Goal: Task Accomplishment & Management: Manage account settings

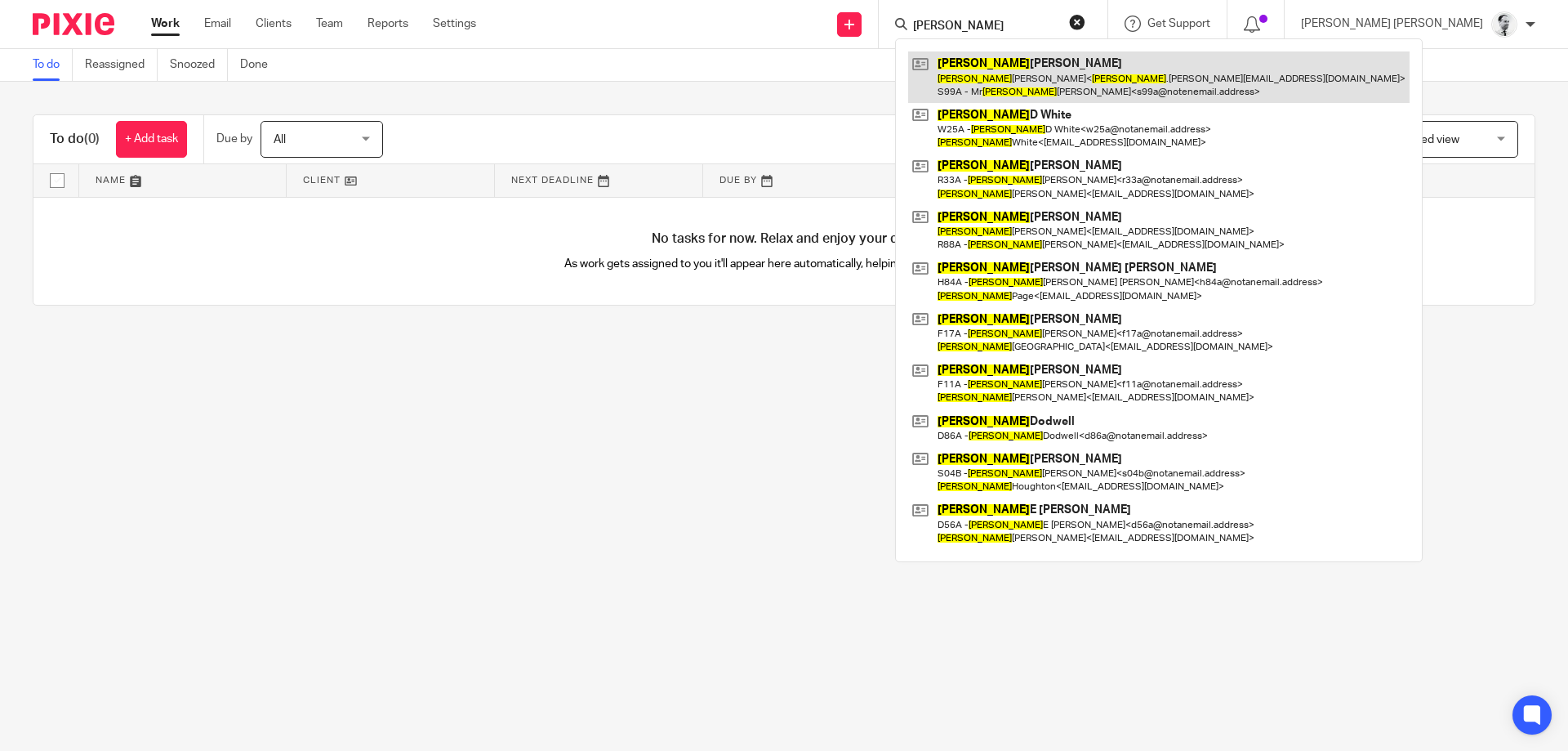
type input "[PERSON_NAME]"
click at [1126, 72] on link at bounding box center [1158, 77] width 501 height 51
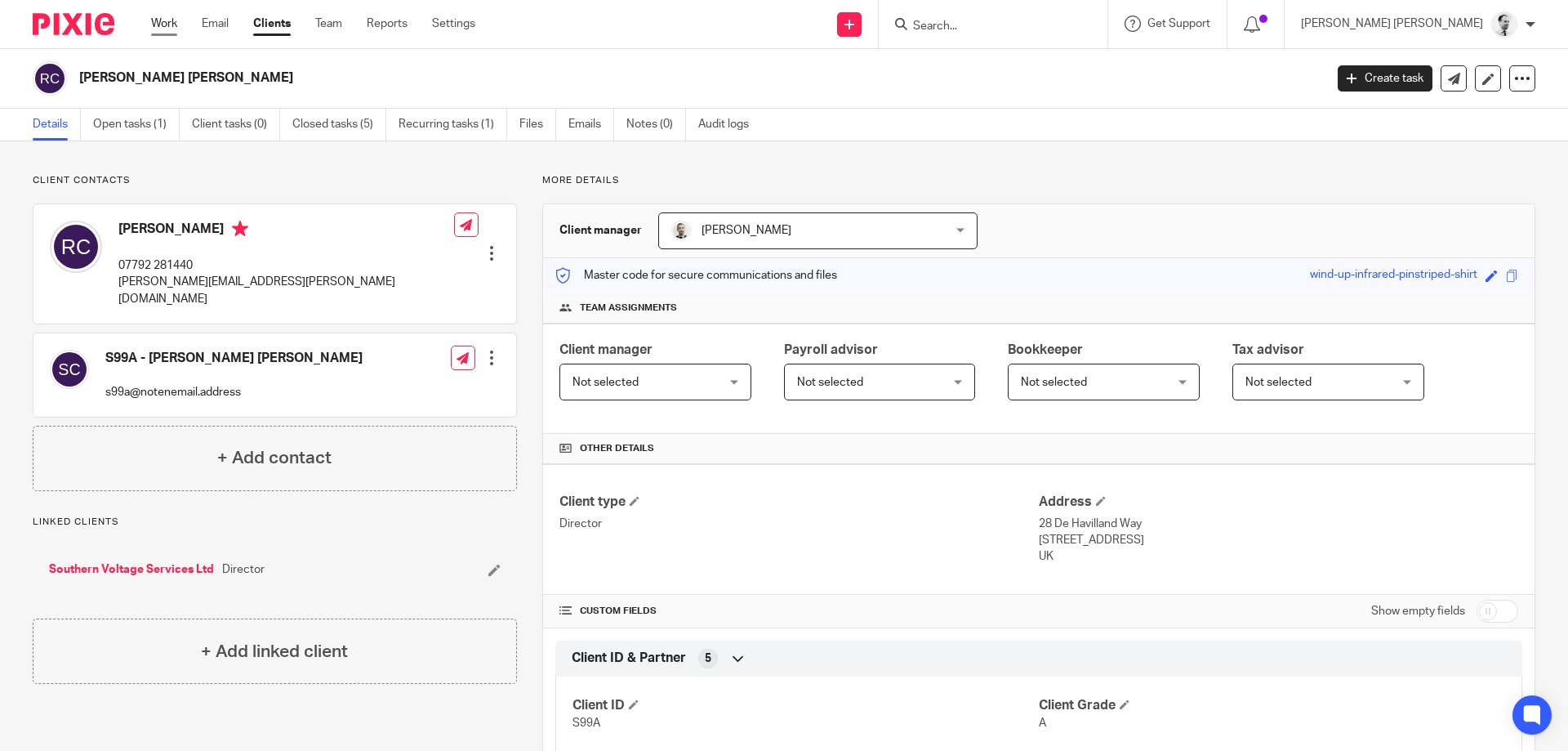
click at [153, 20] on link "Work" at bounding box center [164, 23] width 26 height 16
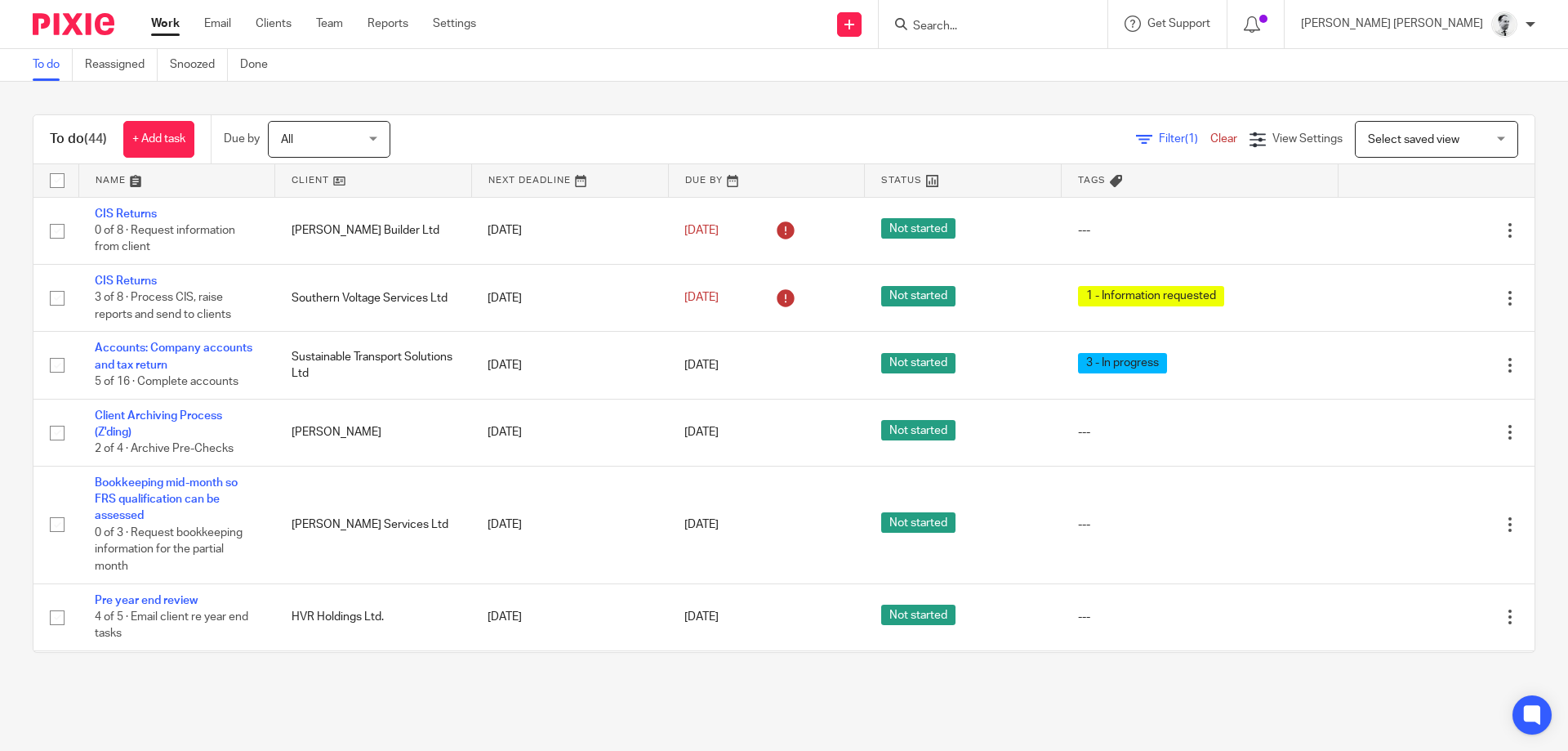
click at [1075, 14] on form at bounding box center [998, 24] width 174 height 20
click at [170, 140] on link "+ Add task" at bounding box center [159, 139] width 71 height 36
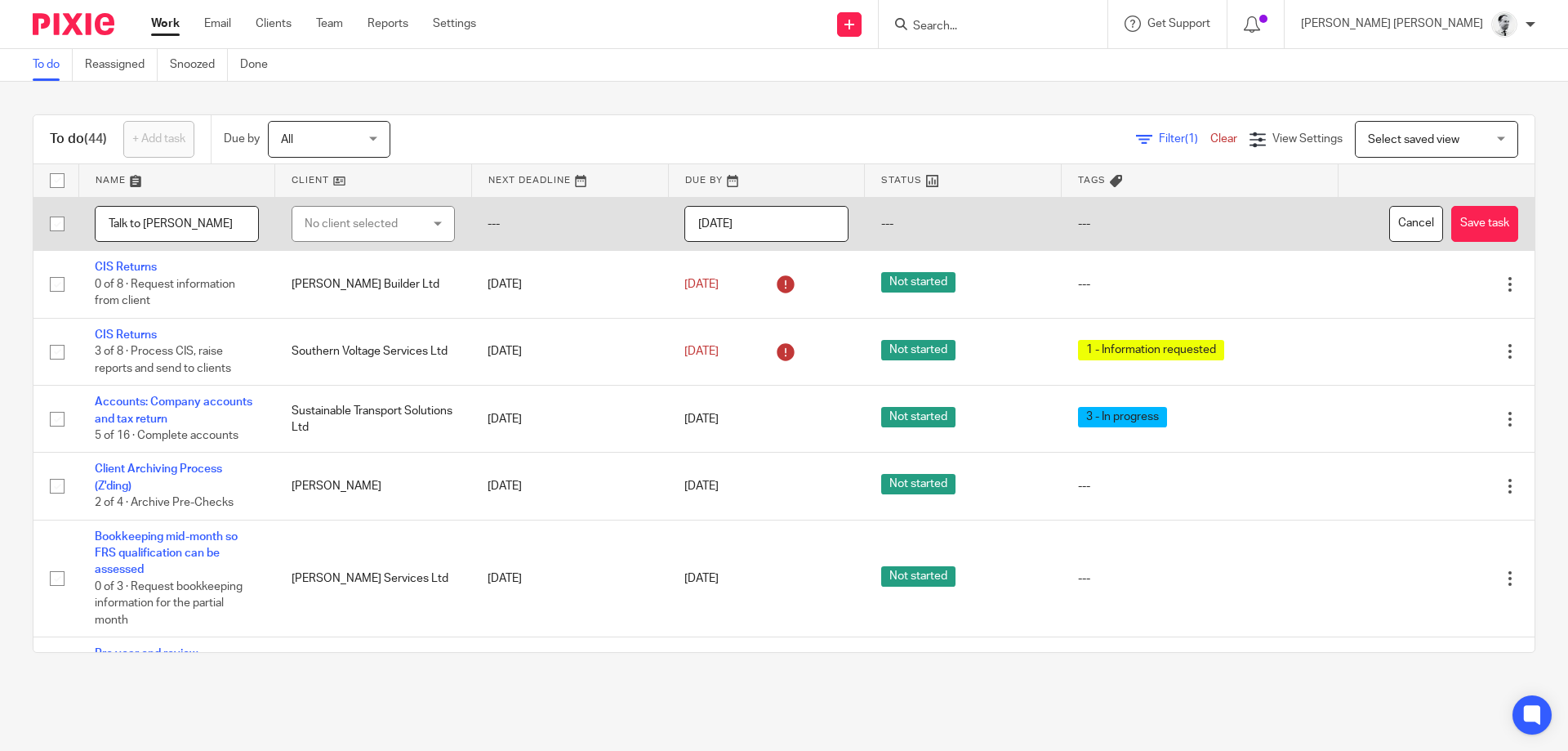
type input "Talk to Pete"
click at [349, 204] on td "No client selected No client selected 180/182 Brockhurst Road And 4/5 Beryl Ave…" at bounding box center [374, 224] width 197 height 54
click at [354, 235] on div "No client selected" at bounding box center [365, 224] width 120 height 34
type input "s"
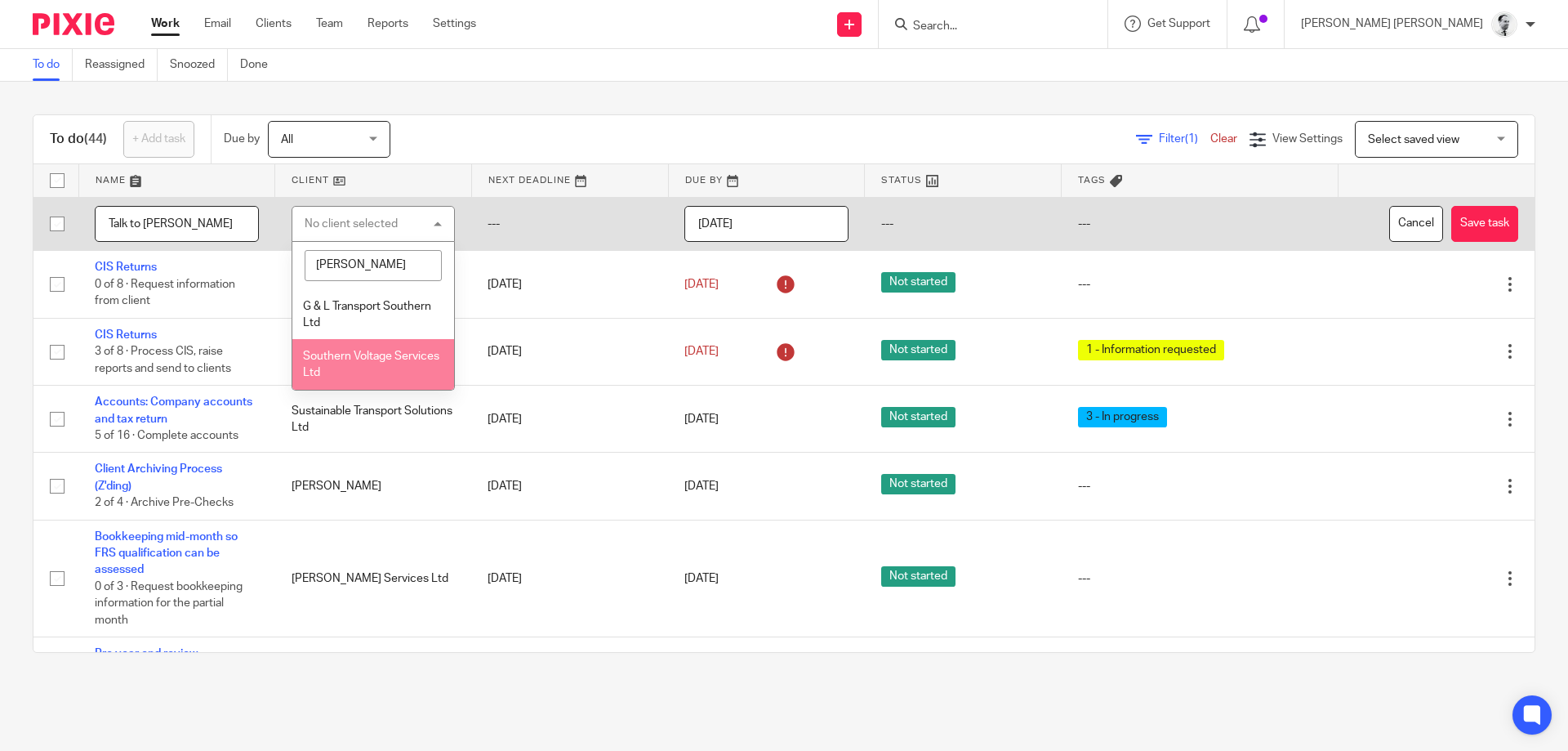
type input "souther"
click at [418, 356] on span "Southern Voltage Services Ltd" at bounding box center [371, 365] width 137 height 29
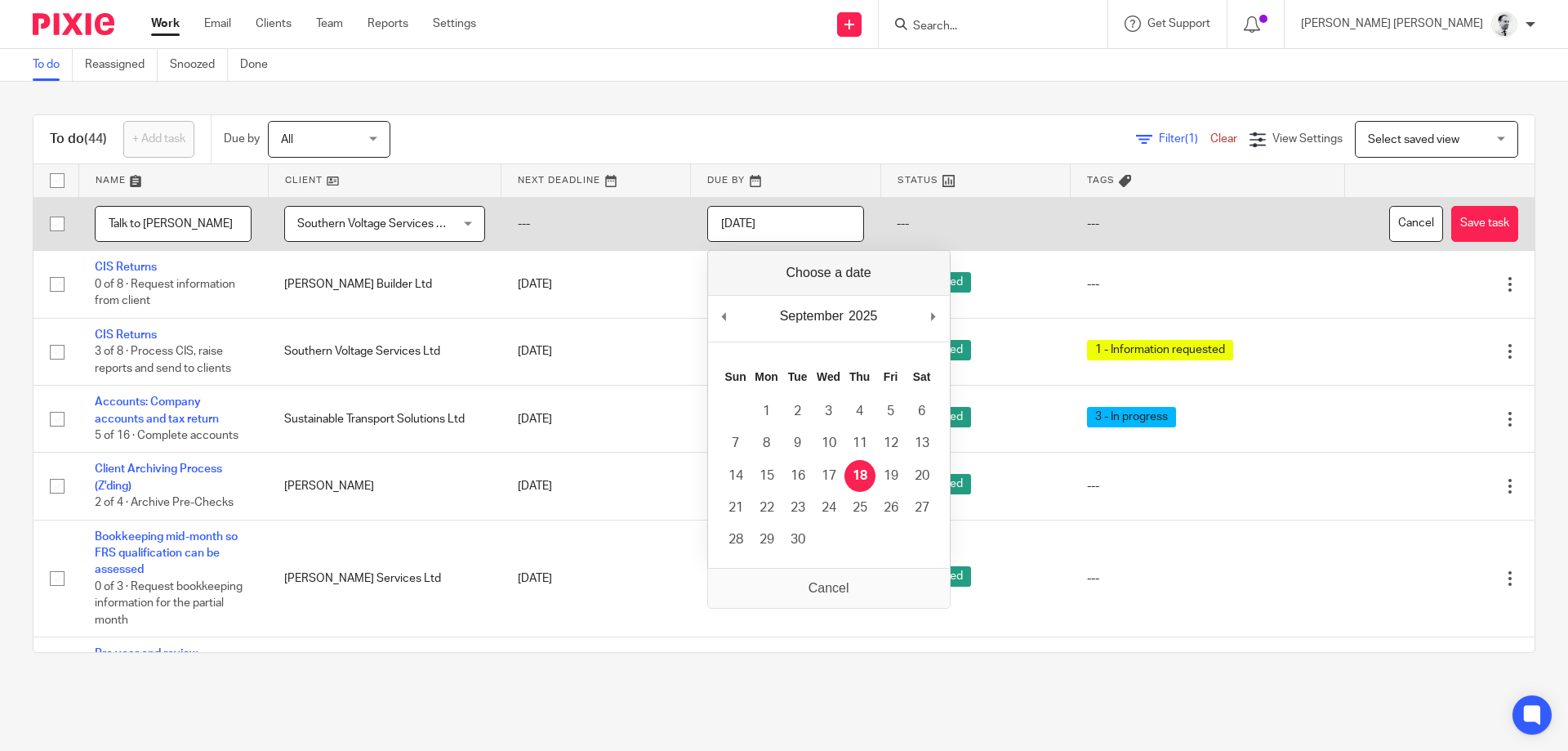
click at [807, 227] on input "2025-09-18" at bounding box center [785, 224] width 157 height 36
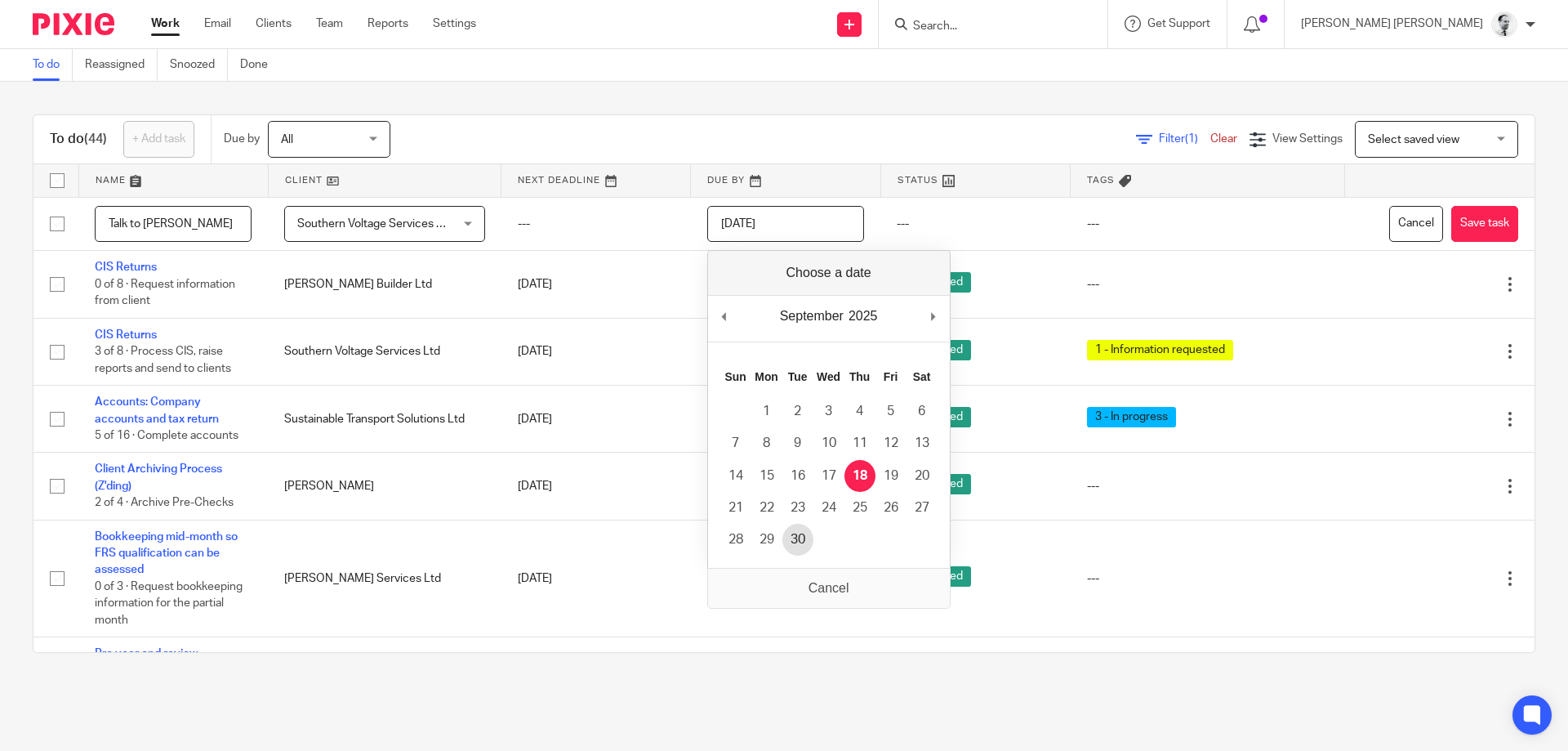
type input "2025-09-30"
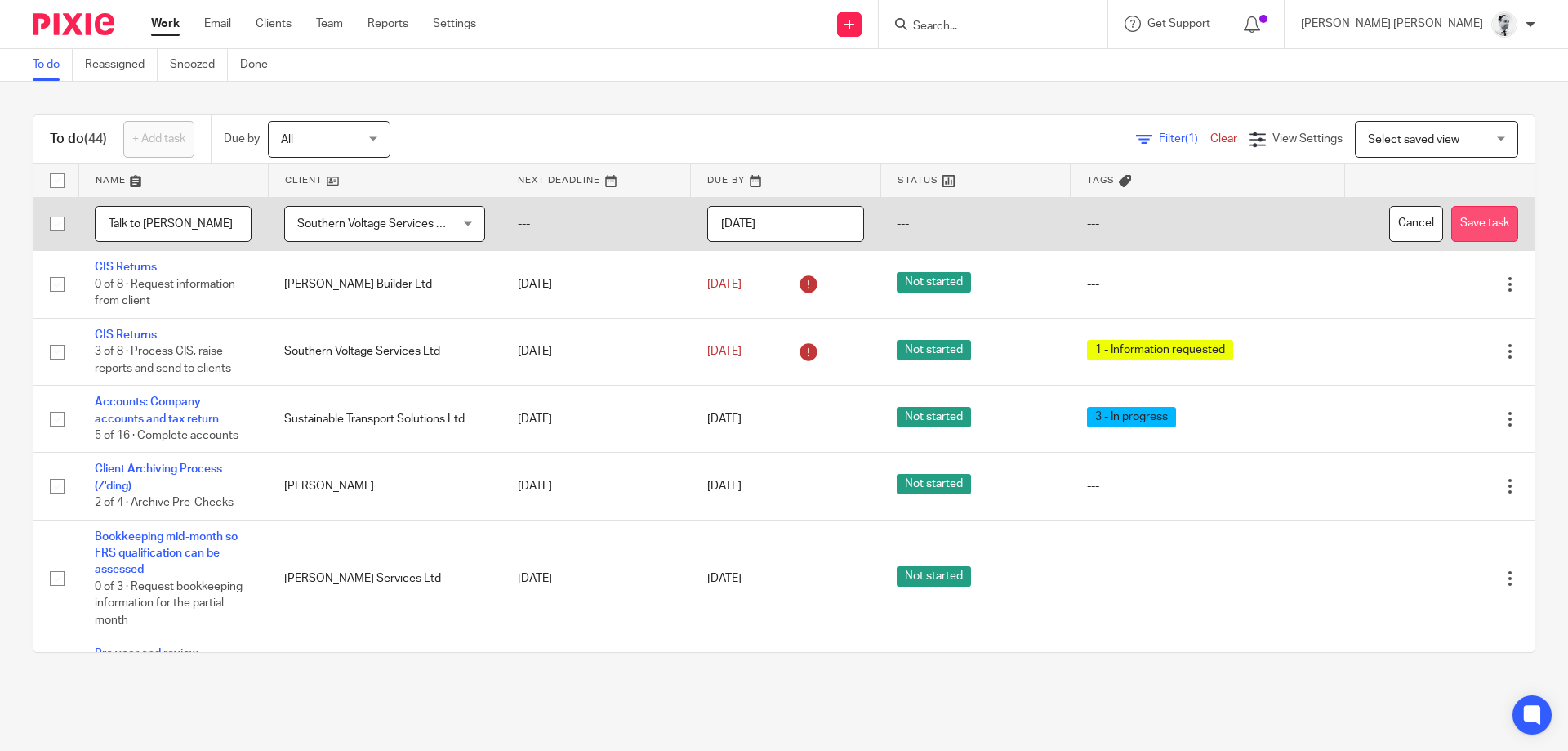
click at [1498, 218] on button "Save task" at bounding box center [1485, 224] width 67 height 36
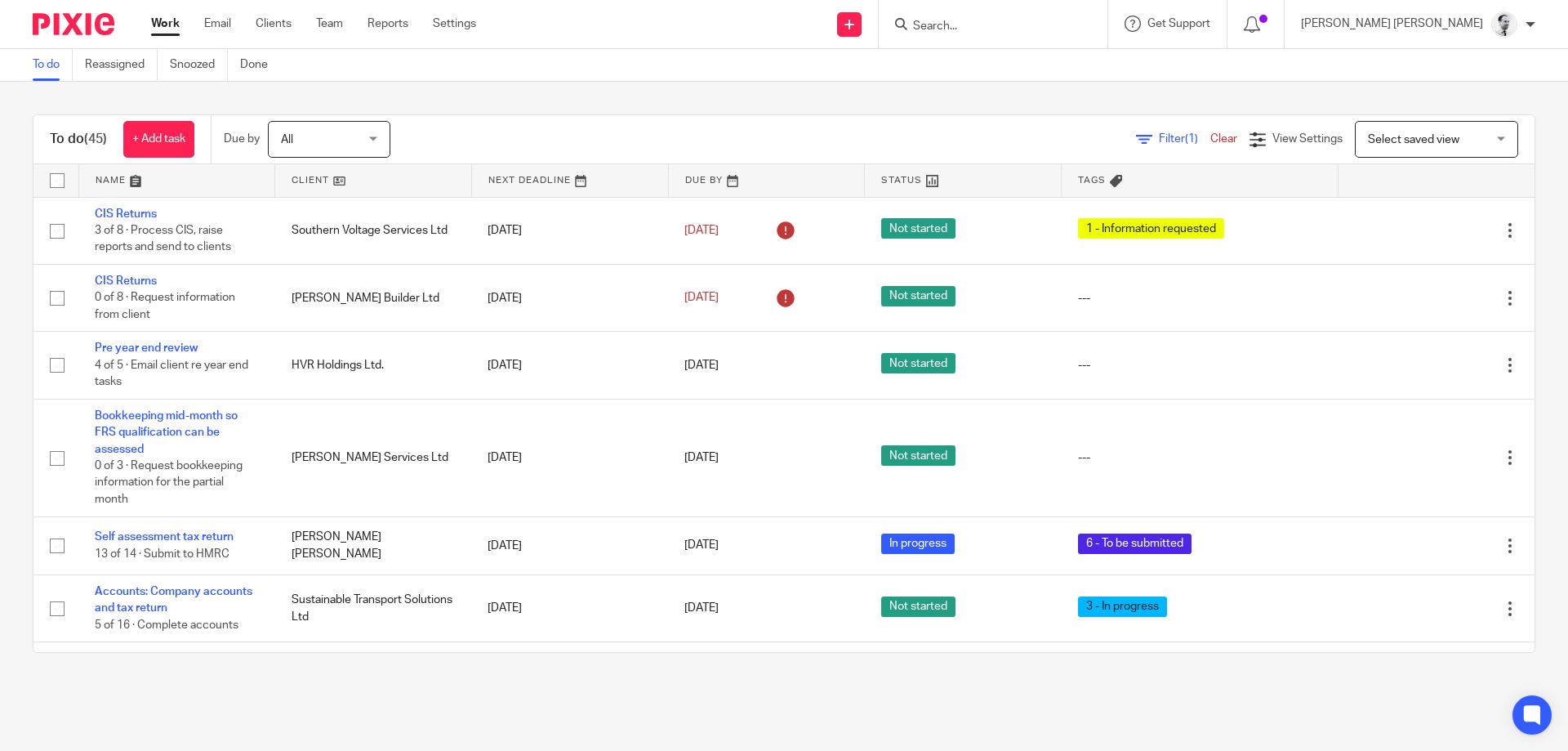
click at [1044, 31] on input "Search" at bounding box center [985, 26] width 147 height 14
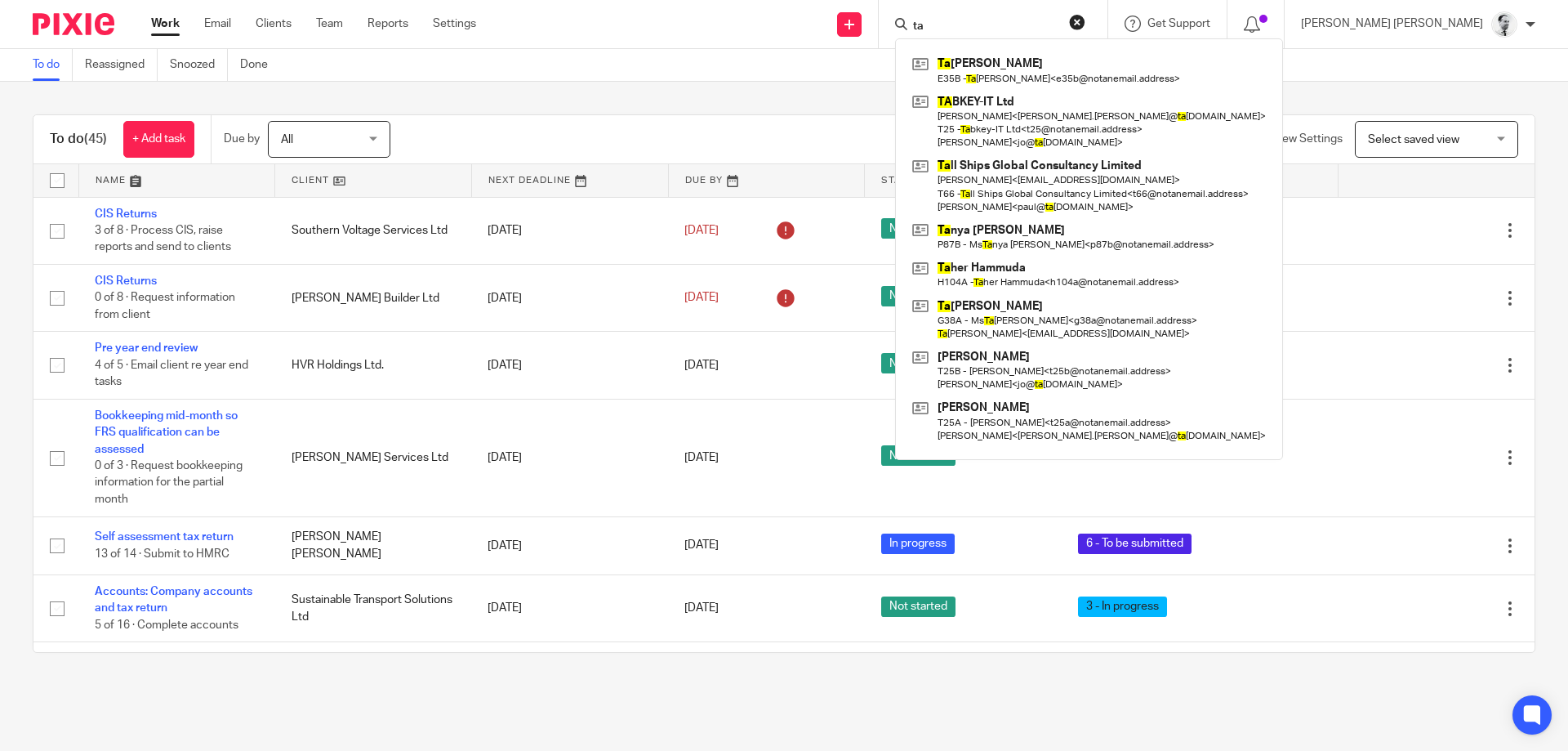
drag, startPoint x: 1047, startPoint y: 31, endPoint x: 900, endPoint y: 26, distance: 147.1
click at [912, 27] on input "ta" at bounding box center [985, 26] width 147 height 14
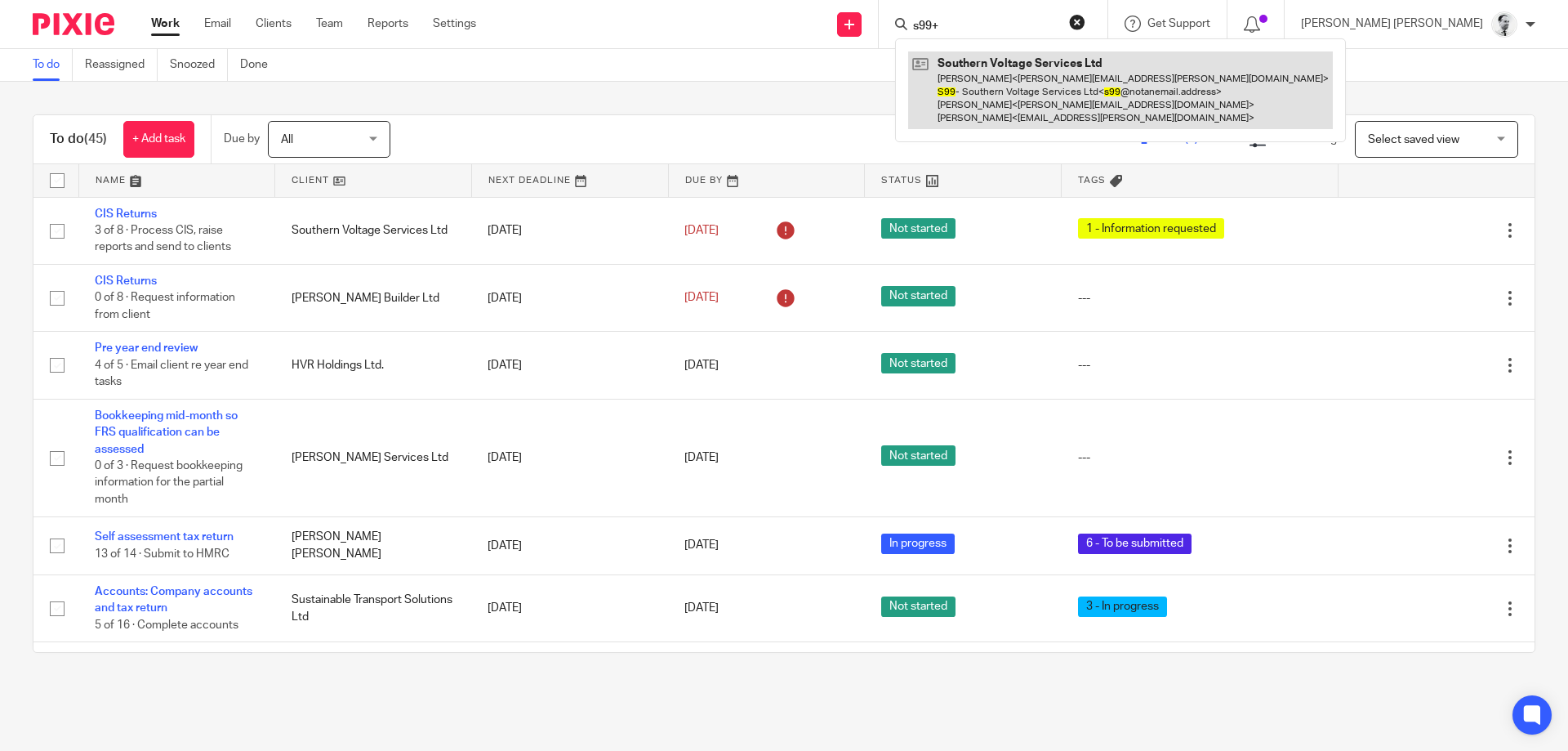
type input "s99+"
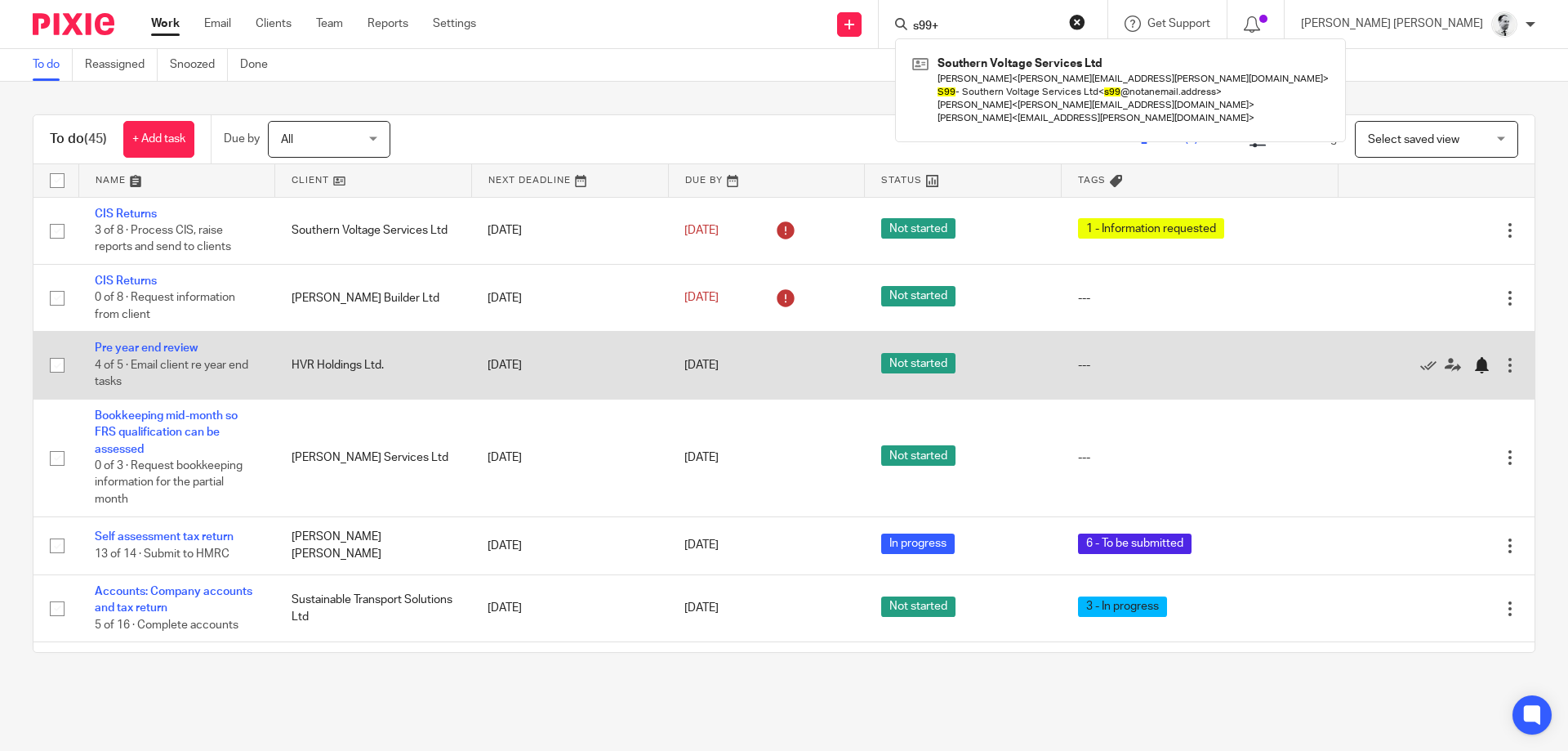
click at [1487, 364] on div at bounding box center [1482, 365] width 16 height 16
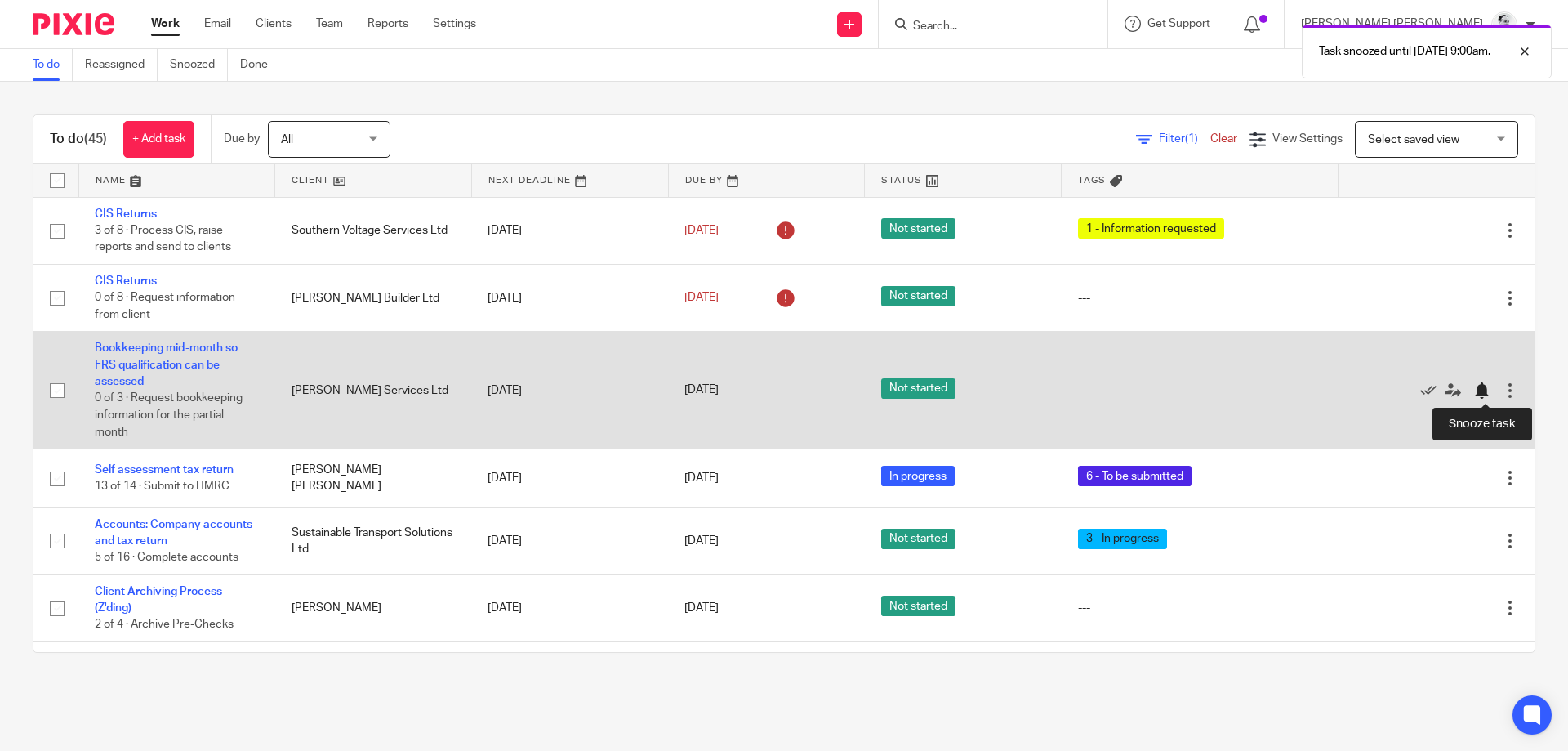
click at [1486, 388] on div at bounding box center [1482, 390] width 16 height 16
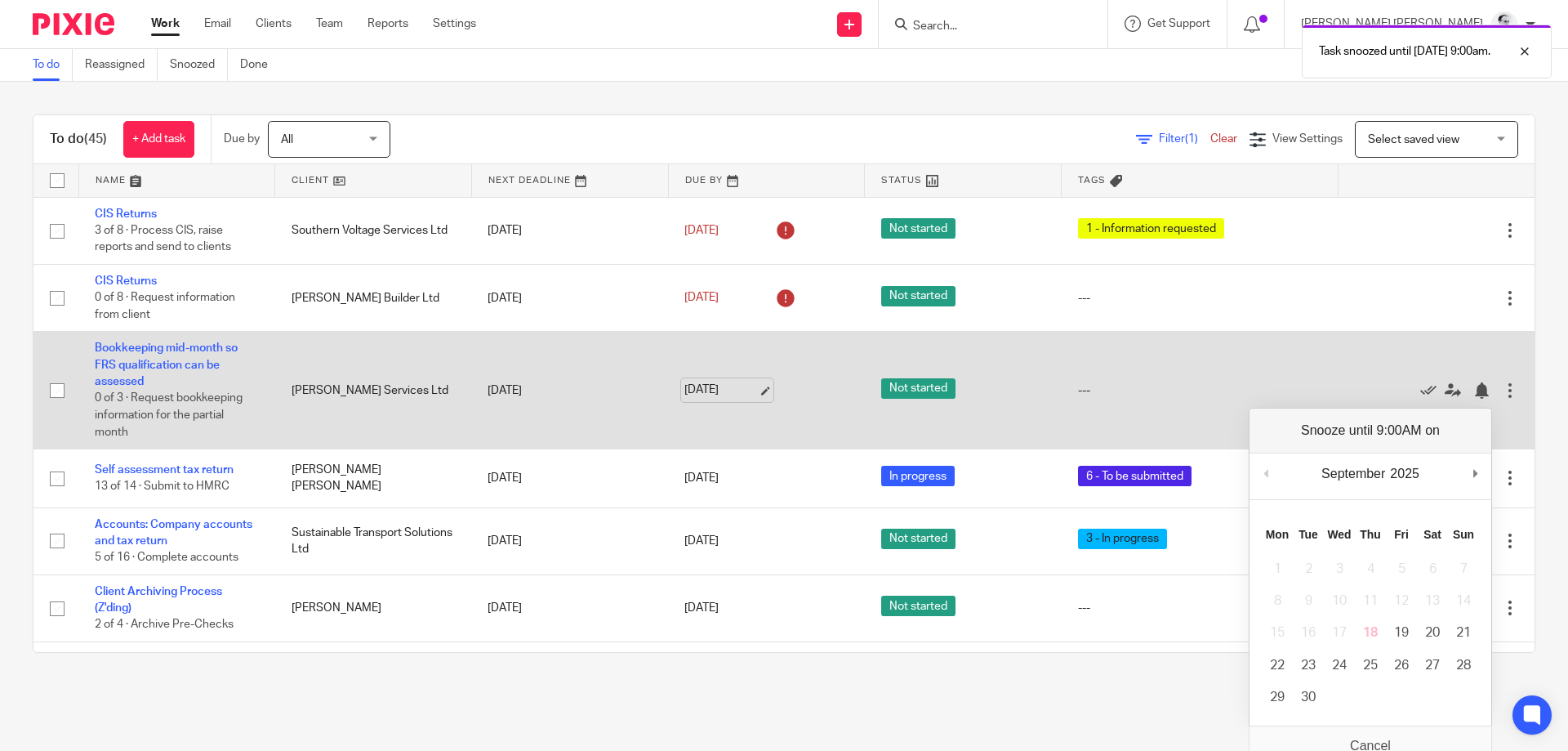
click at [723, 386] on link "19 Sep 2025" at bounding box center [721, 390] width 74 height 17
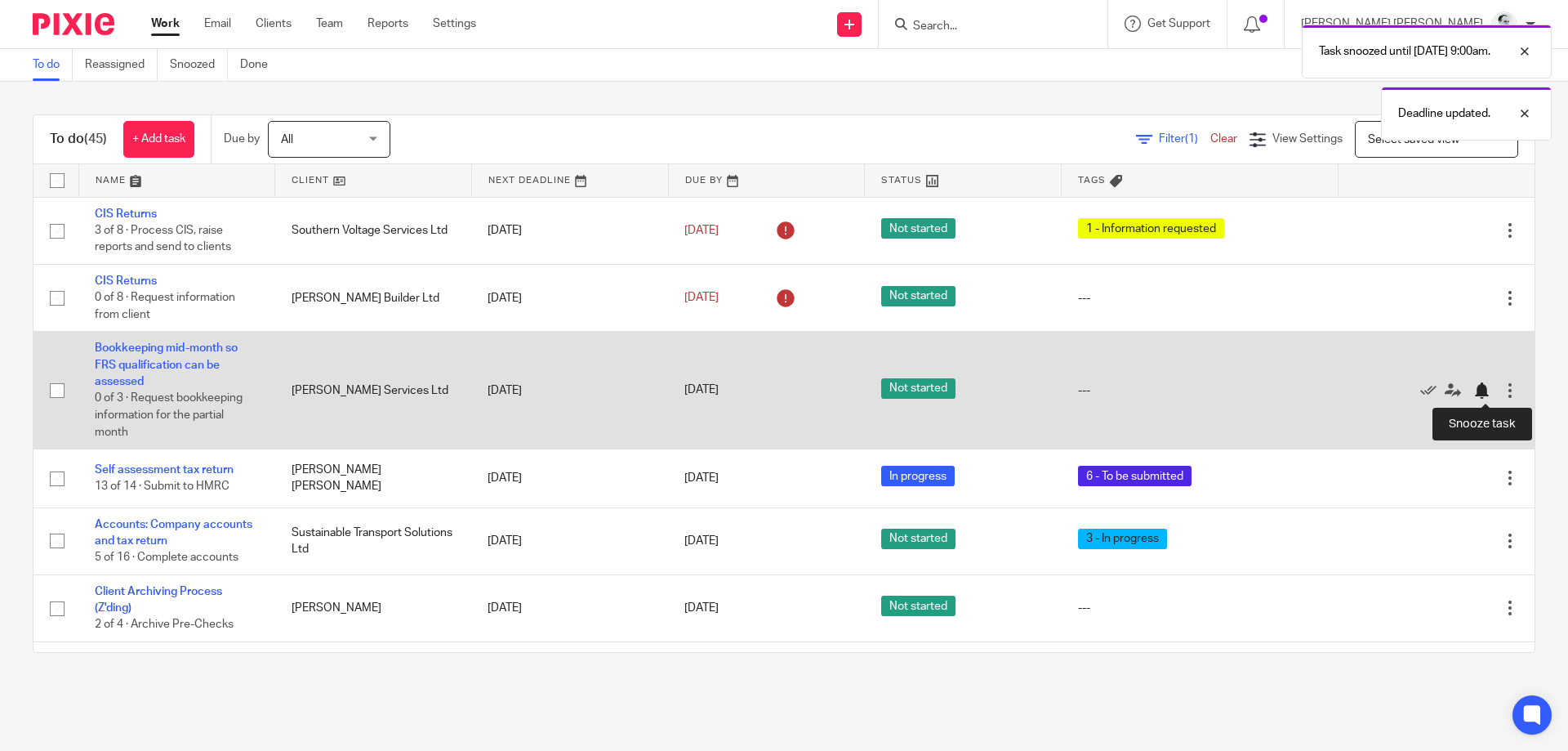
click at [1480, 392] on div at bounding box center [1482, 390] width 16 height 16
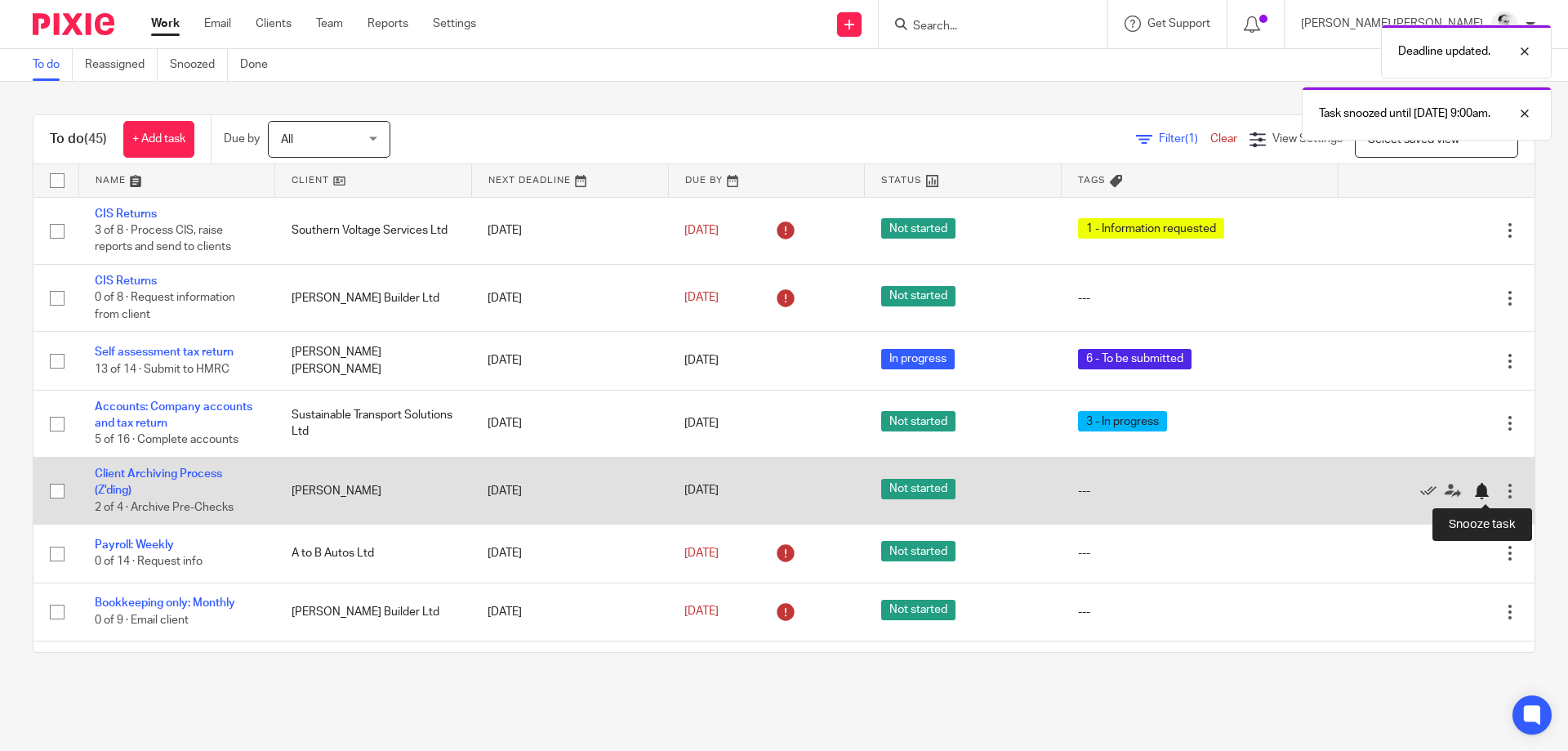
click at [1482, 487] on div at bounding box center [1482, 490] width 16 height 16
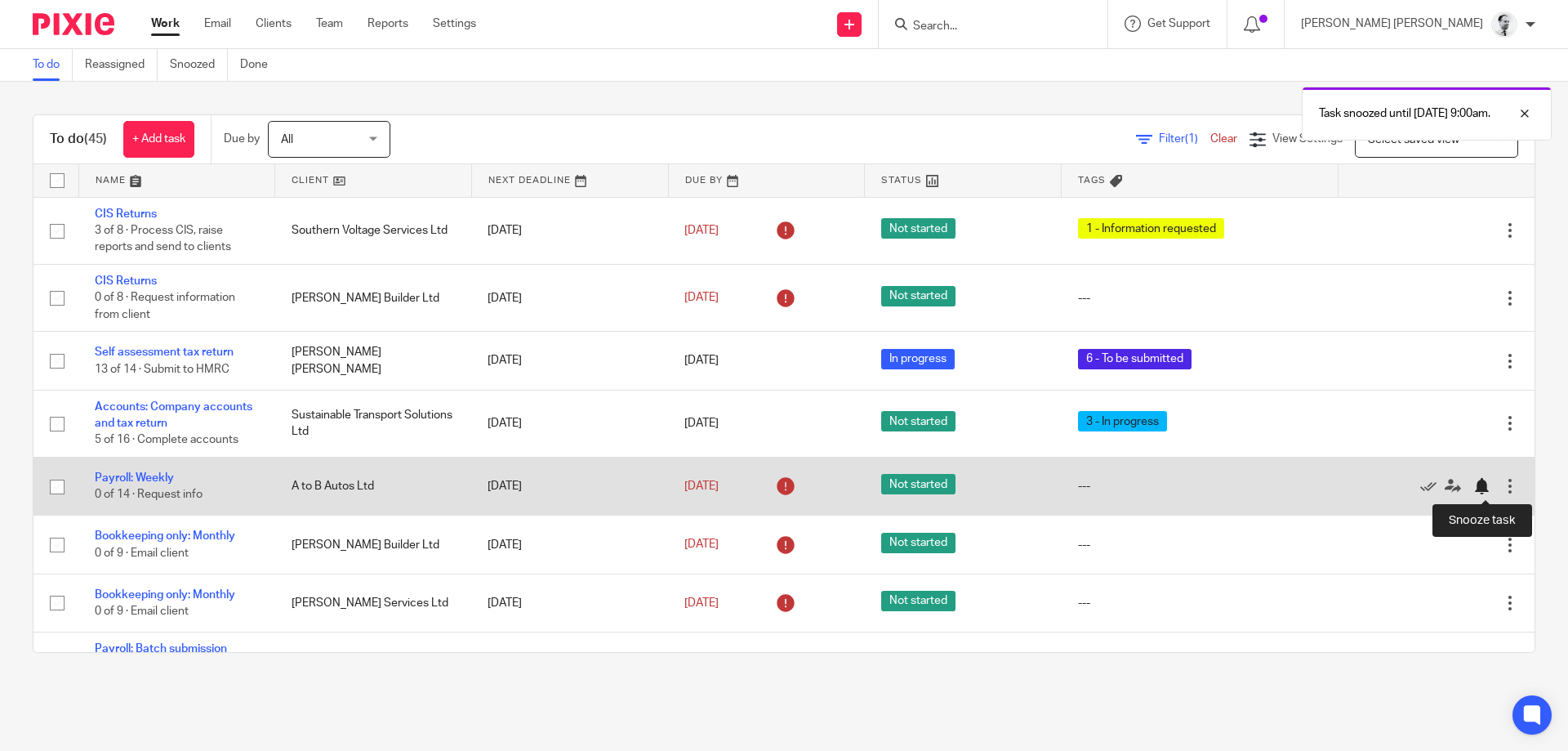
click at [1483, 488] on div at bounding box center [1482, 485] width 16 height 16
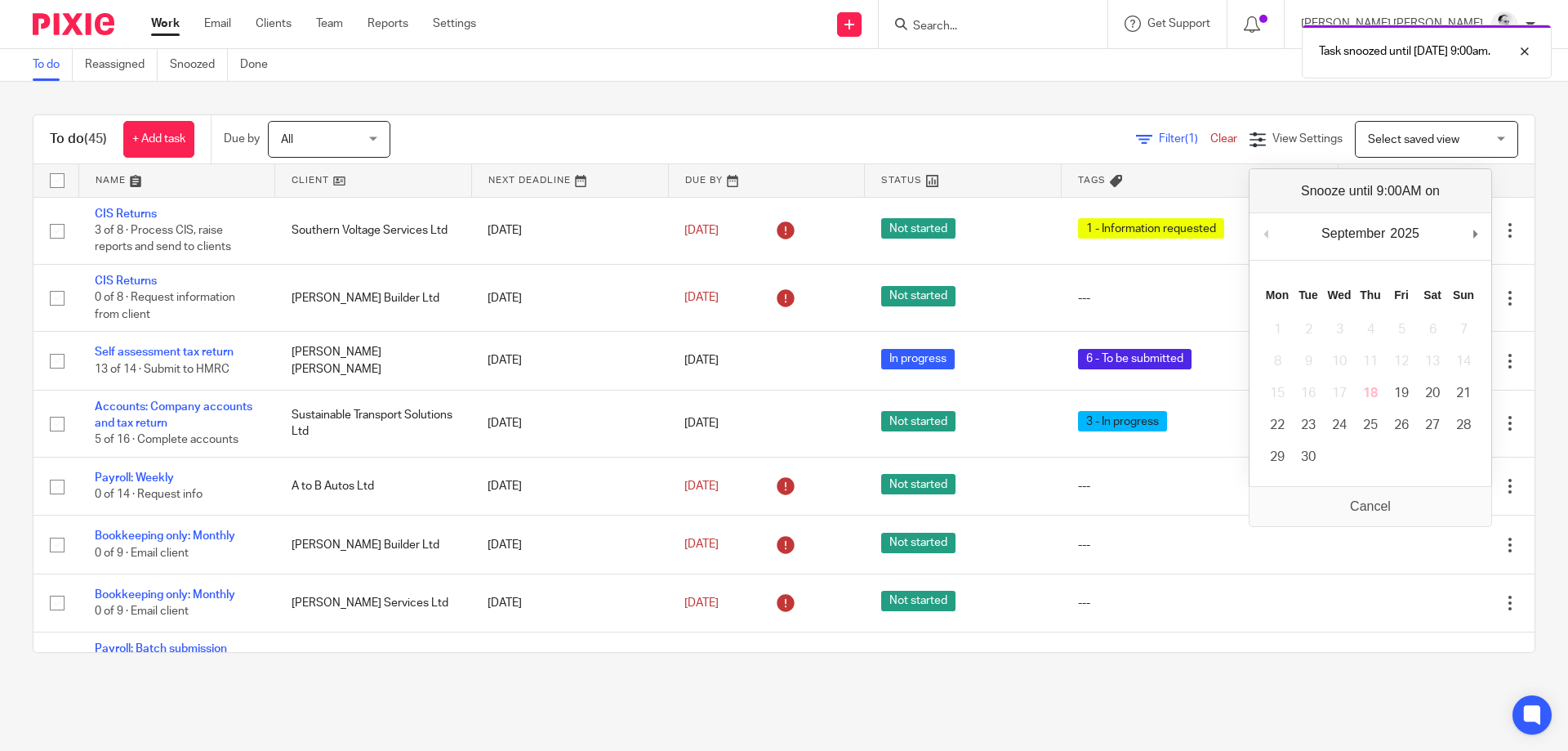
click at [18, 528] on div "To do (45) + Add task Due by All All Today Tomorrow This week Next week This mo…" at bounding box center [784, 384] width 1568 height 604
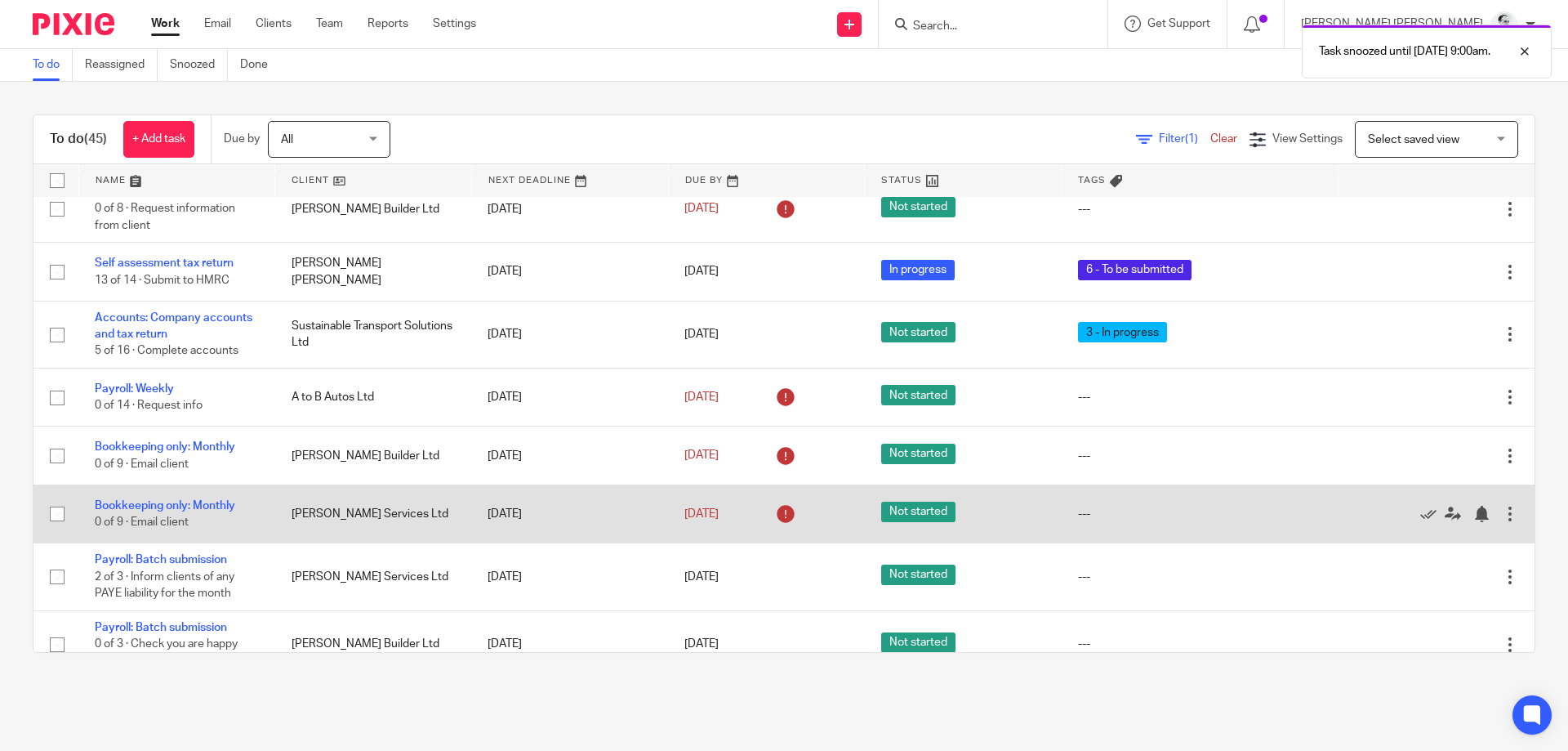
scroll to position [137, 0]
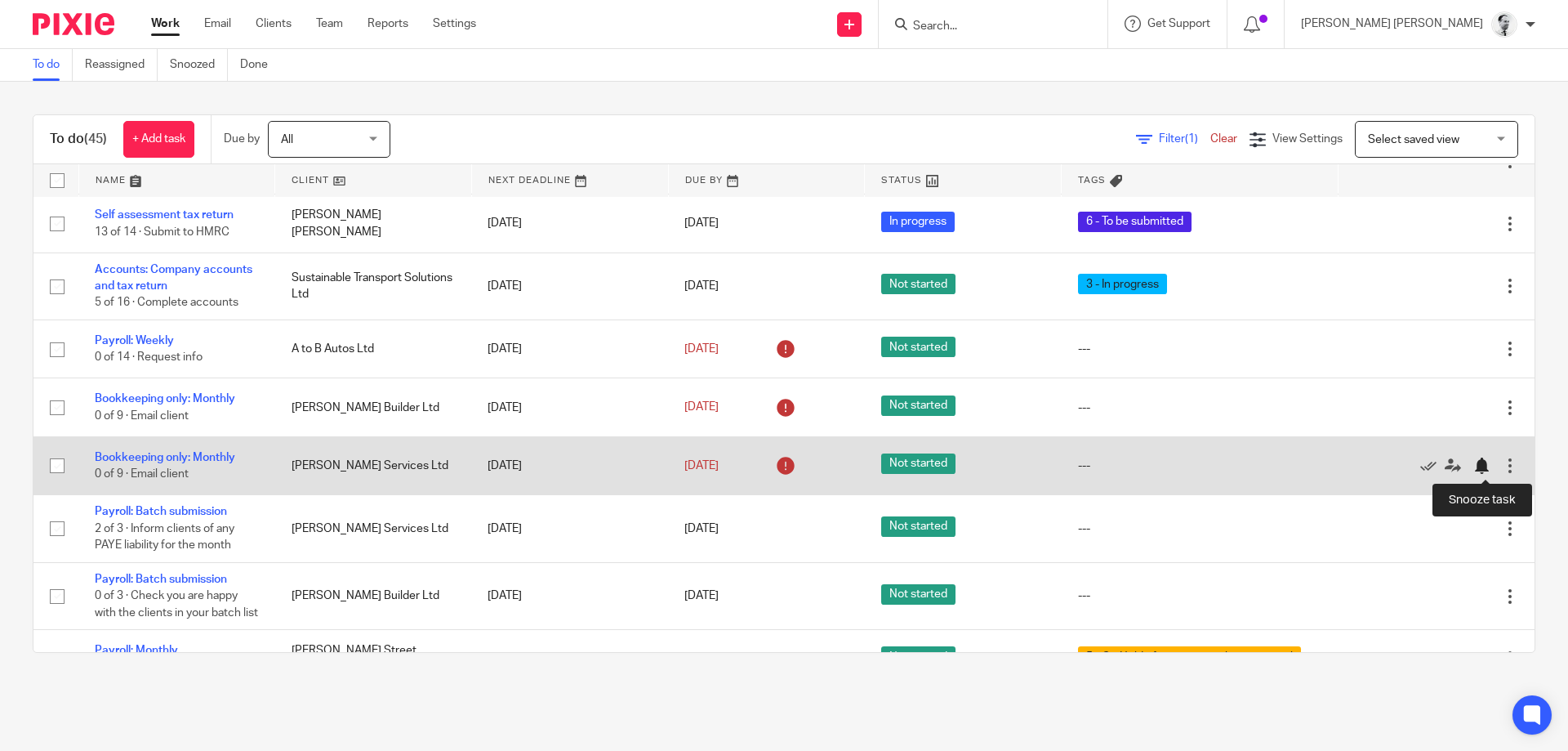
click at [1483, 467] on div at bounding box center [1482, 465] width 16 height 16
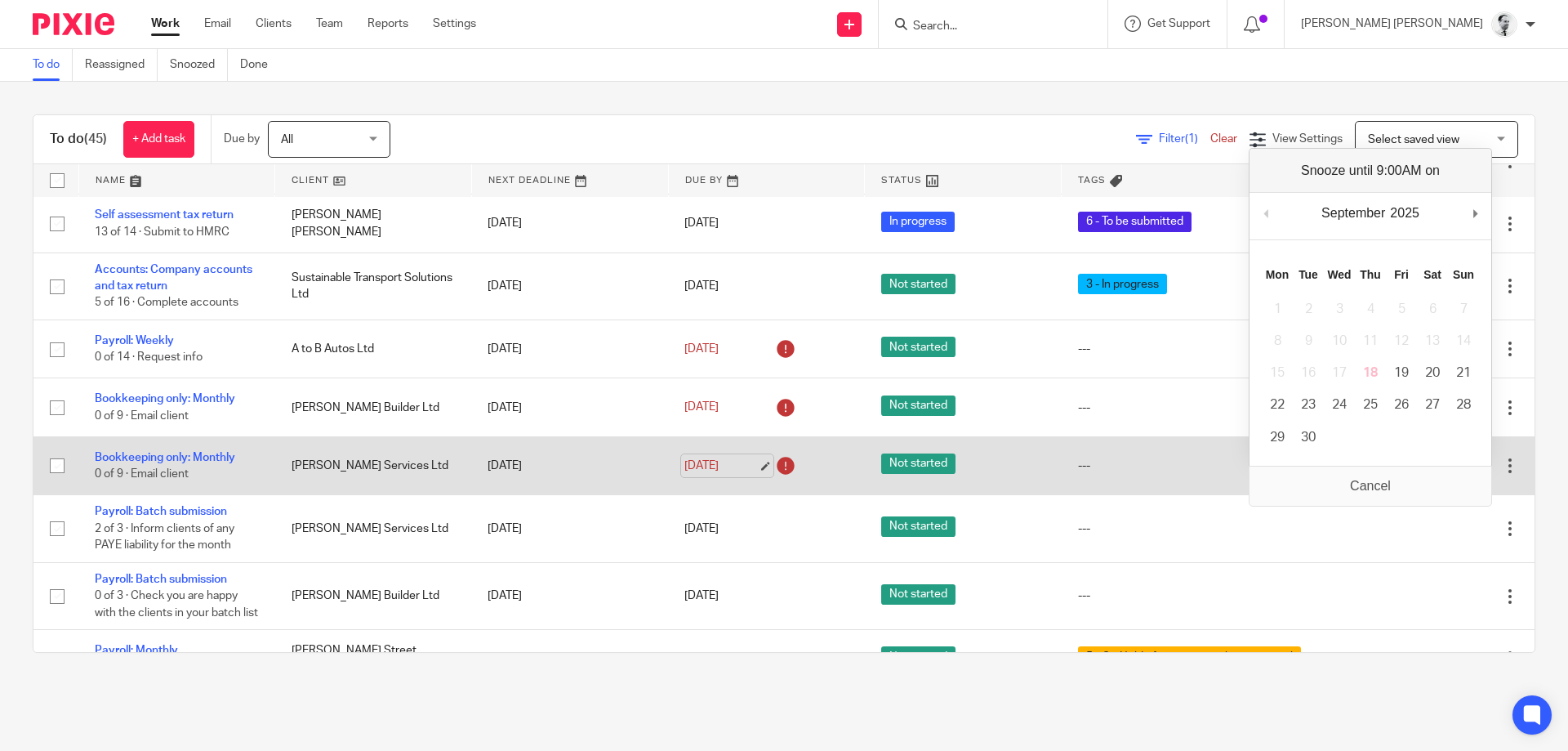
click at [706, 466] on link "[DATE]" at bounding box center [721, 466] width 74 height 17
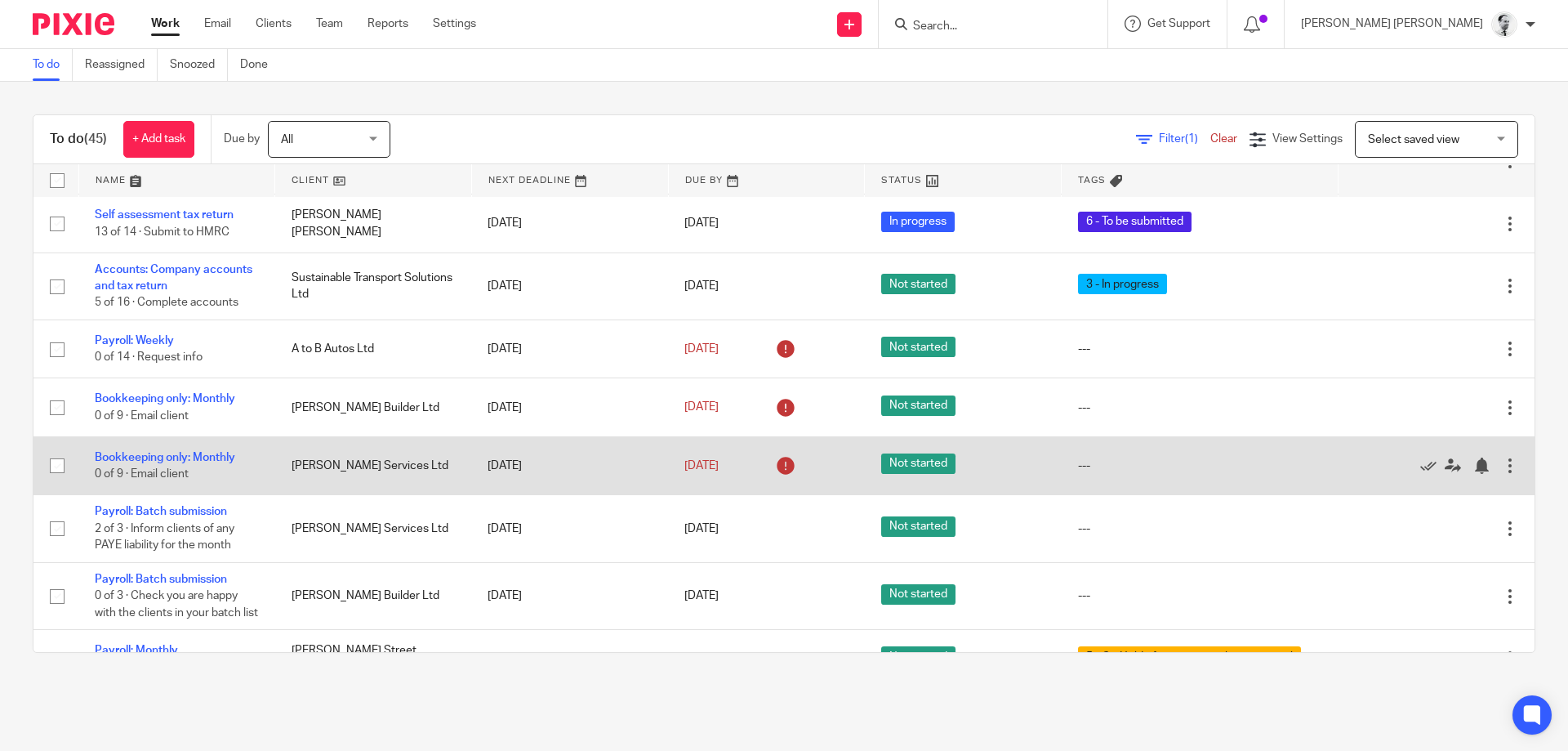
scroll to position [0, 0]
click at [1483, 463] on div at bounding box center [1482, 465] width 16 height 16
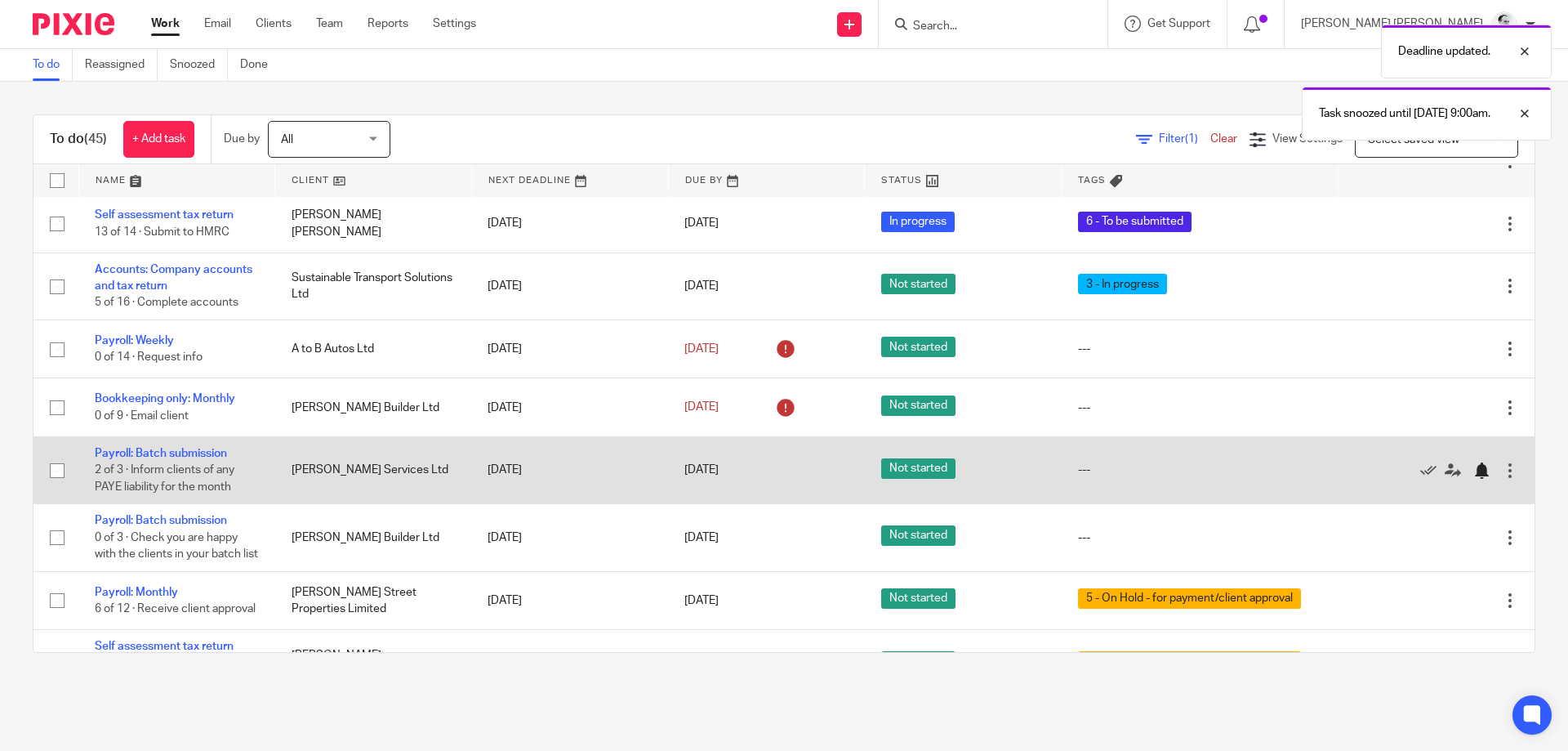
click at [1477, 475] on div at bounding box center [1482, 470] width 16 height 16
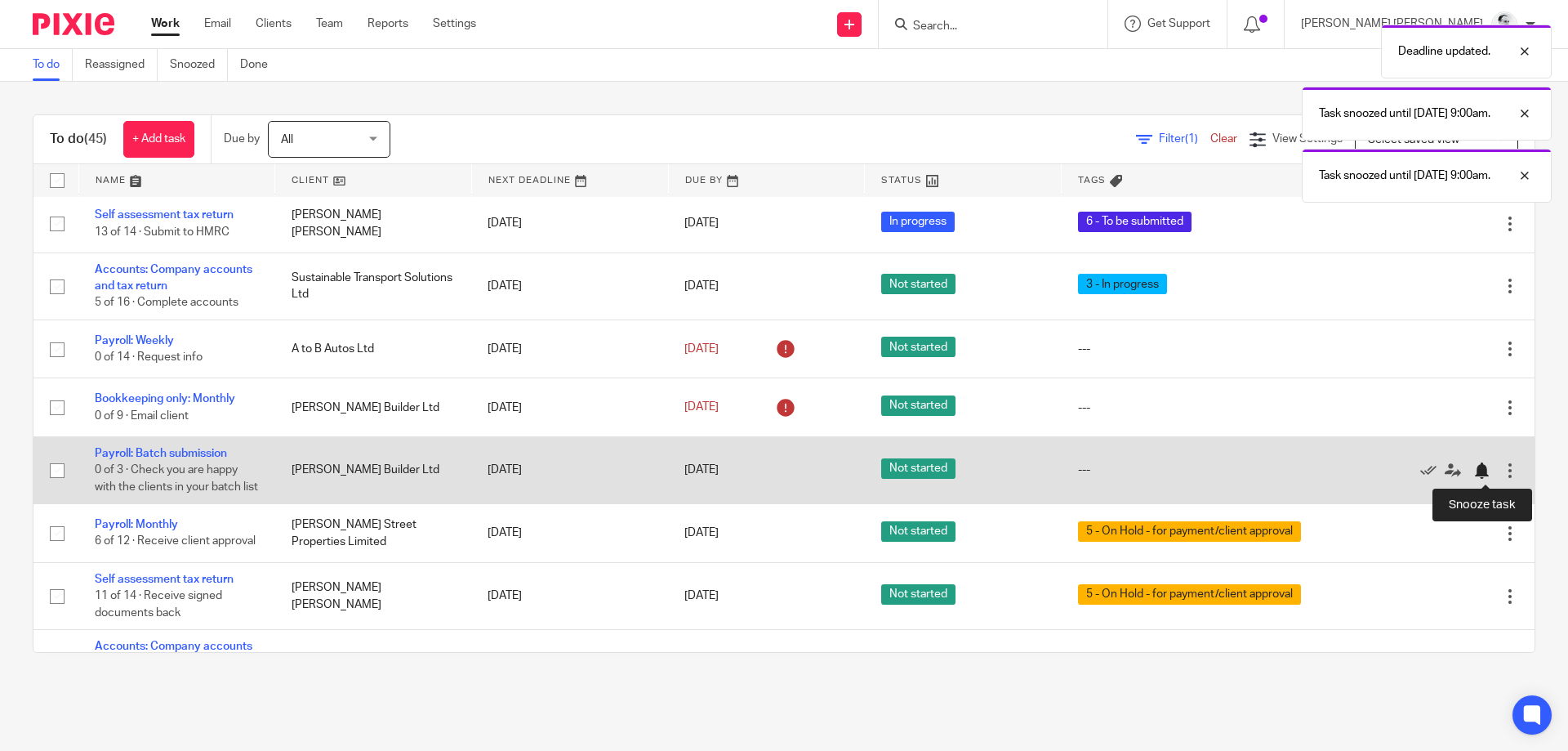
click at [1481, 470] on div at bounding box center [1482, 470] width 16 height 16
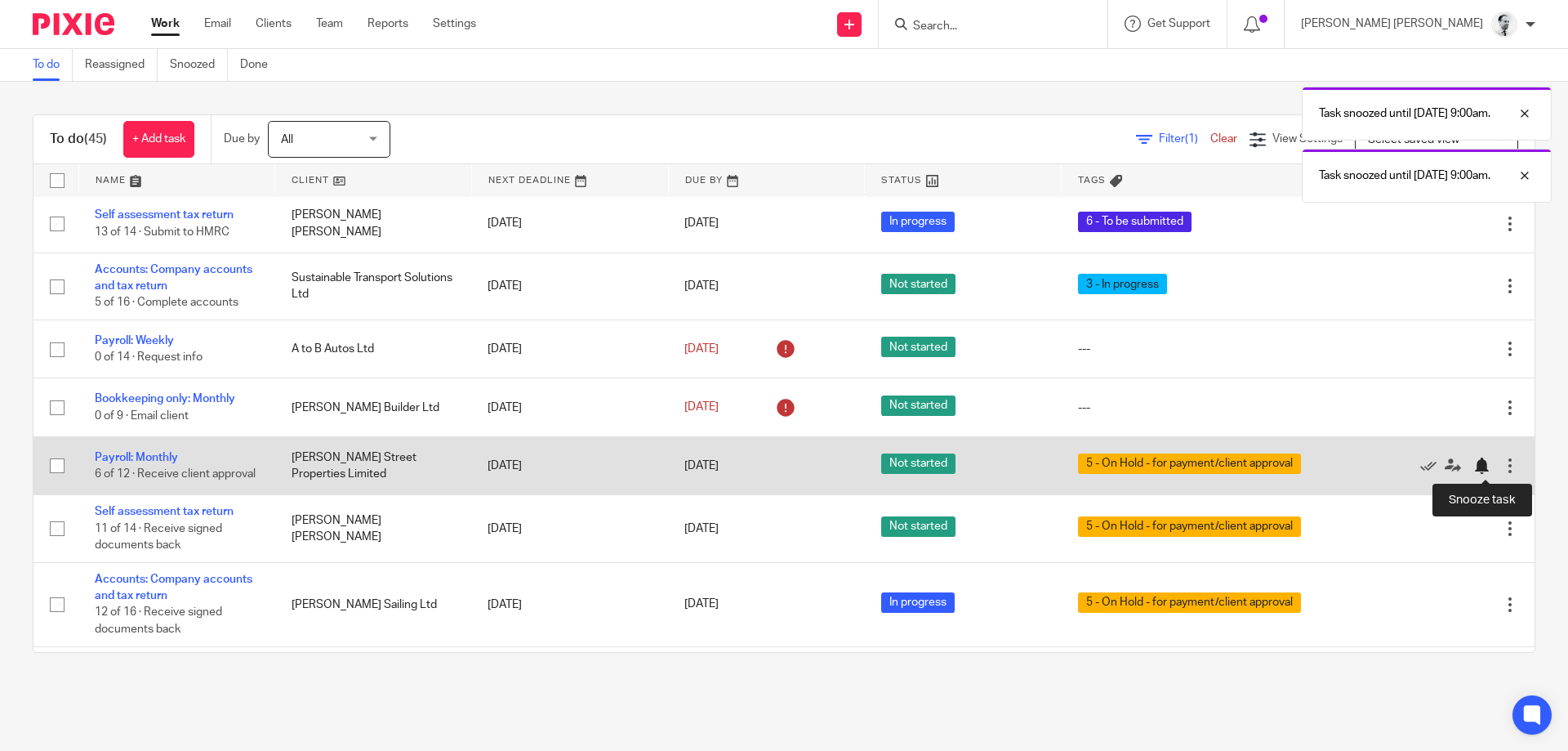
click at [1487, 462] on div at bounding box center [1482, 465] width 16 height 16
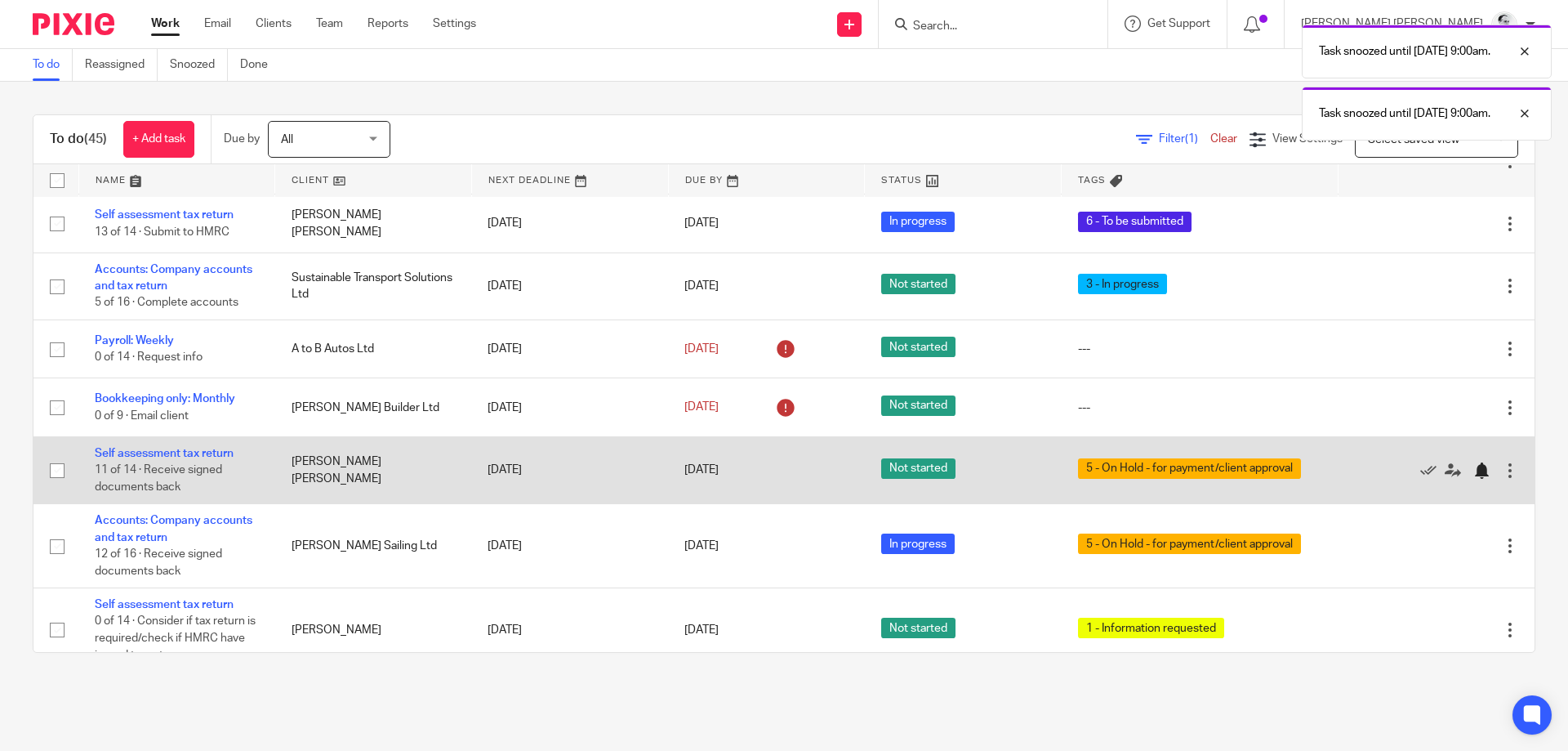
click at [1483, 476] on div at bounding box center [1482, 470] width 16 height 16
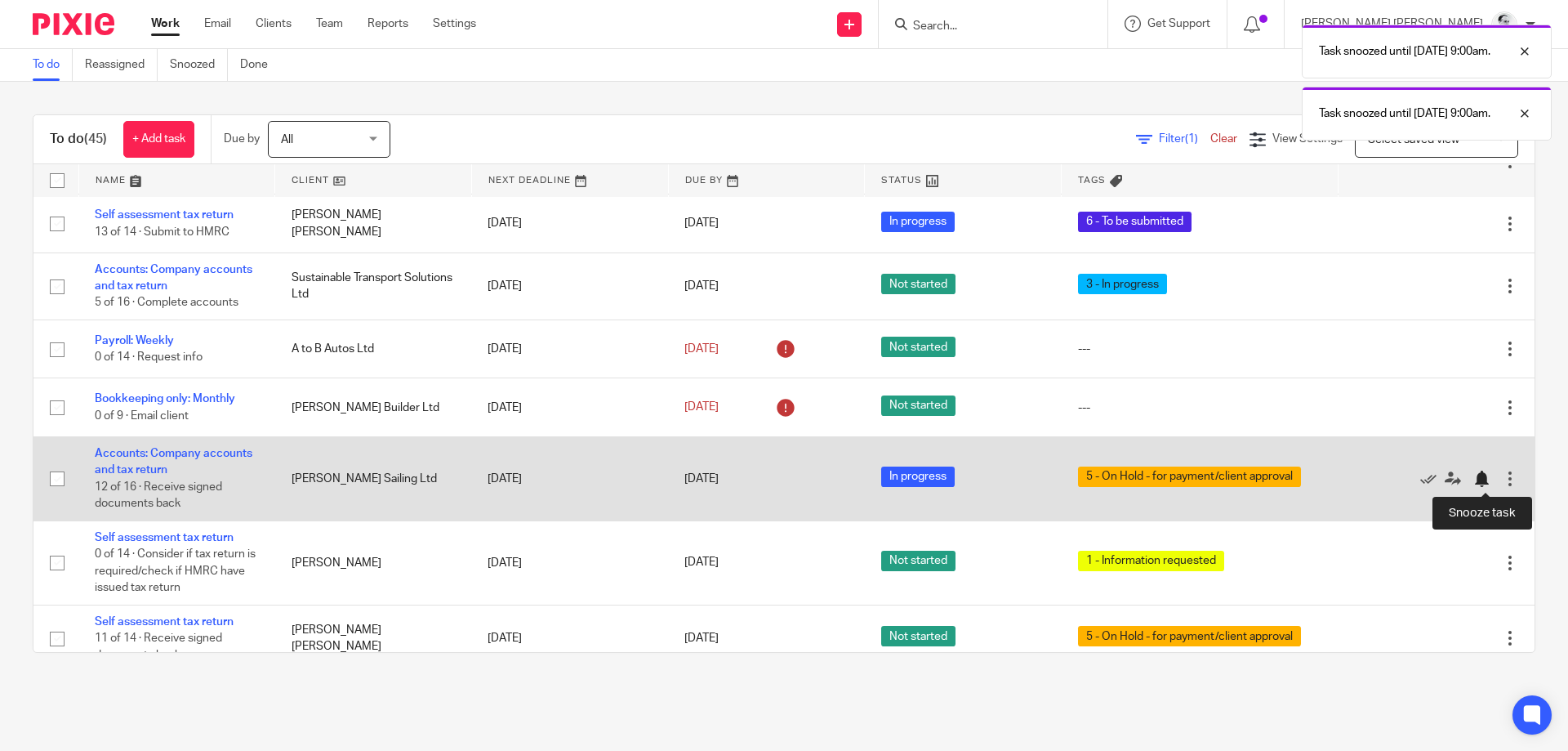
click at [1493, 475] on div at bounding box center [1486, 479] width 25 height 16
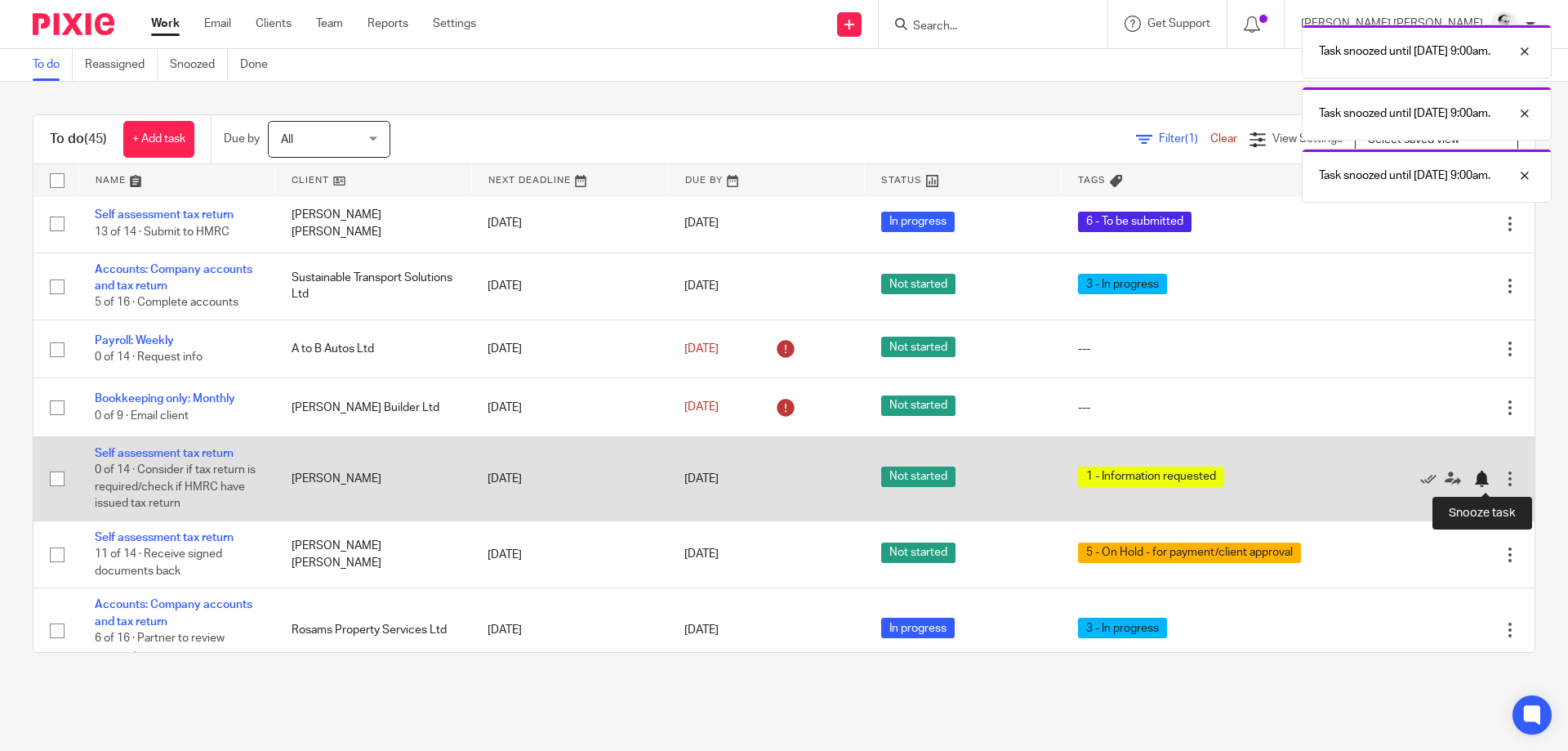
click at [1487, 480] on div at bounding box center [1482, 479] width 16 height 16
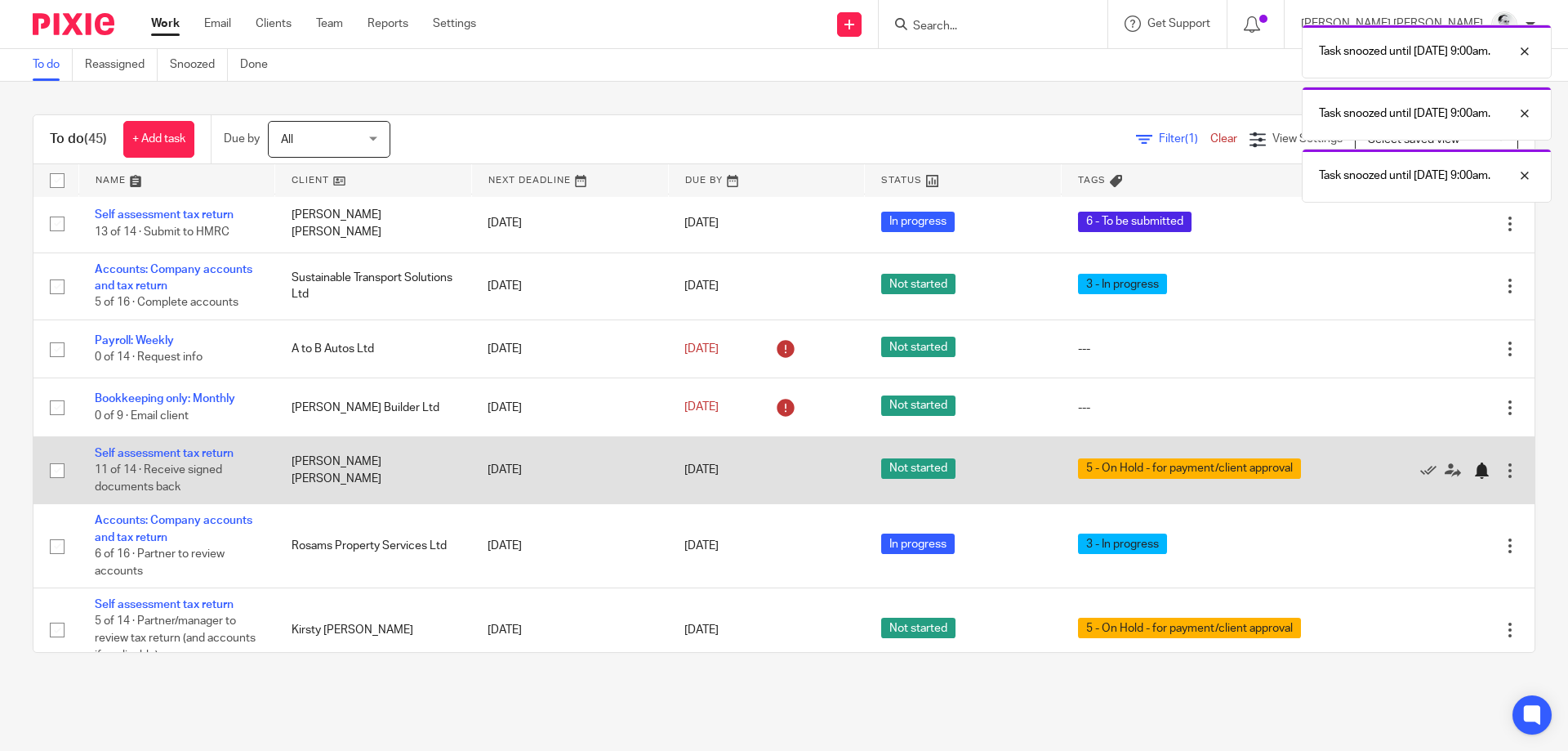
click at [1484, 472] on div at bounding box center [1482, 470] width 16 height 16
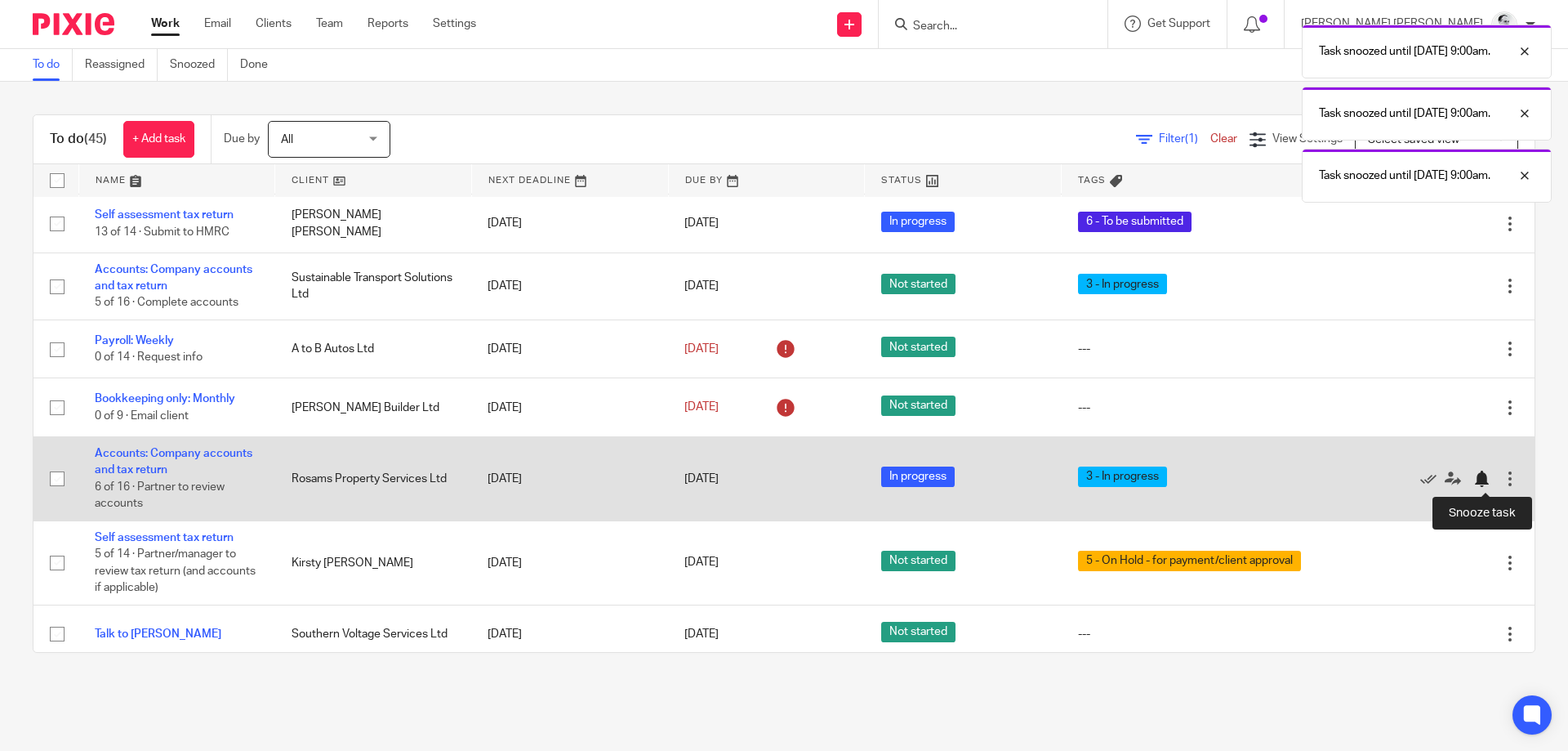
click at [1487, 480] on div at bounding box center [1482, 479] width 16 height 16
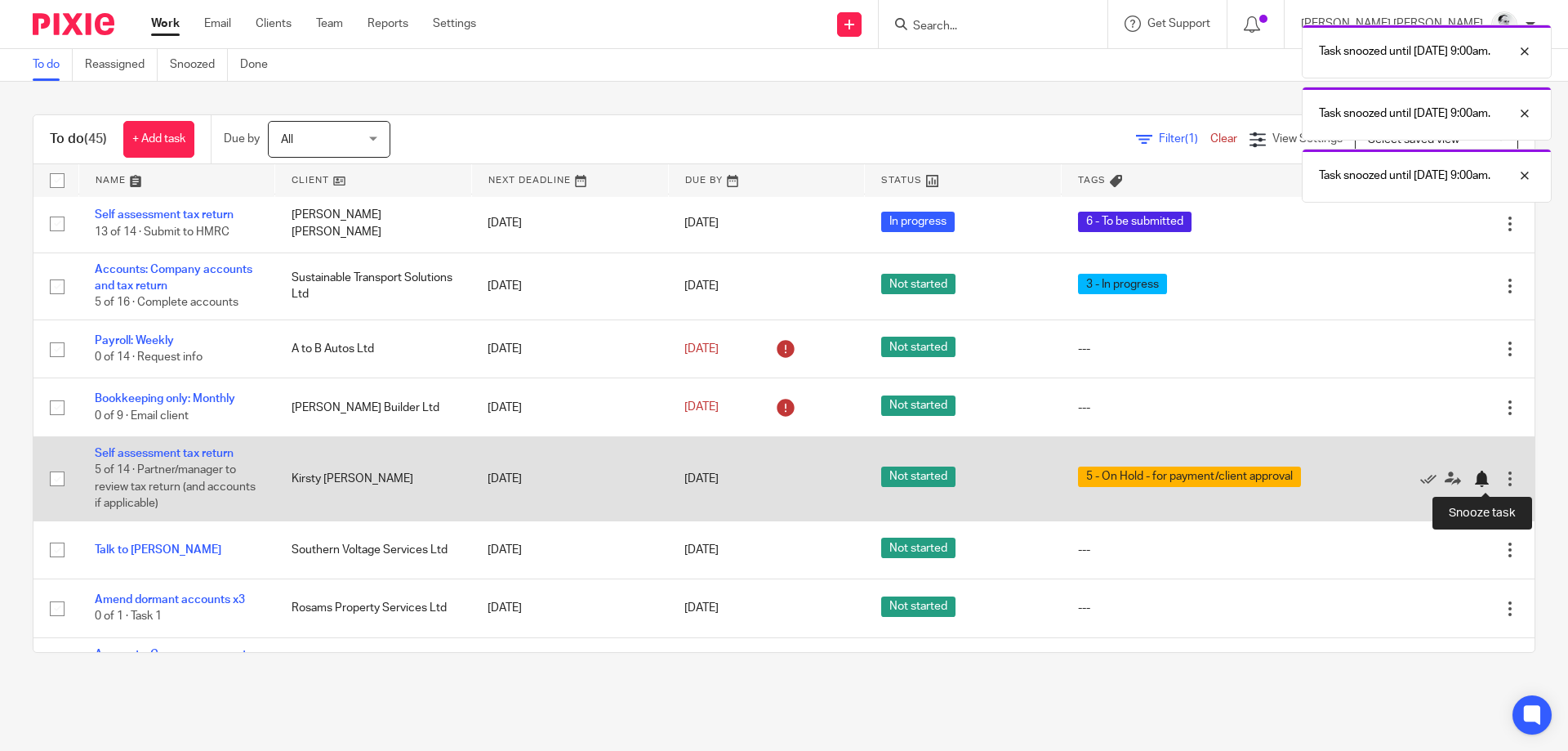
click at [1490, 484] on div at bounding box center [1486, 479] width 25 height 16
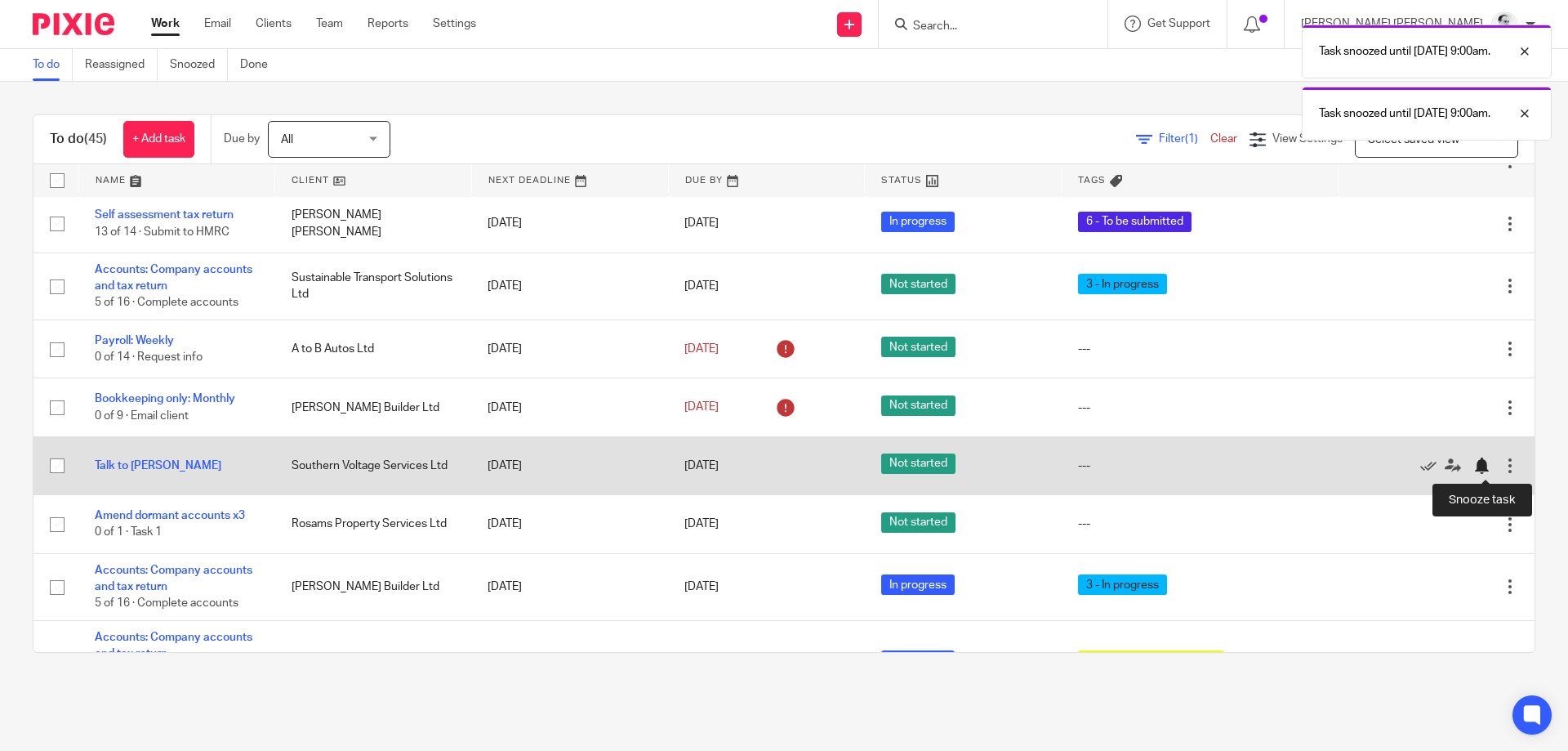
click at [1487, 468] on div at bounding box center [1482, 465] width 16 height 16
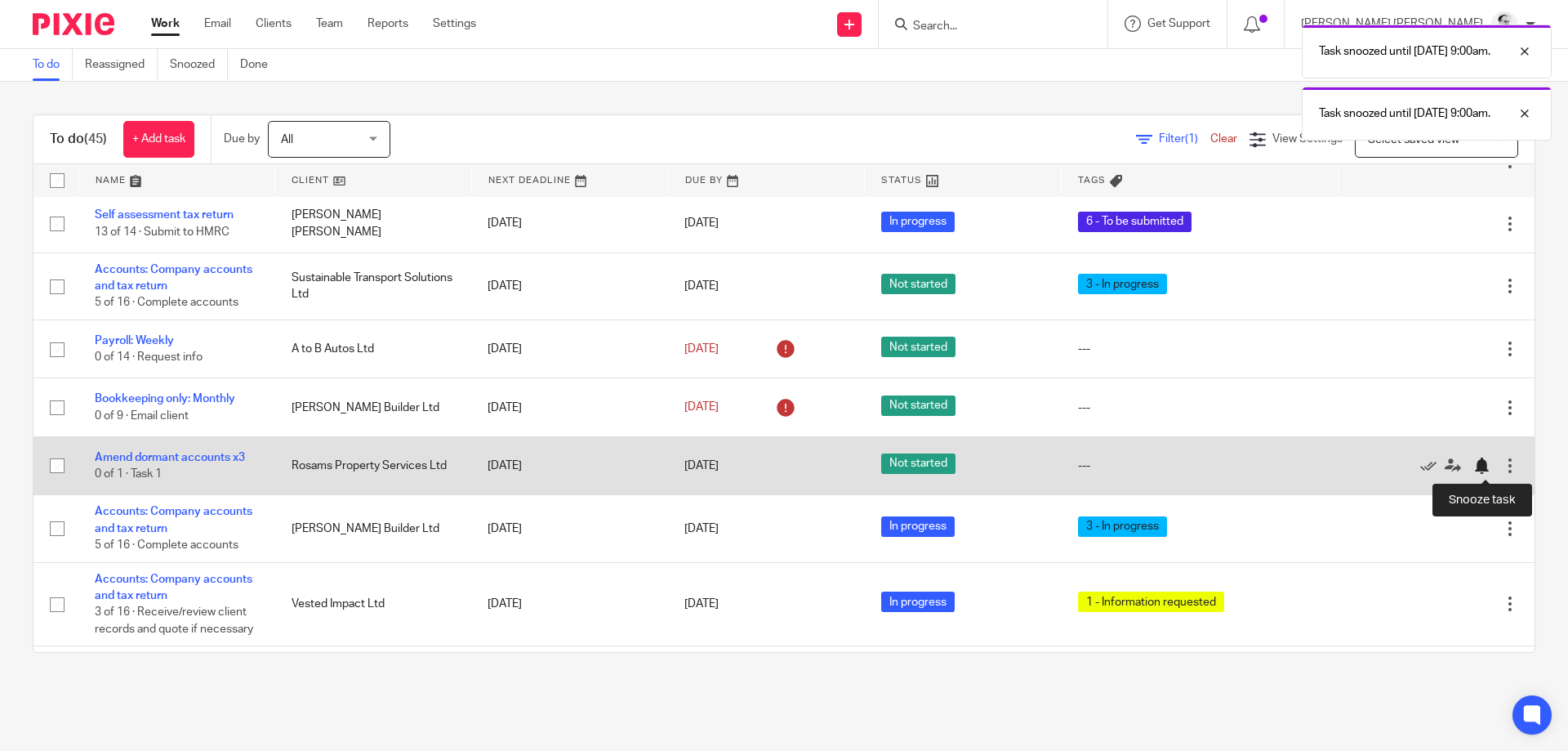
click at [1486, 468] on div at bounding box center [1482, 465] width 16 height 16
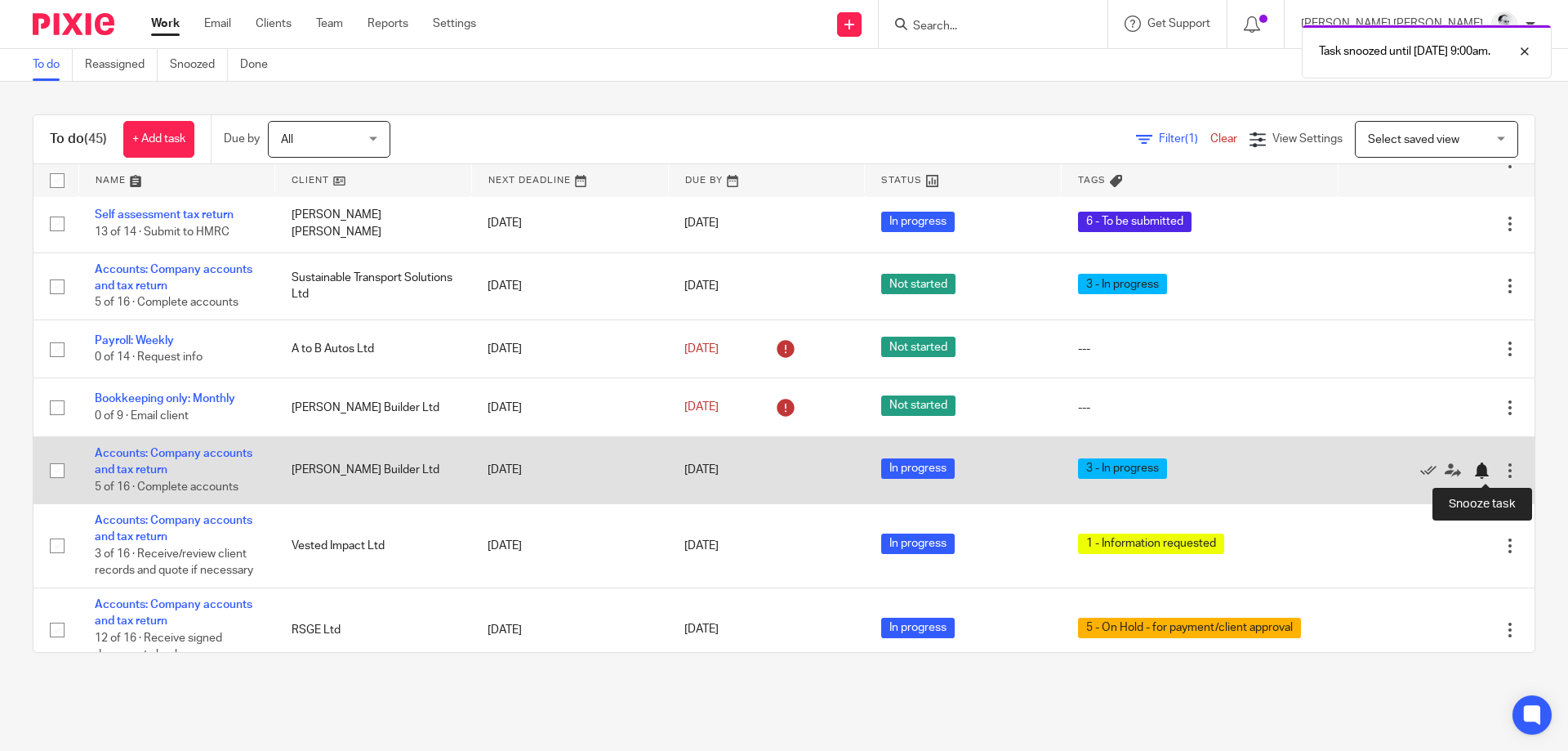
click at [1483, 471] on div at bounding box center [1482, 470] width 16 height 16
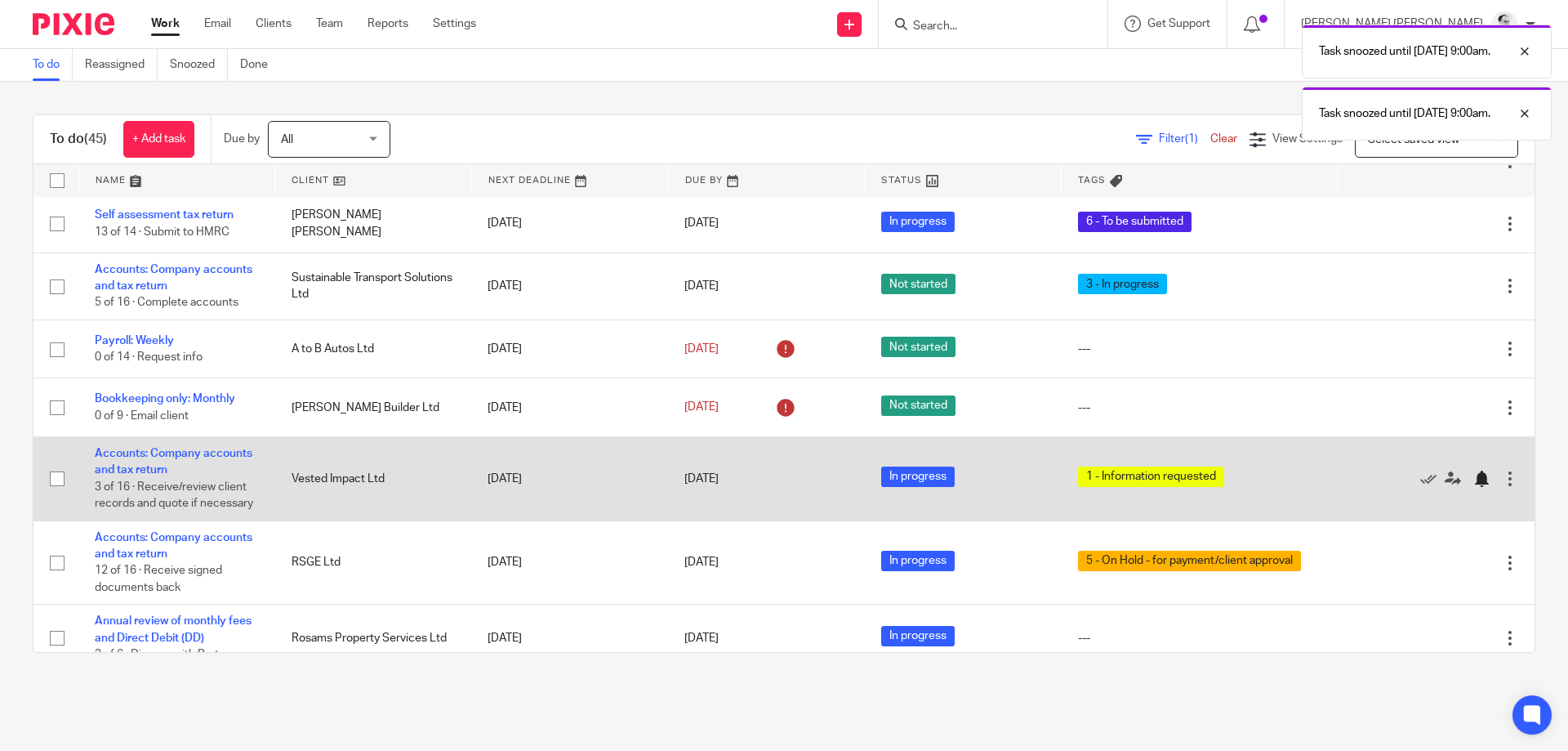
click at [1483, 485] on div at bounding box center [1482, 479] width 16 height 16
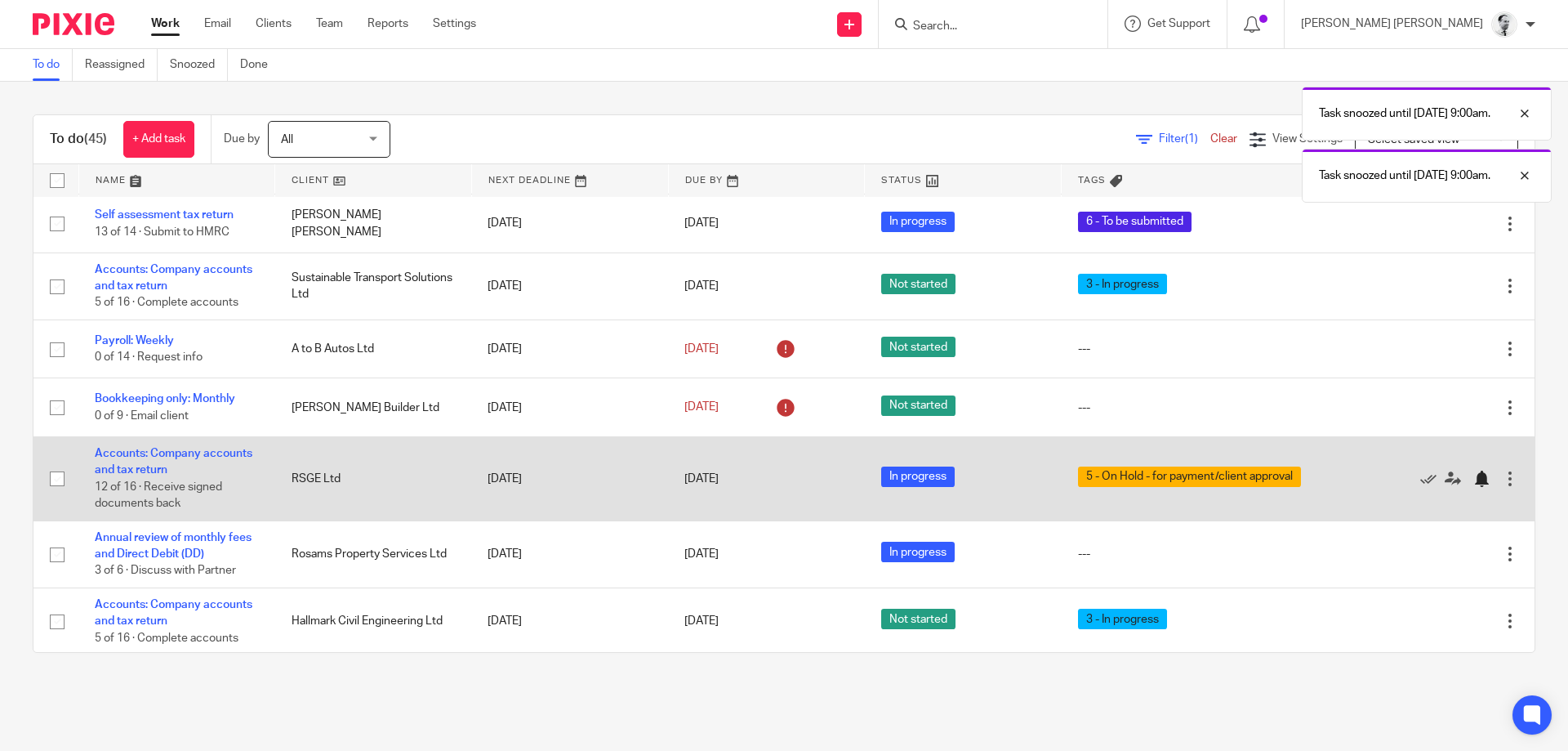
click at [1484, 483] on div at bounding box center [1482, 479] width 16 height 16
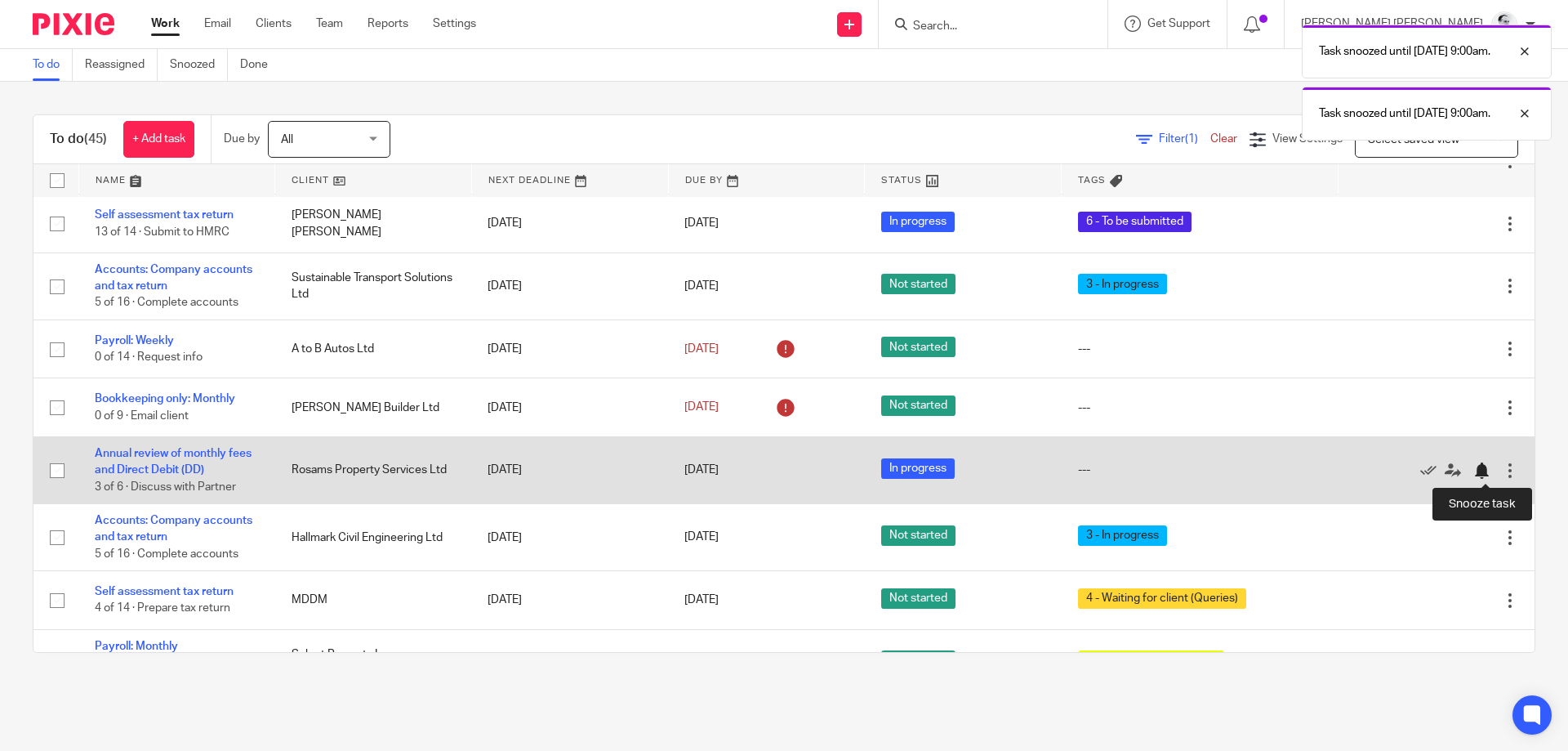
click at [1484, 464] on div at bounding box center [1482, 470] width 16 height 16
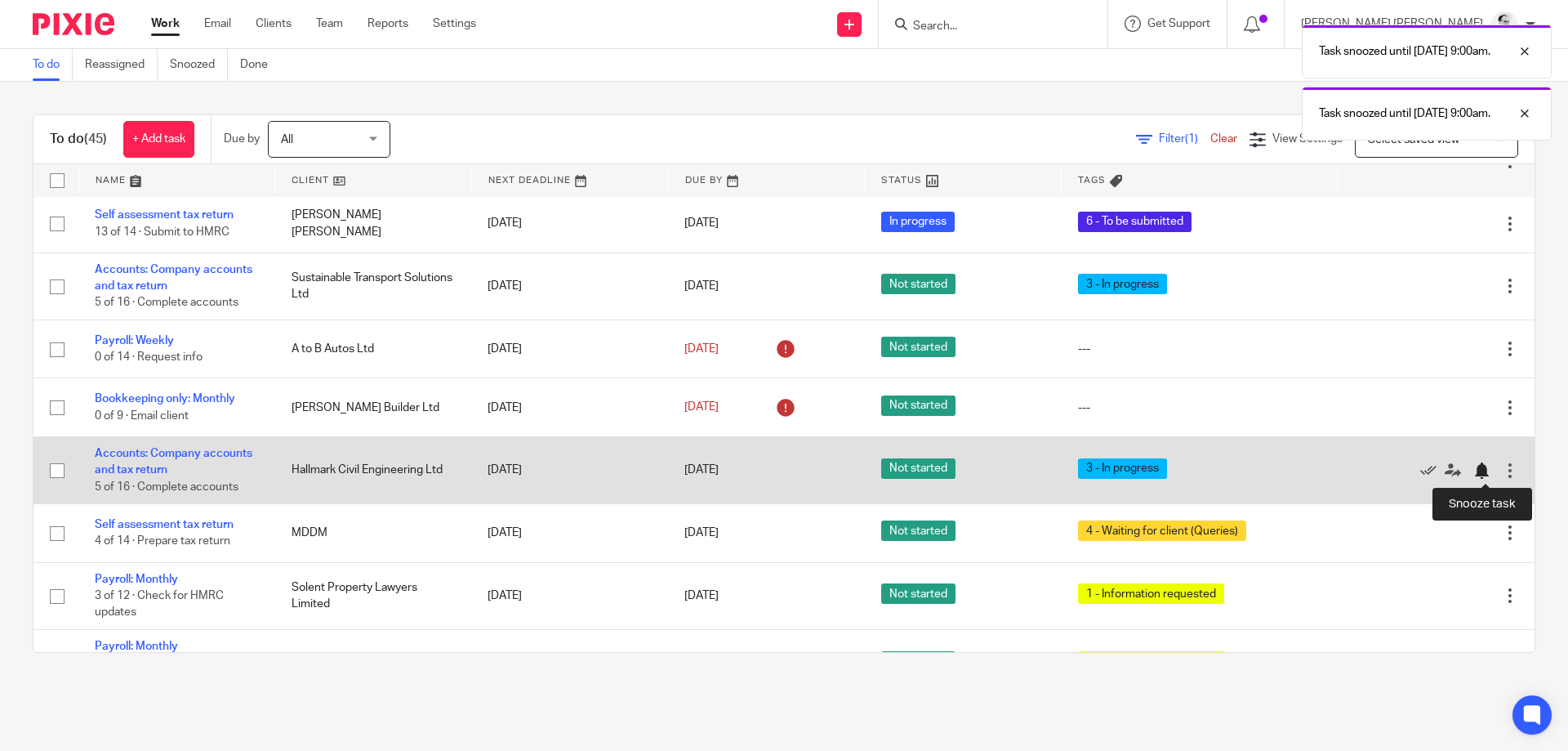
click at [1480, 473] on div at bounding box center [1482, 470] width 16 height 16
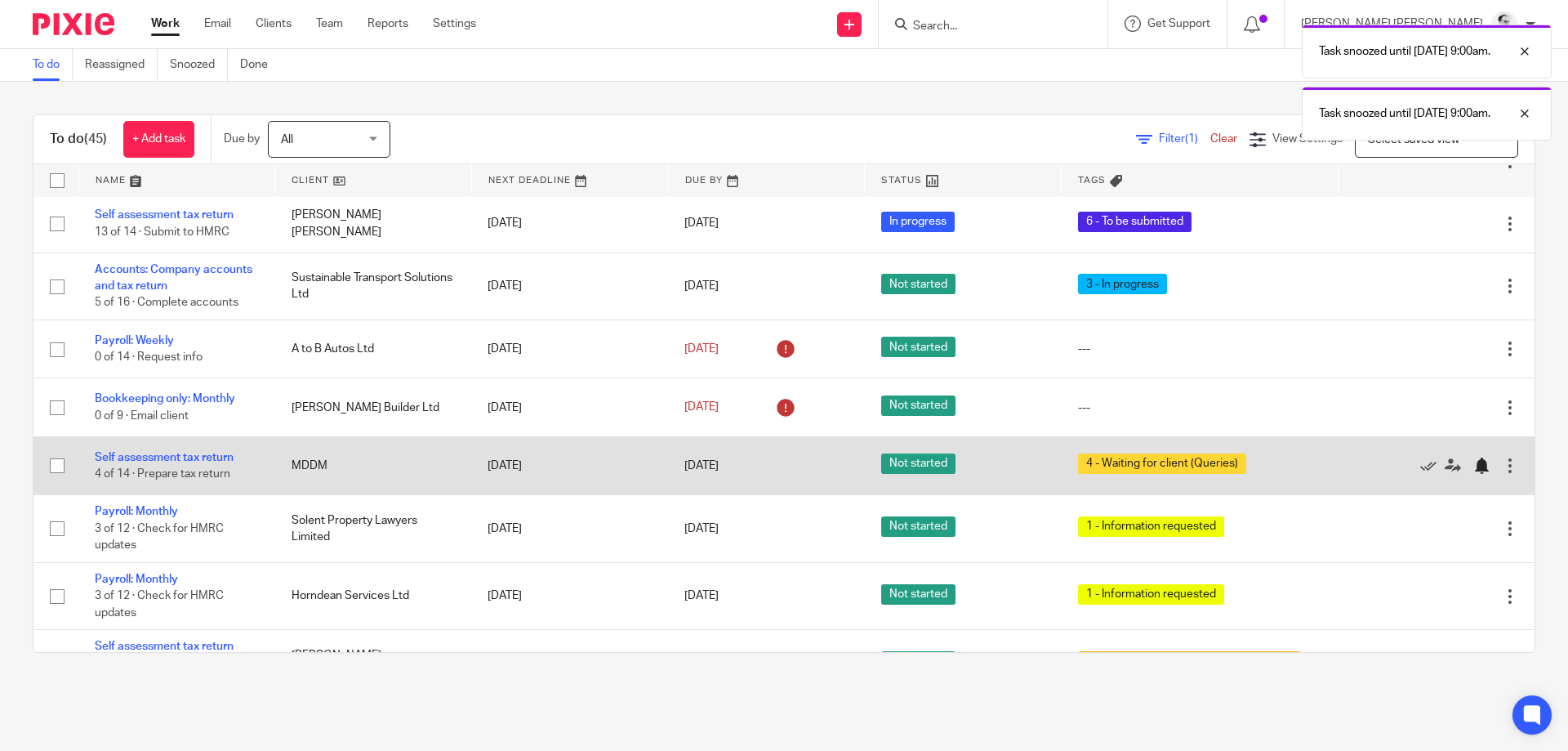
click at [1486, 468] on div at bounding box center [1482, 465] width 16 height 16
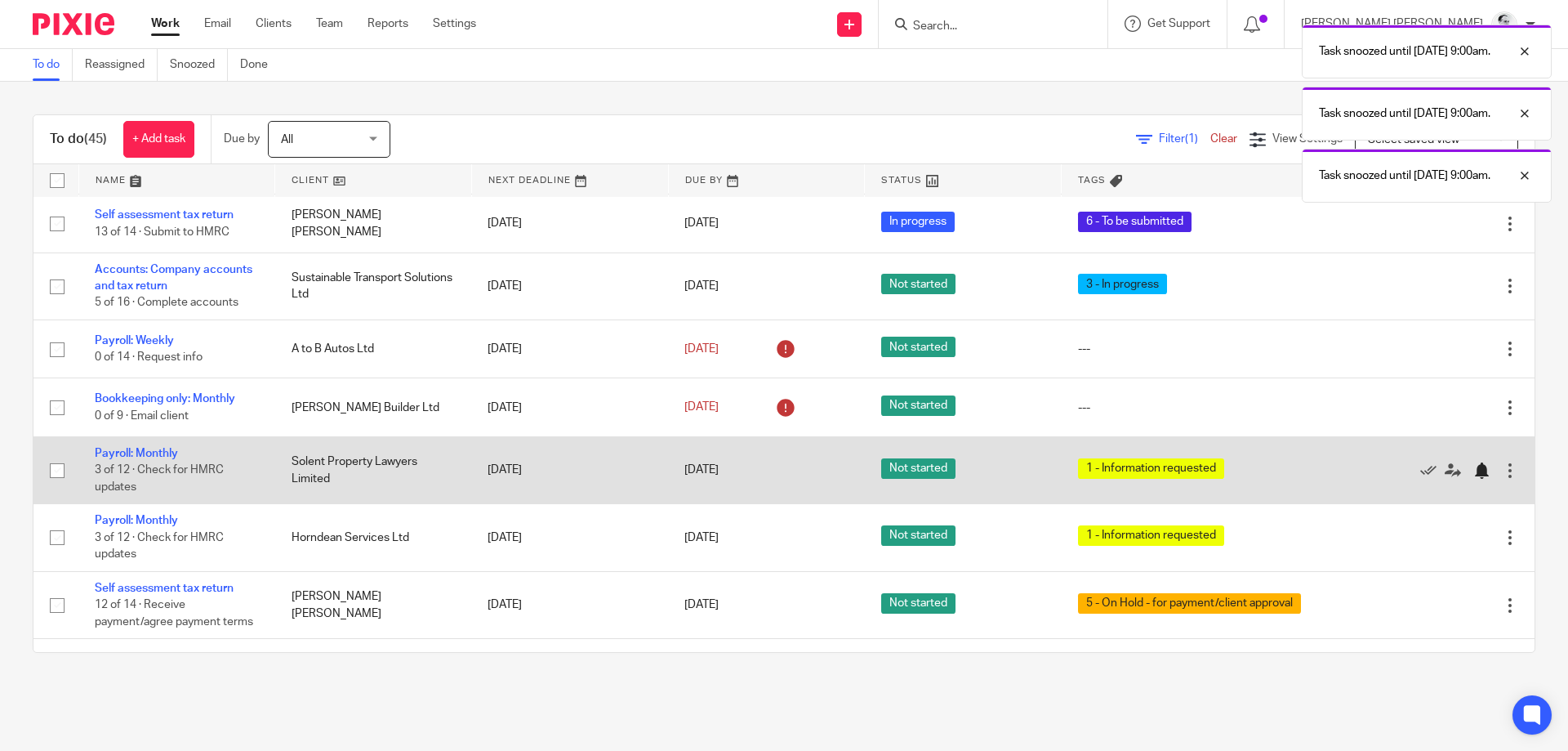
click at [1490, 473] on div at bounding box center [1486, 469] width 25 height 16
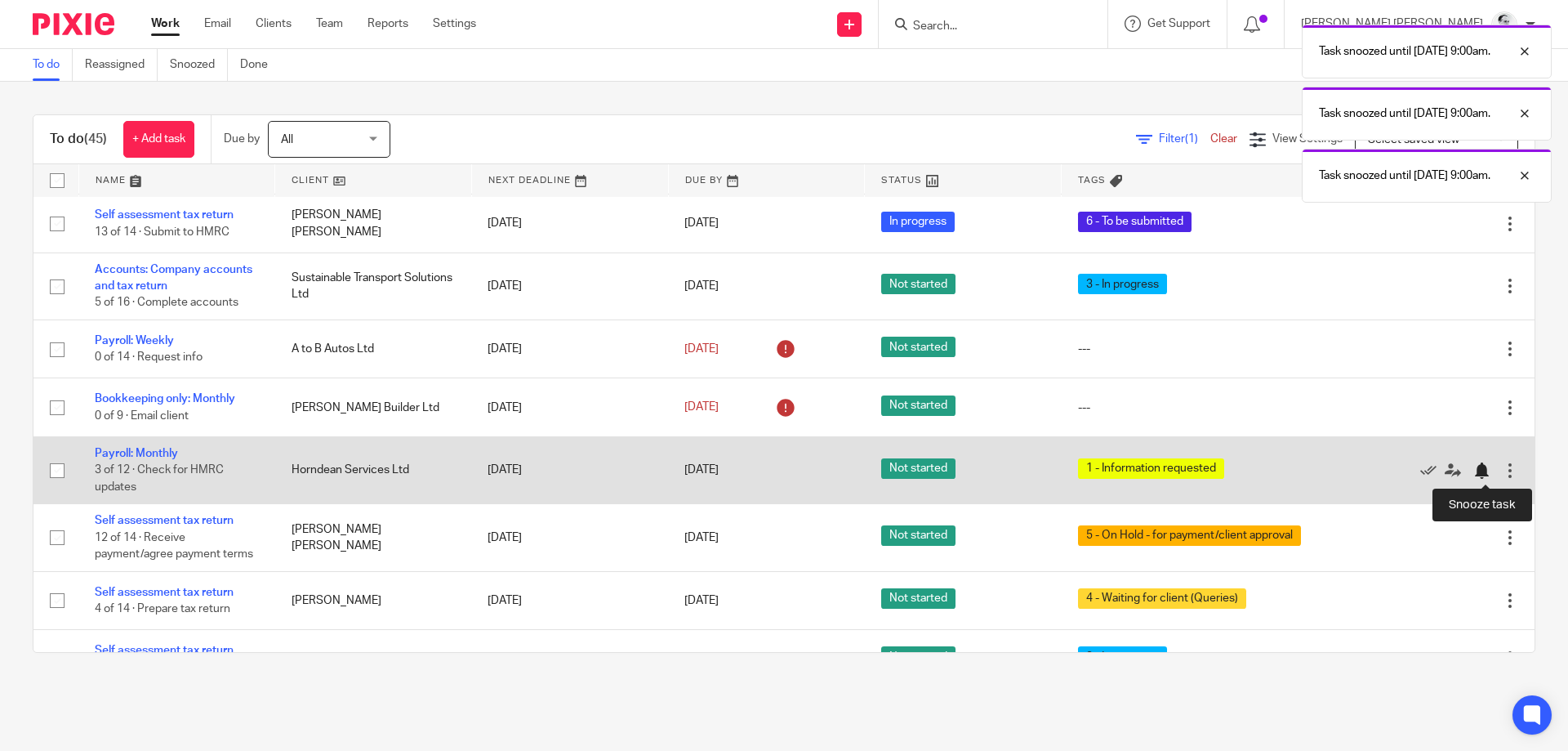
click at [1487, 468] on div at bounding box center [1482, 470] width 16 height 16
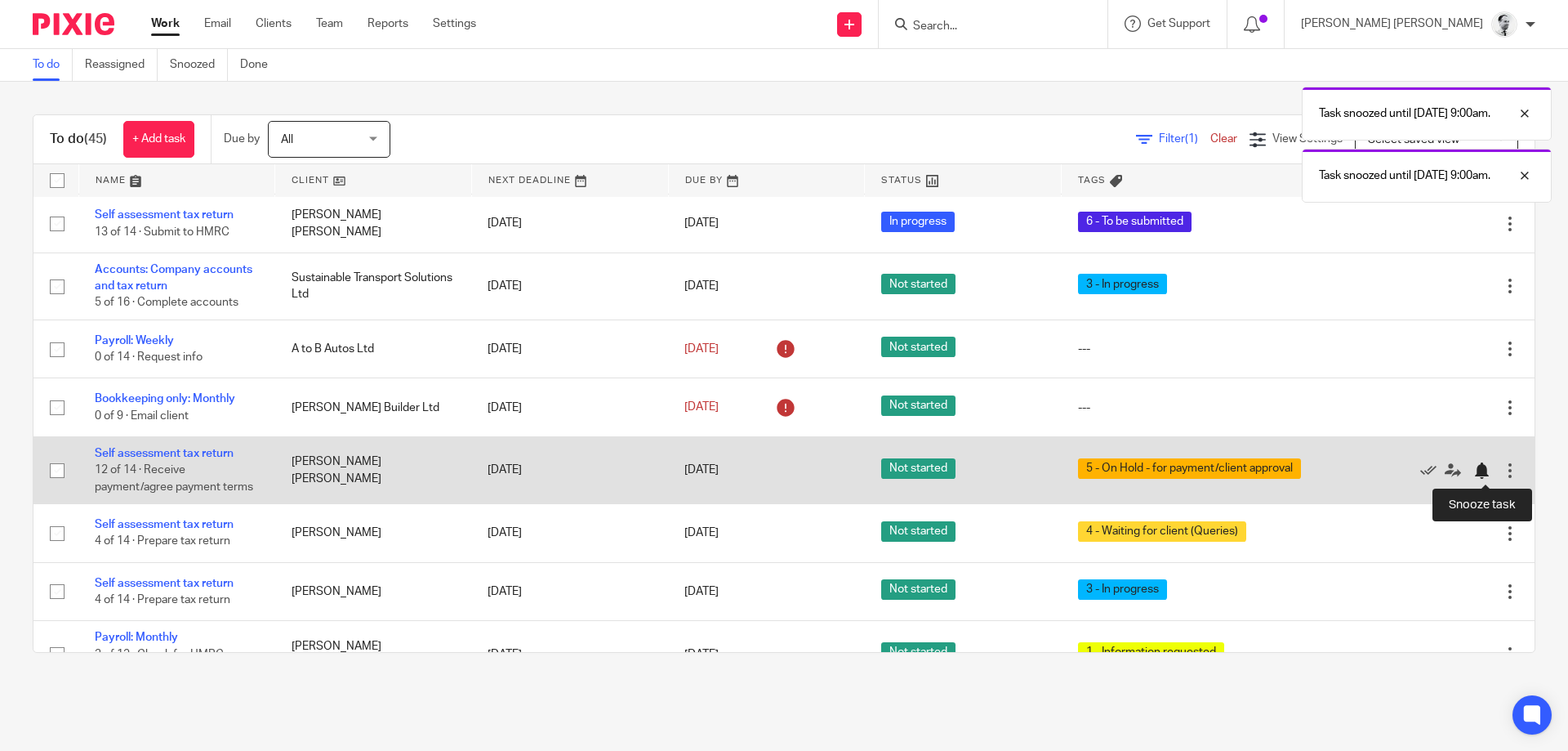
click at [1483, 478] on div at bounding box center [1482, 470] width 16 height 16
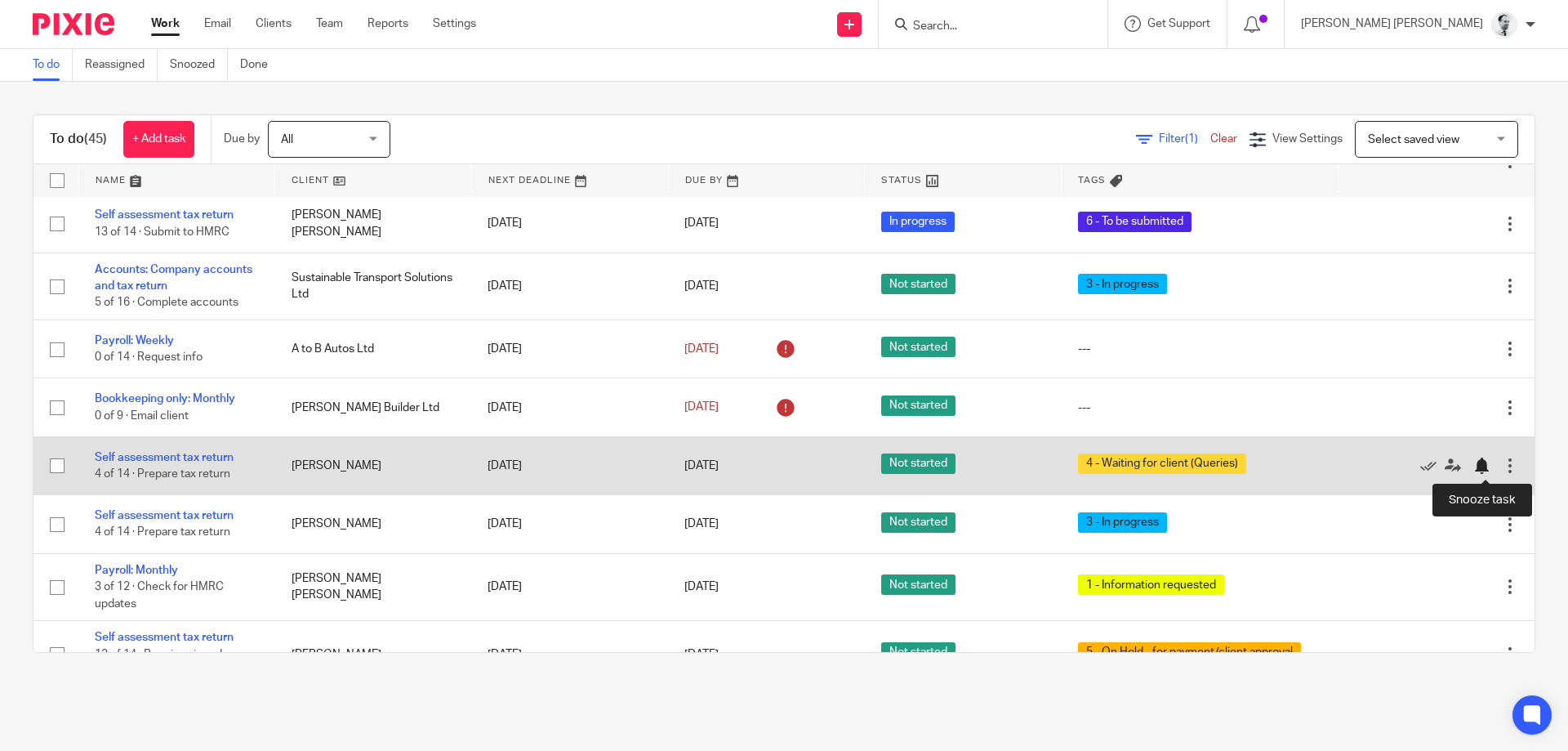
click at [1488, 463] on div at bounding box center [1482, 465] width 16 height 16
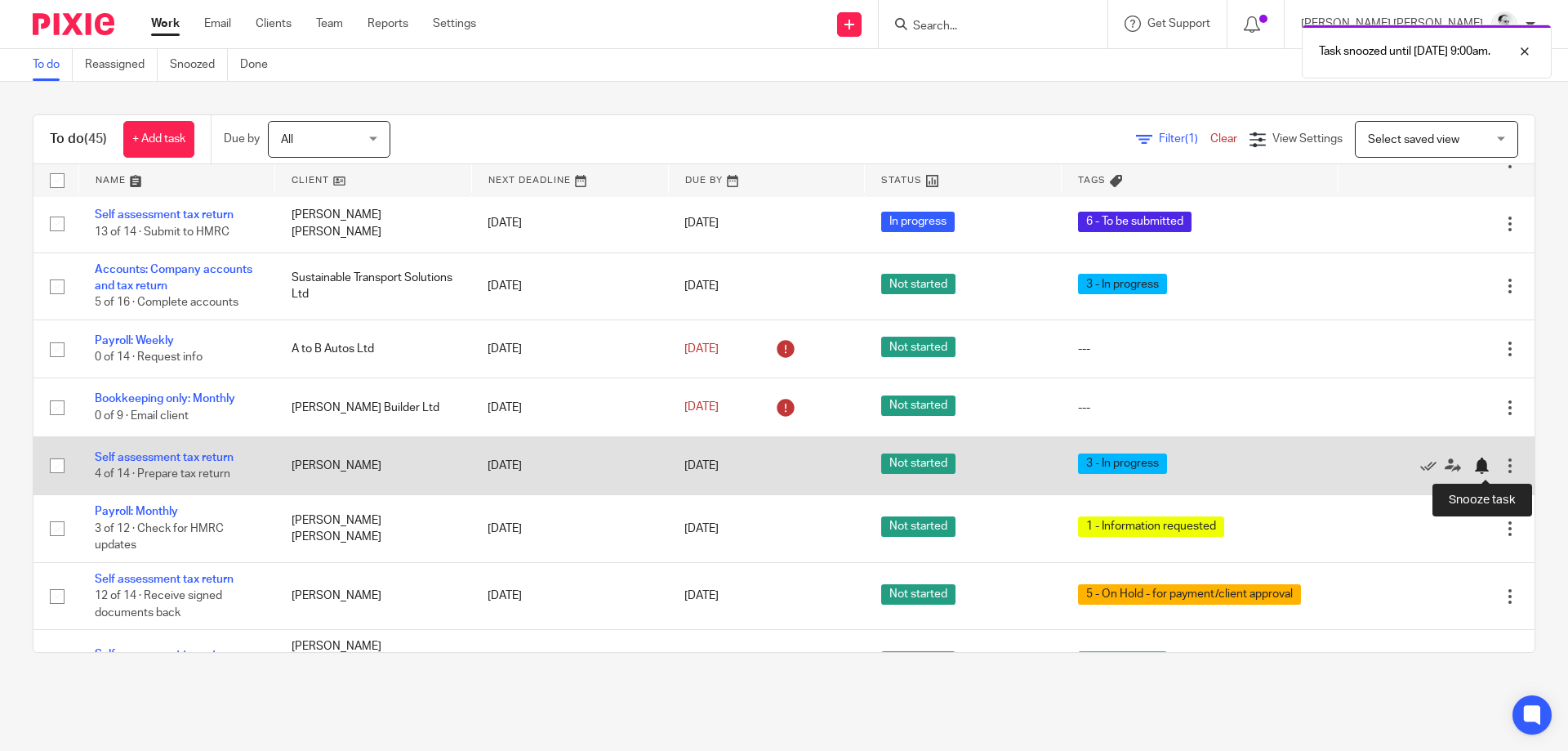
click at [1483, 465] on div at bounding box center [1482, 465] width 16 height 16
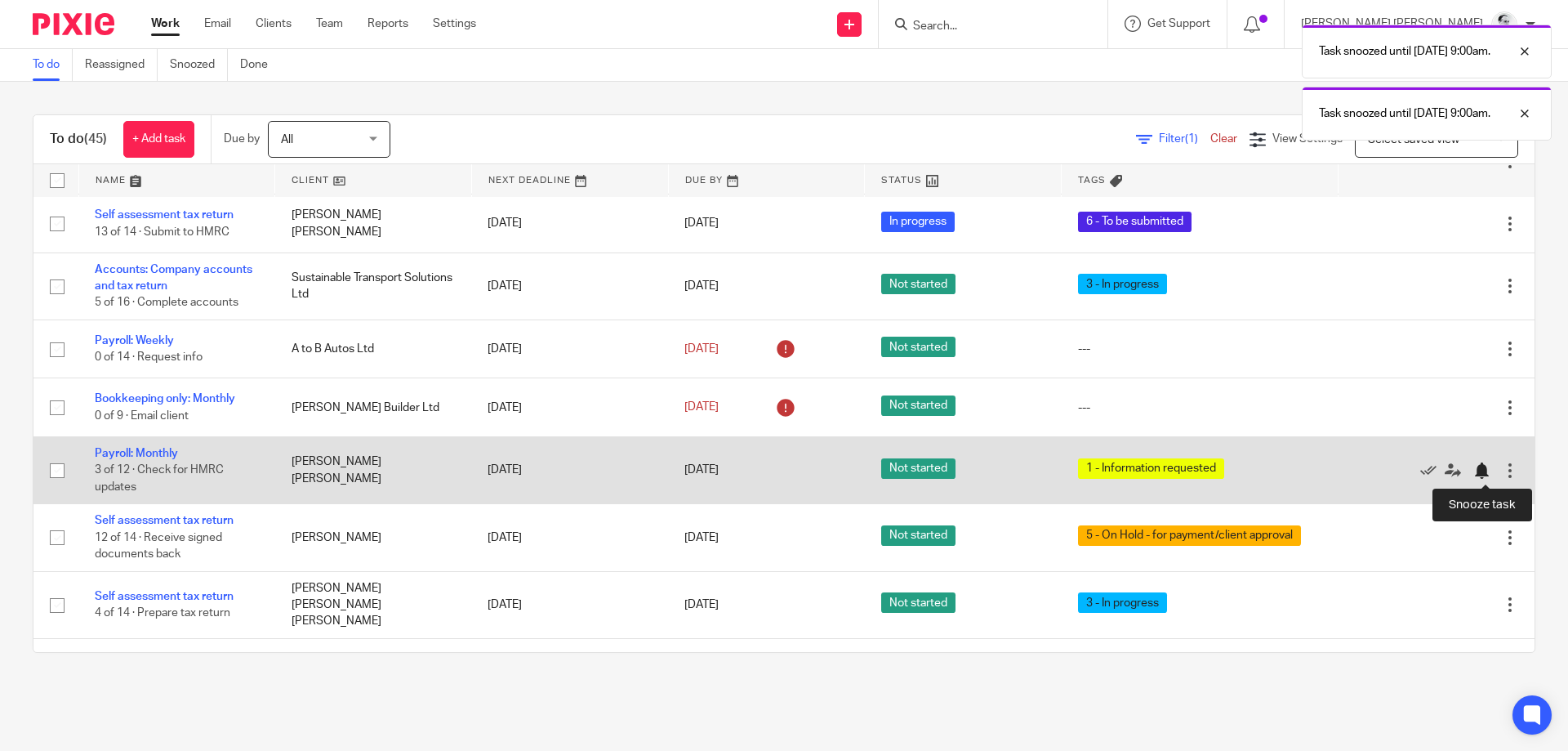
click at [1479, 471] on div at bounding box center [1482, 470] width 16 height 16
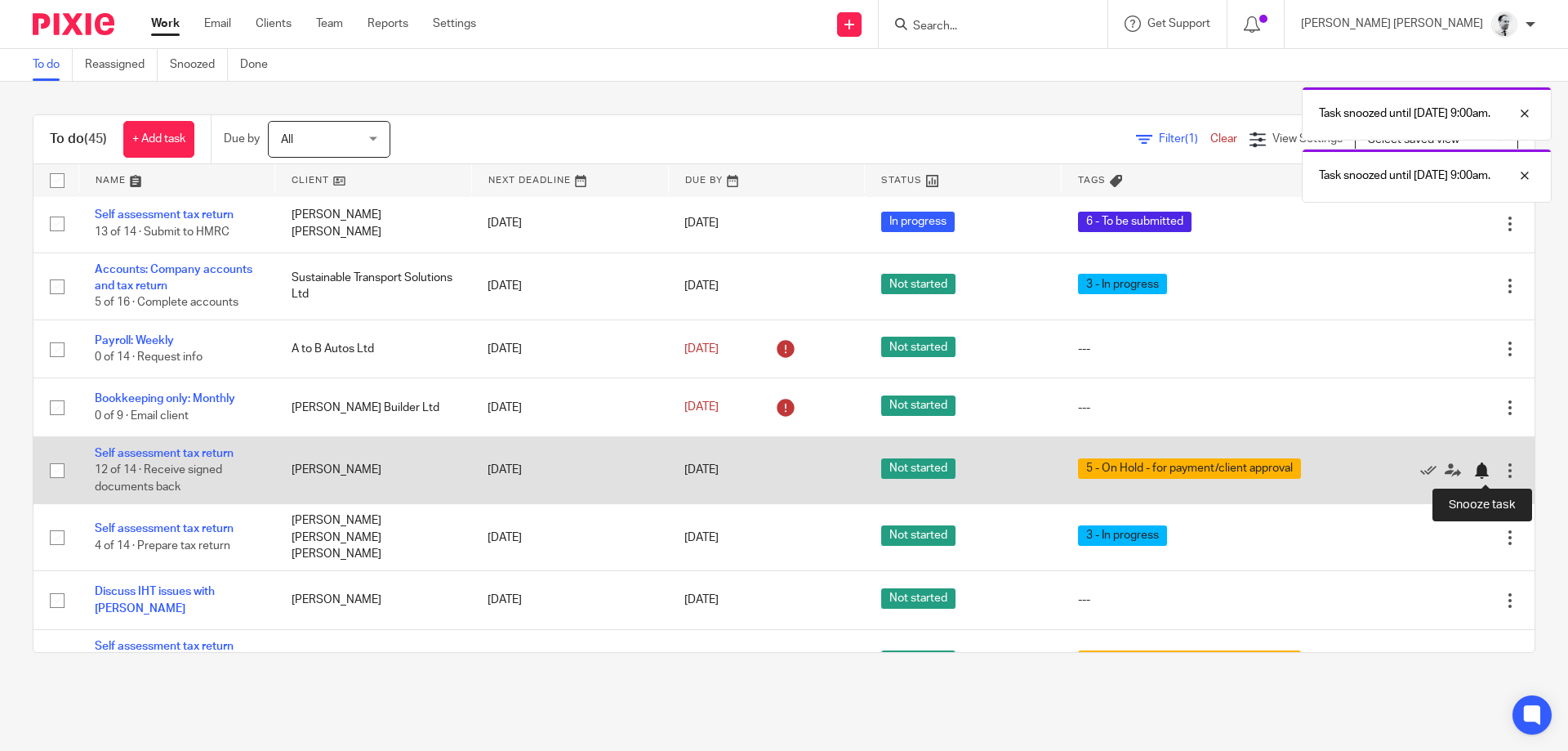
click at [1476, 470] on div at bounding box center [1482, 470] width 16 height 16
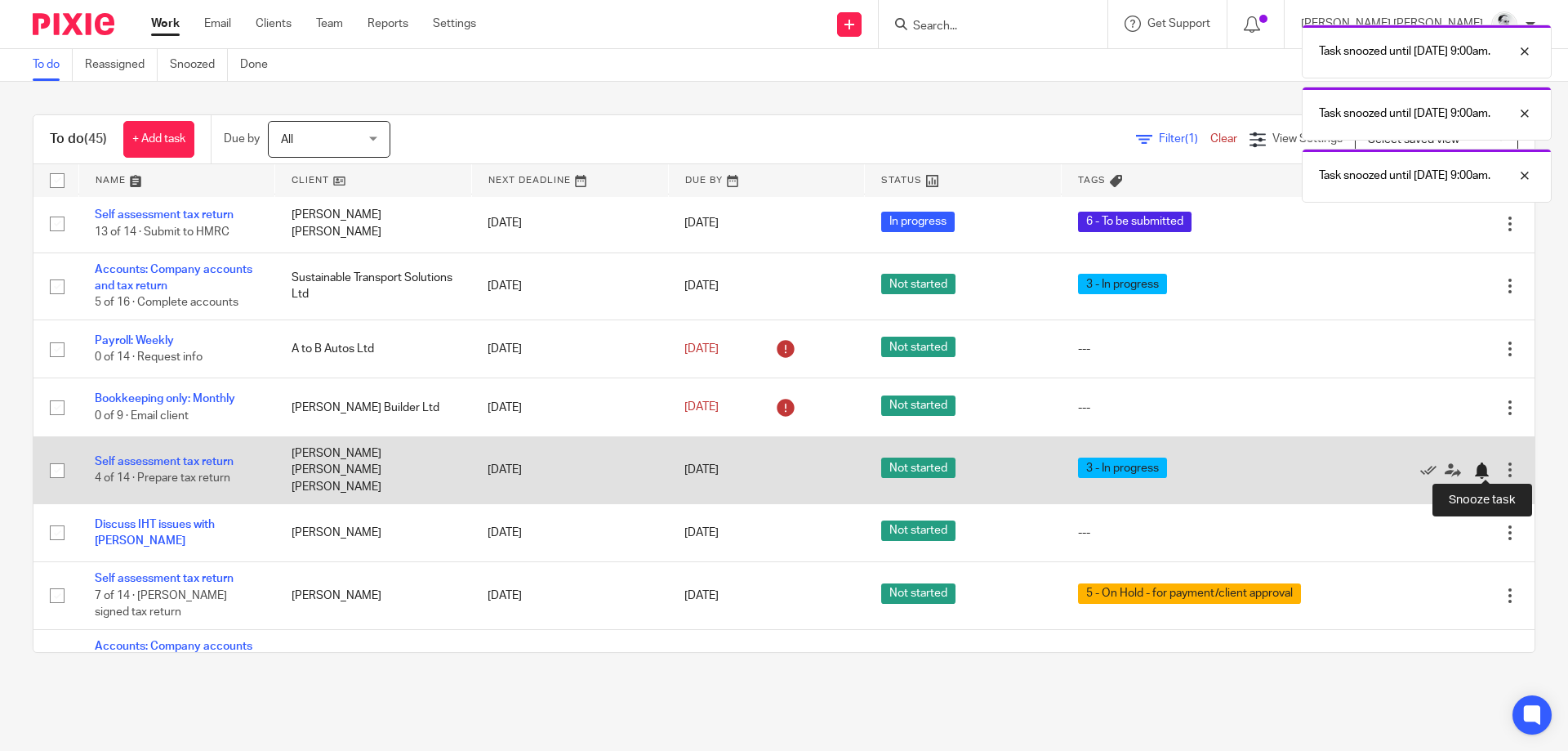
click at [1481, 468] on div at bounding box center [1482, 470] width 16 height 16
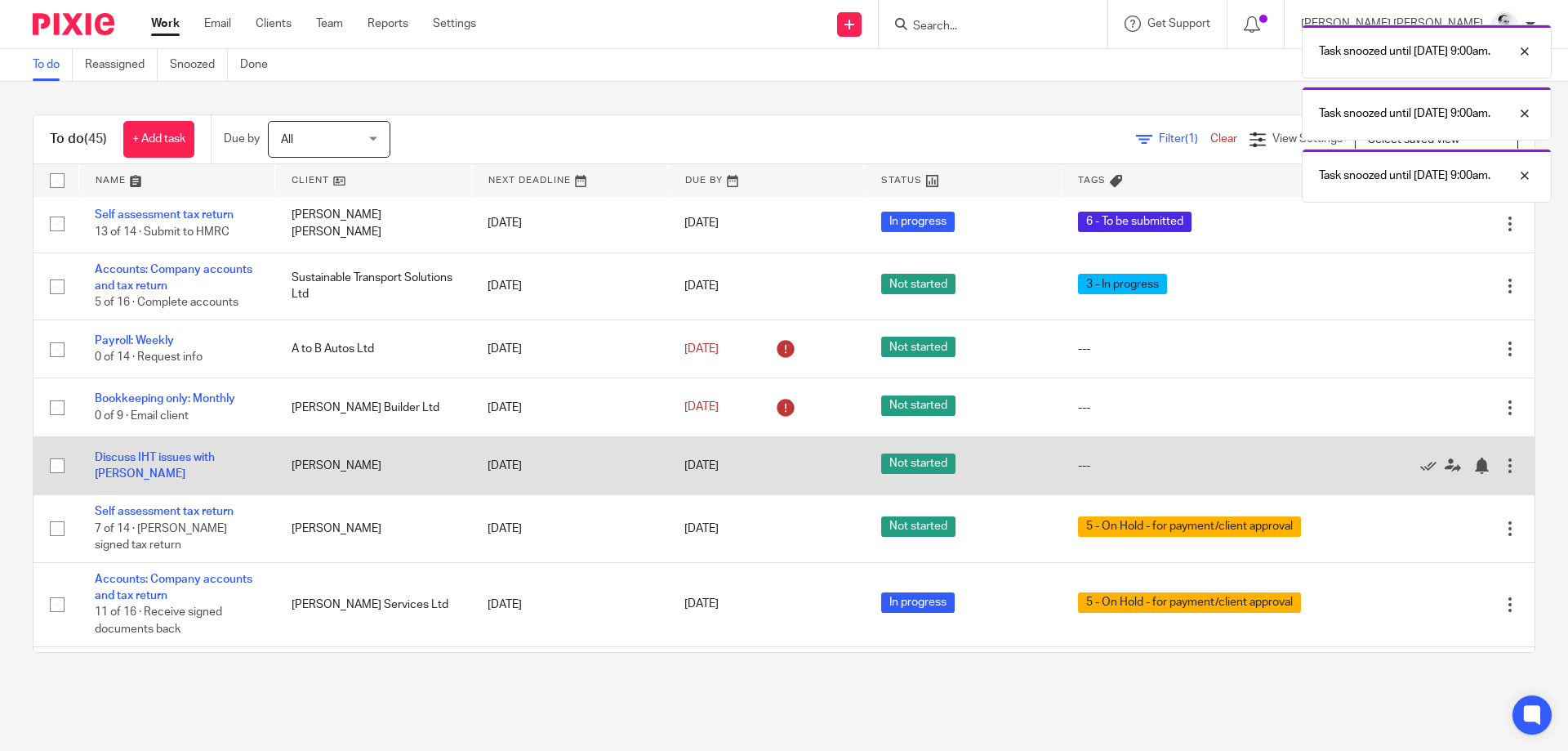
click at [1472, 466] on div at bounding box center [1428, 465] width 148 height 16
click at [1482, 467] on div at bounding box center [1482, 465] width 16 height 16
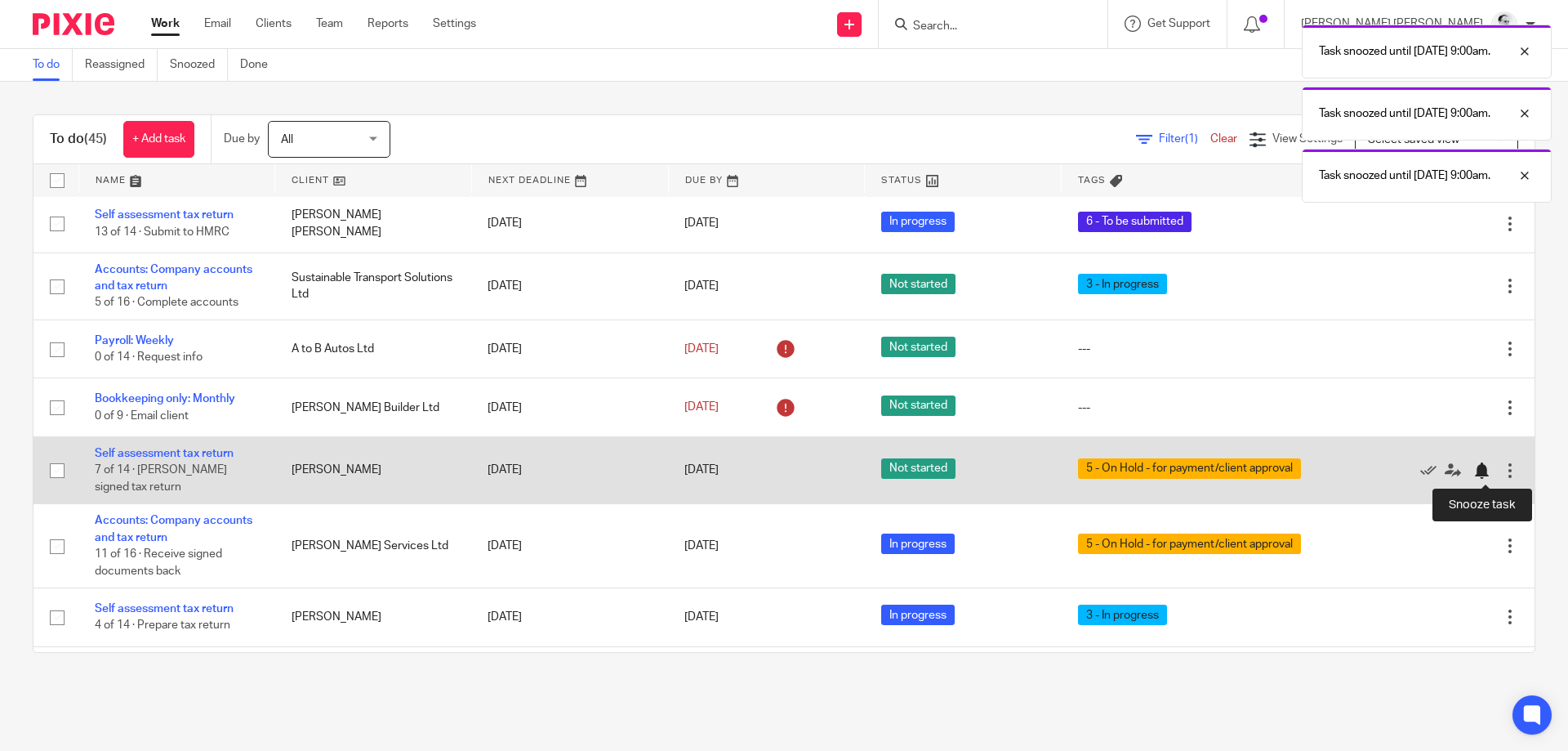
click at [1482, 471] on div at bounding box center [1482, 470] width 16 height 16
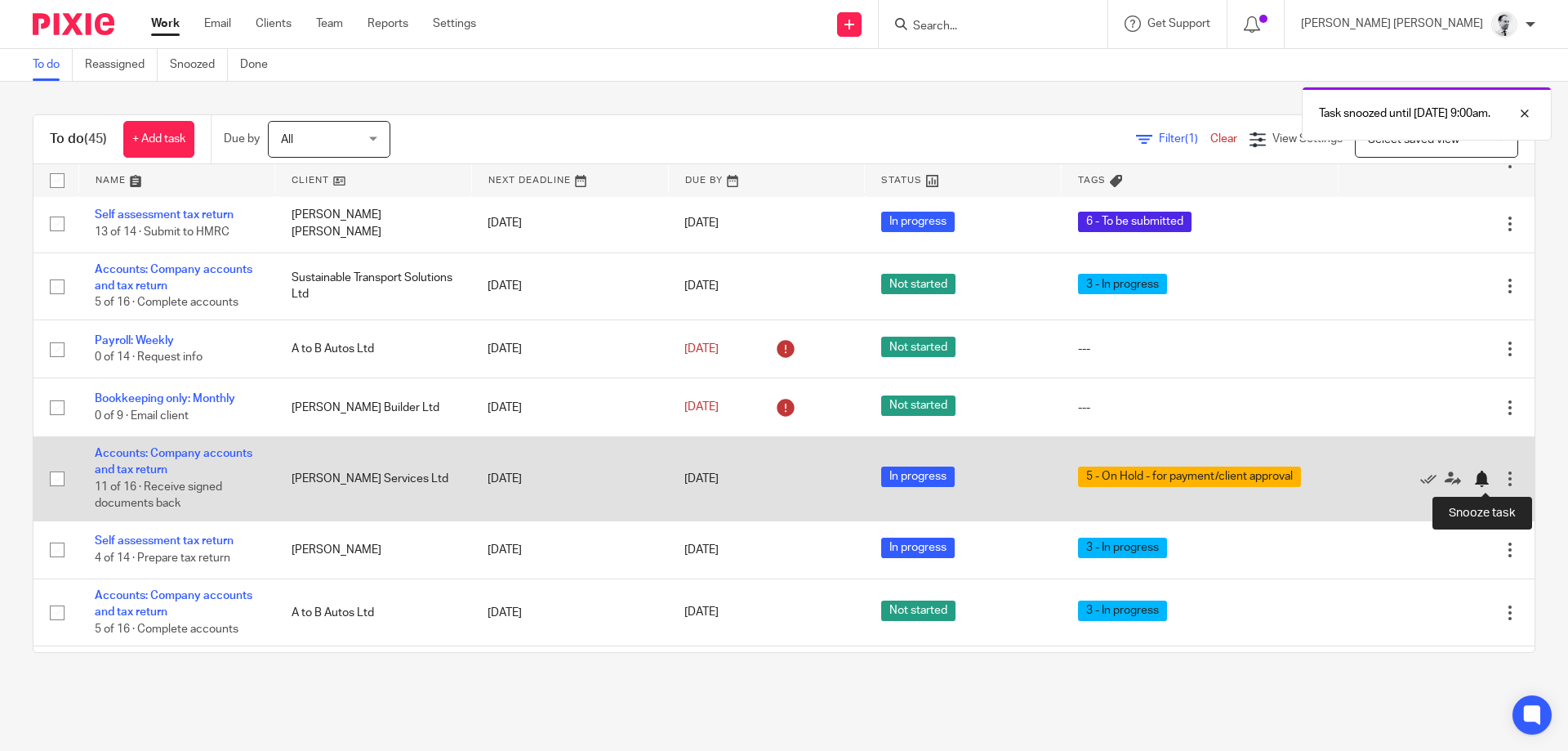
click at [1487, 478] on div at bounding box center [1482, 479] width 16 height 16
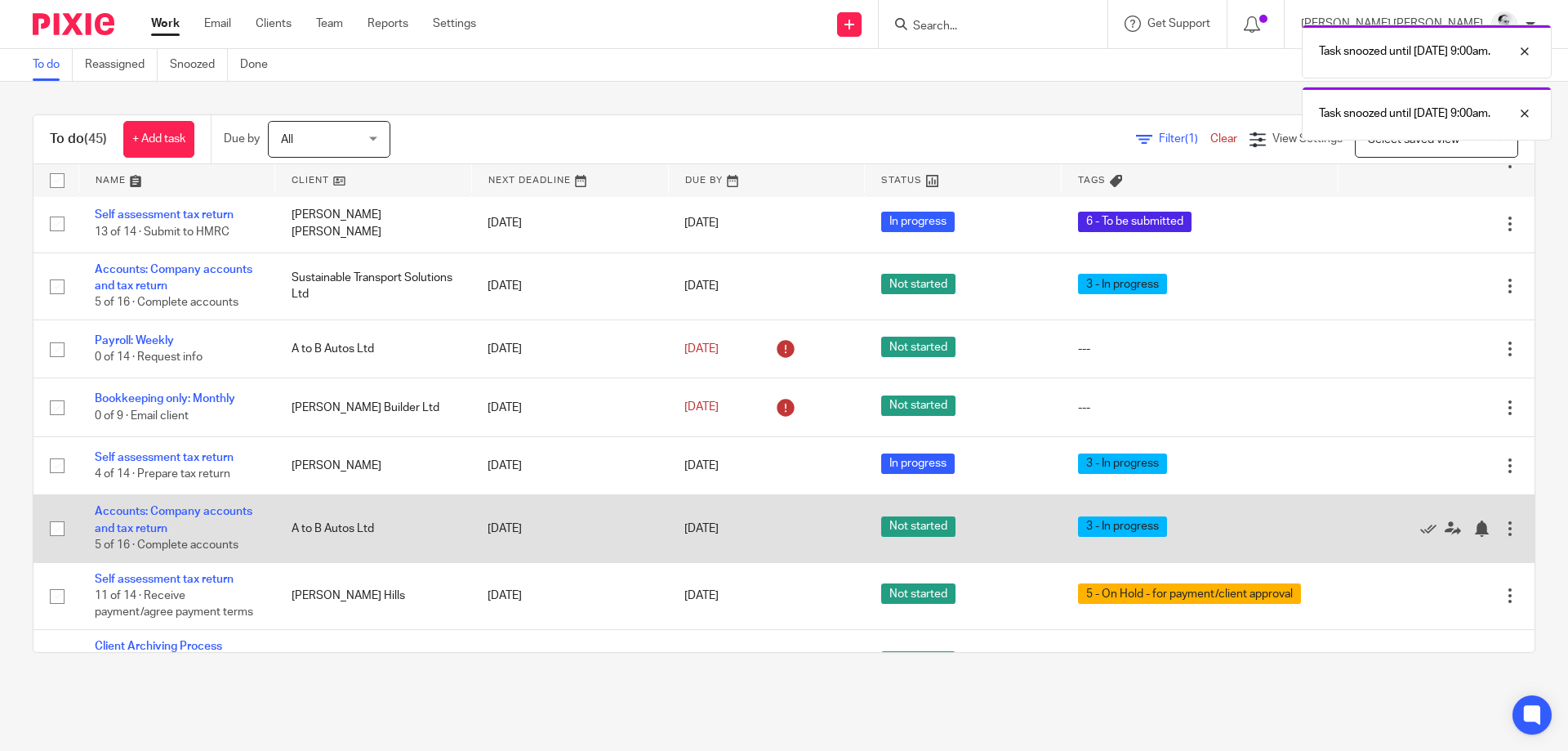
scroll to position [206, 0]
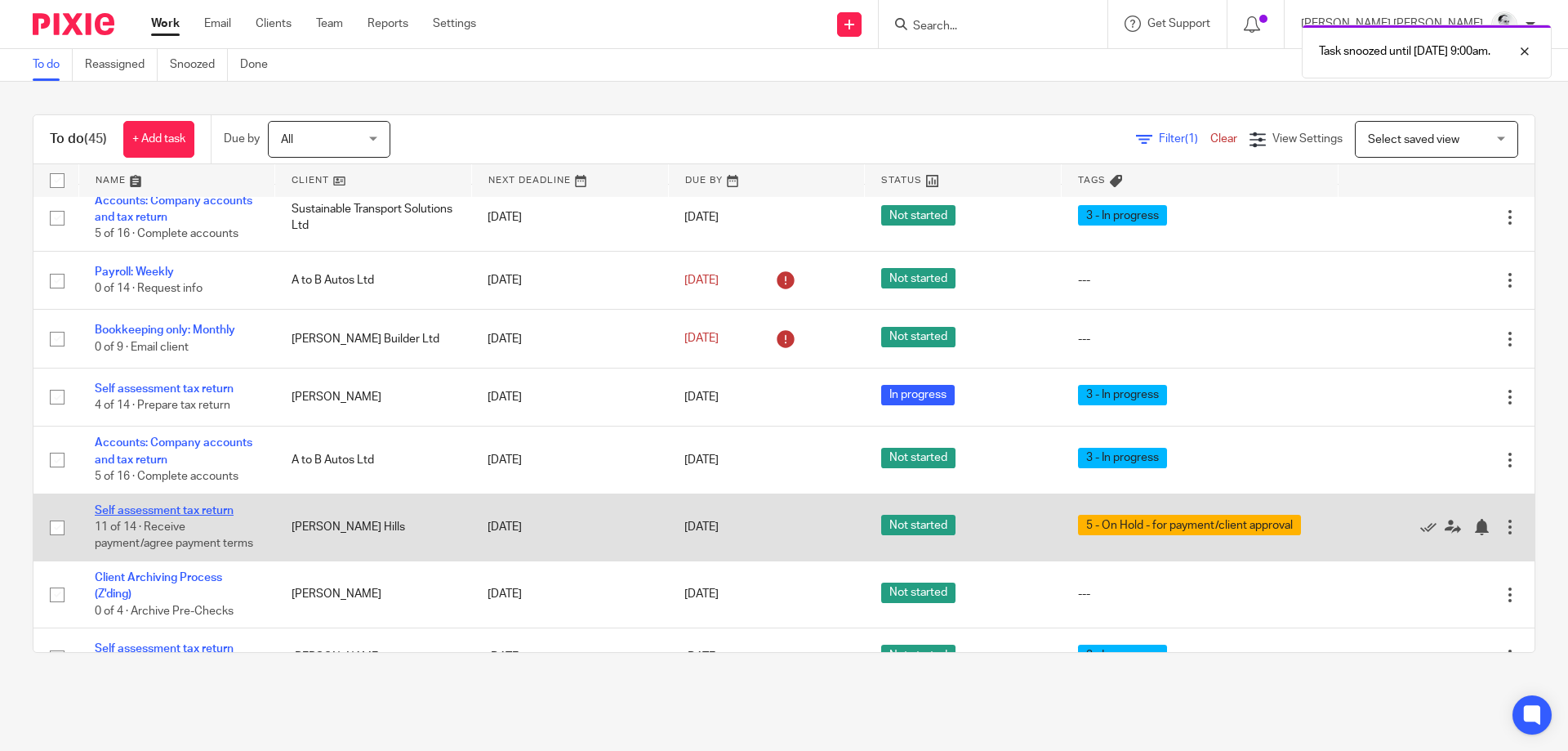
click at [205, 509] on link "Self assessment tax return" at bounding box center [165, 510] width 139 height 11
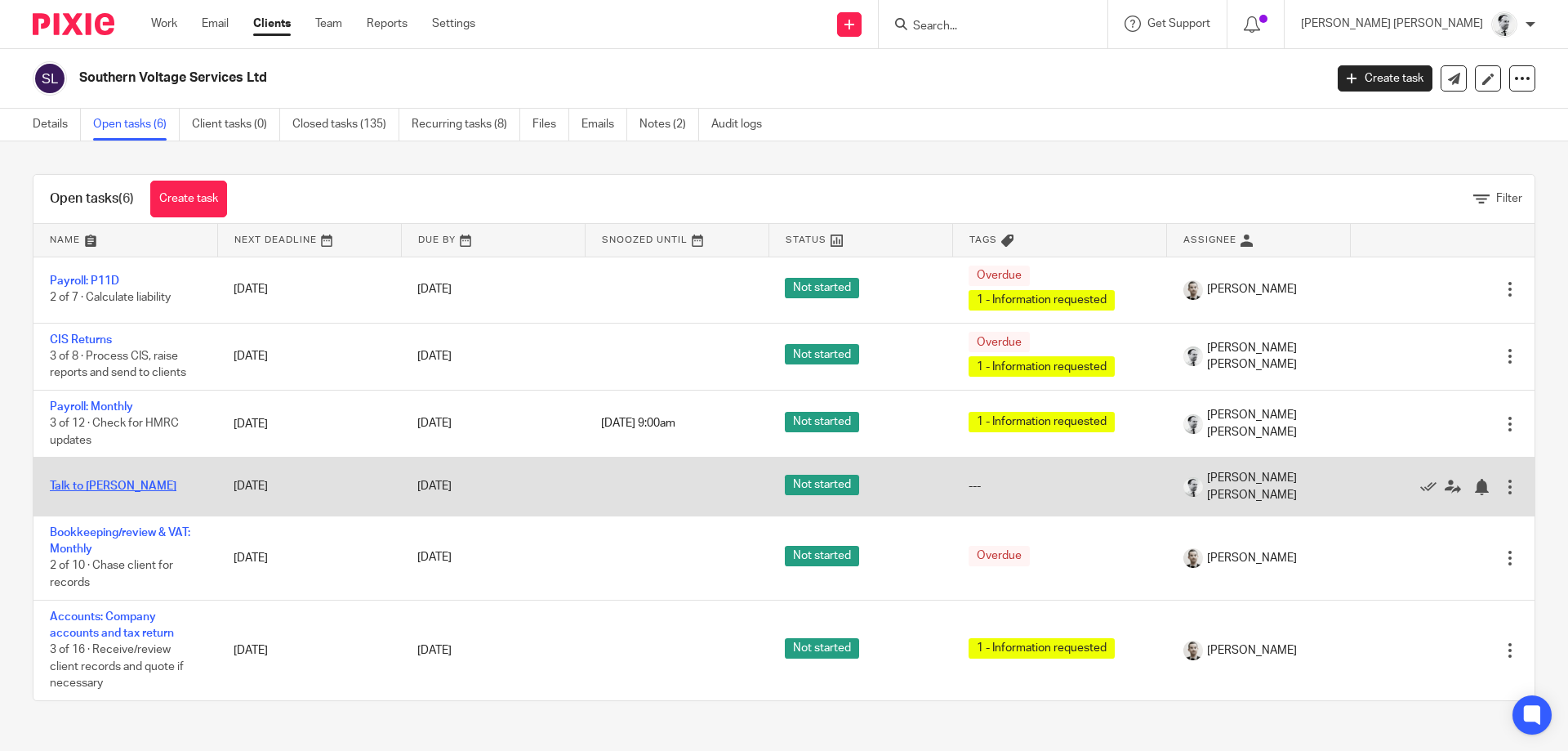
click at [57, 488] on link "Talk to Pete" at bounding box center [113, 485] width 126 height 11
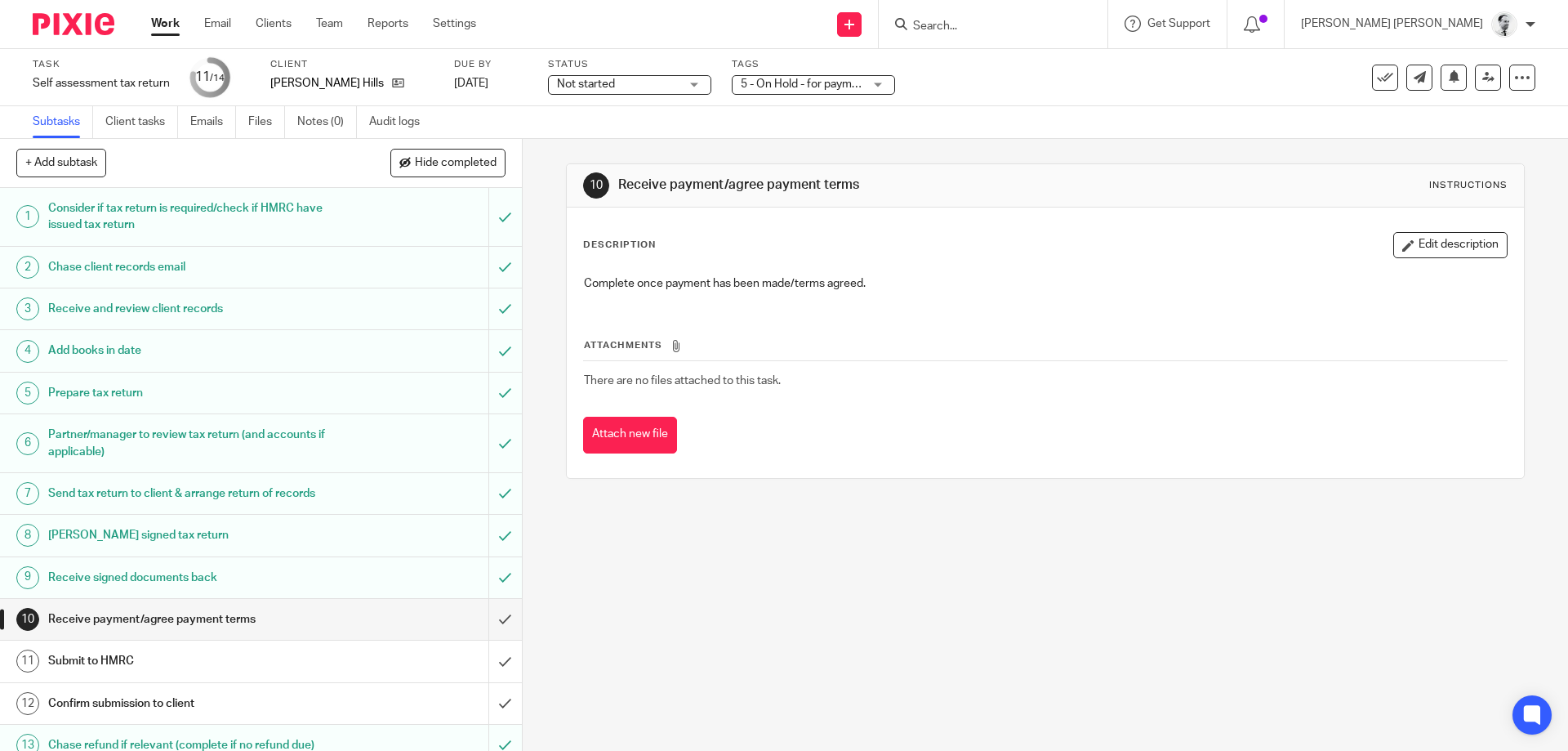
scroll to position [58, 0]
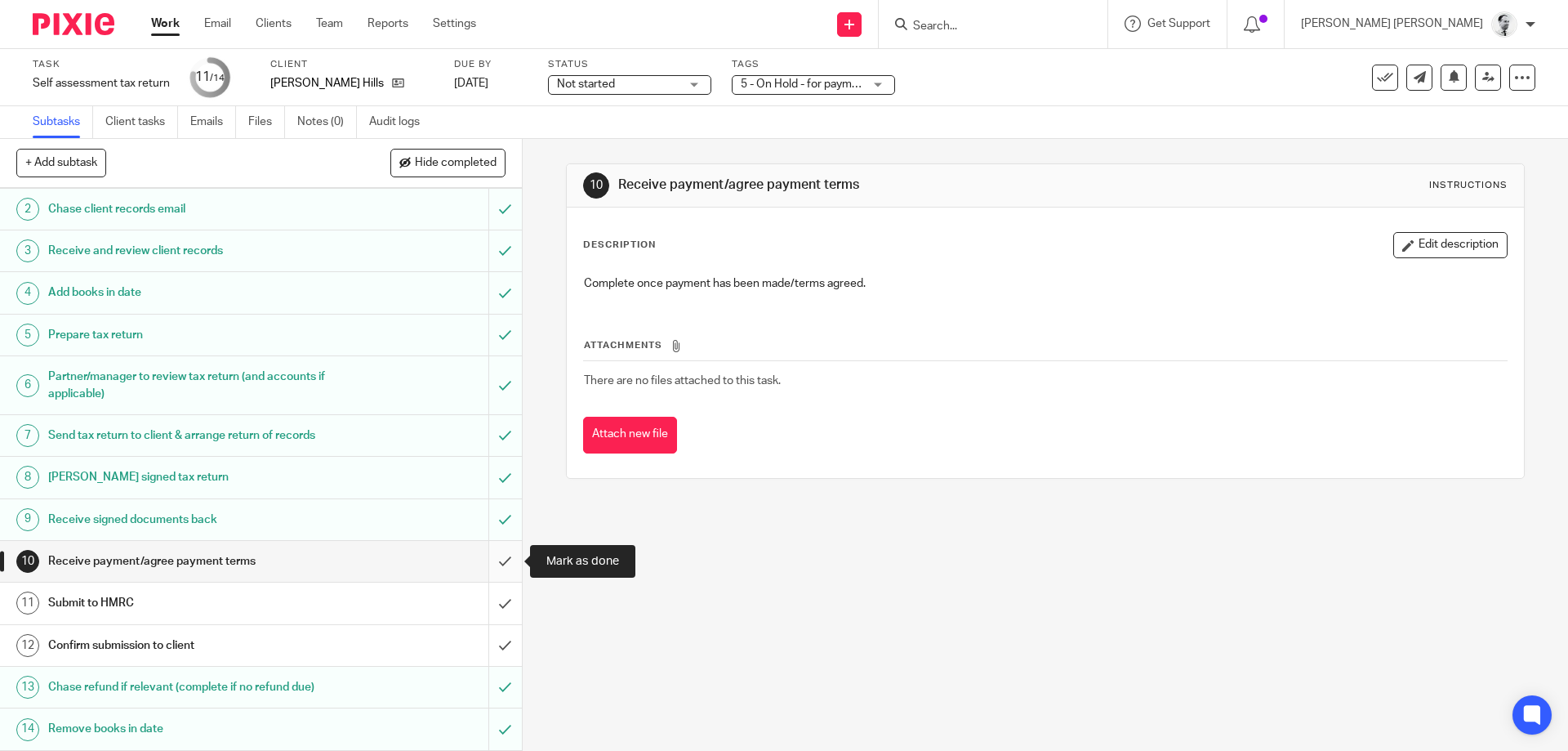
click at [501, 569] on input "submit" at bounding box center [260, 562] width 522 height 41
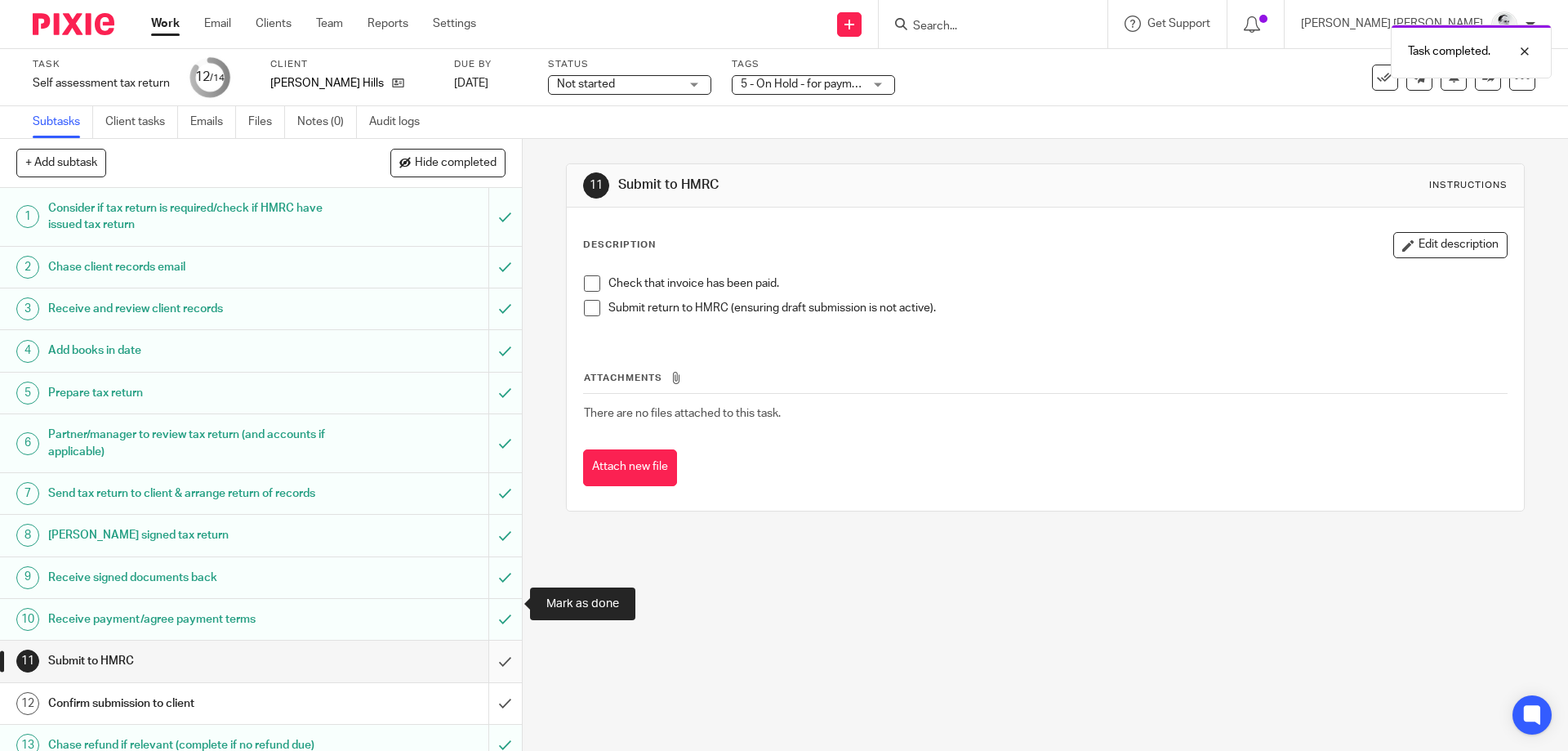
scroll to position [58, 0]
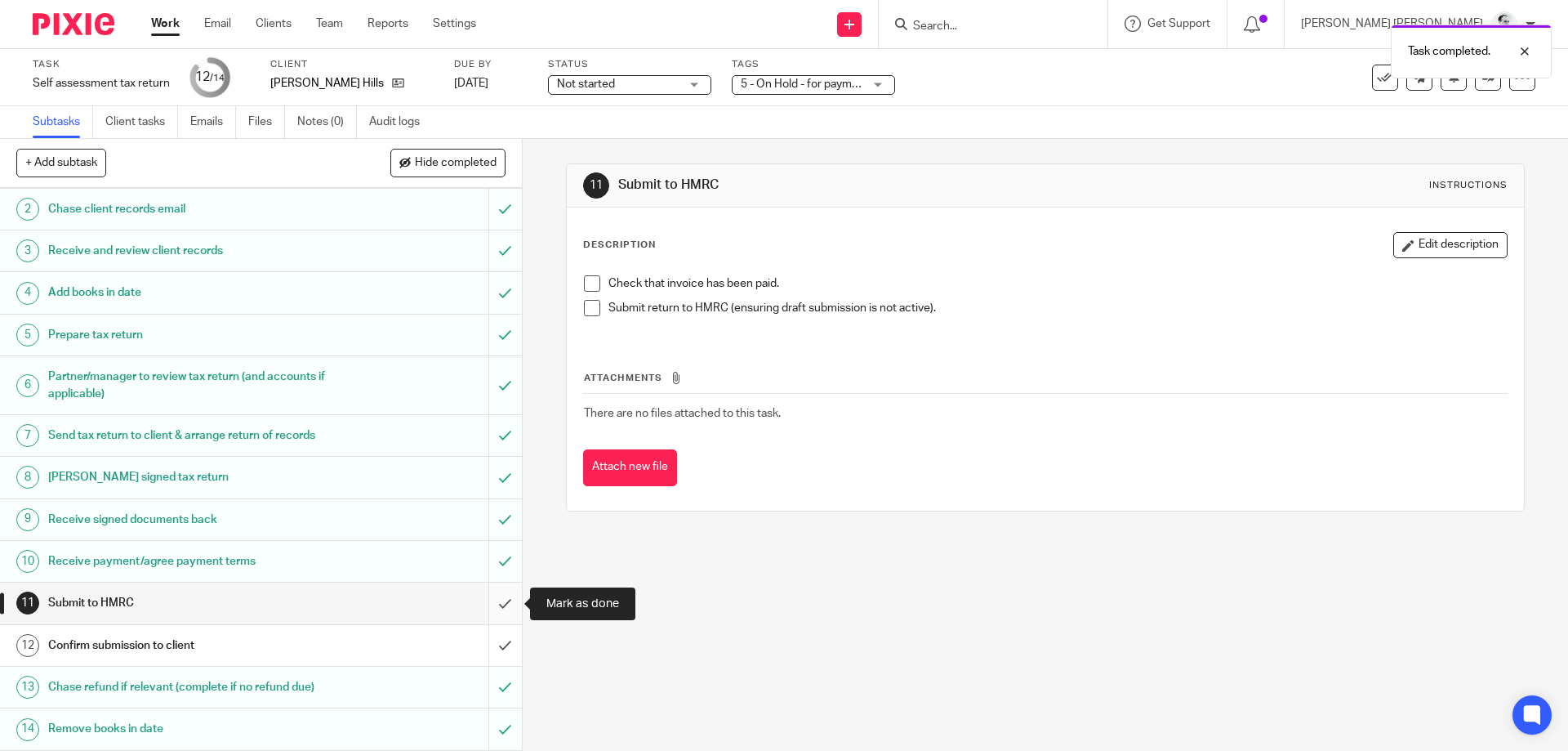
click at [501, 608] on input "submit" at bounding box center [260, 603] width 522 height 41
click at [506, 645] on input "submit" at bounding box center [260, 646] width 522 height 41
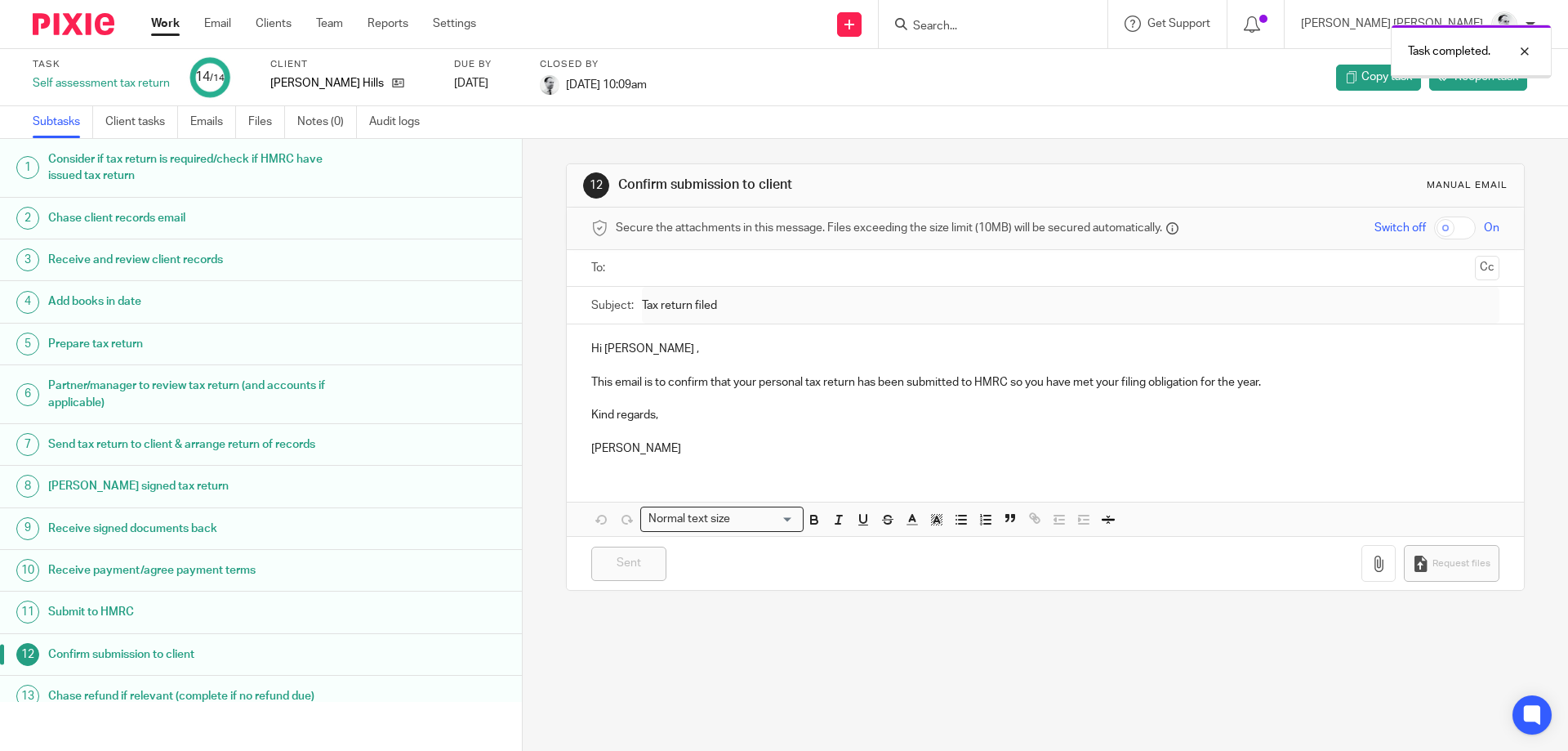
click at [175, 29] on link "Work" at bounding box center [165, 23] width 29 height 16
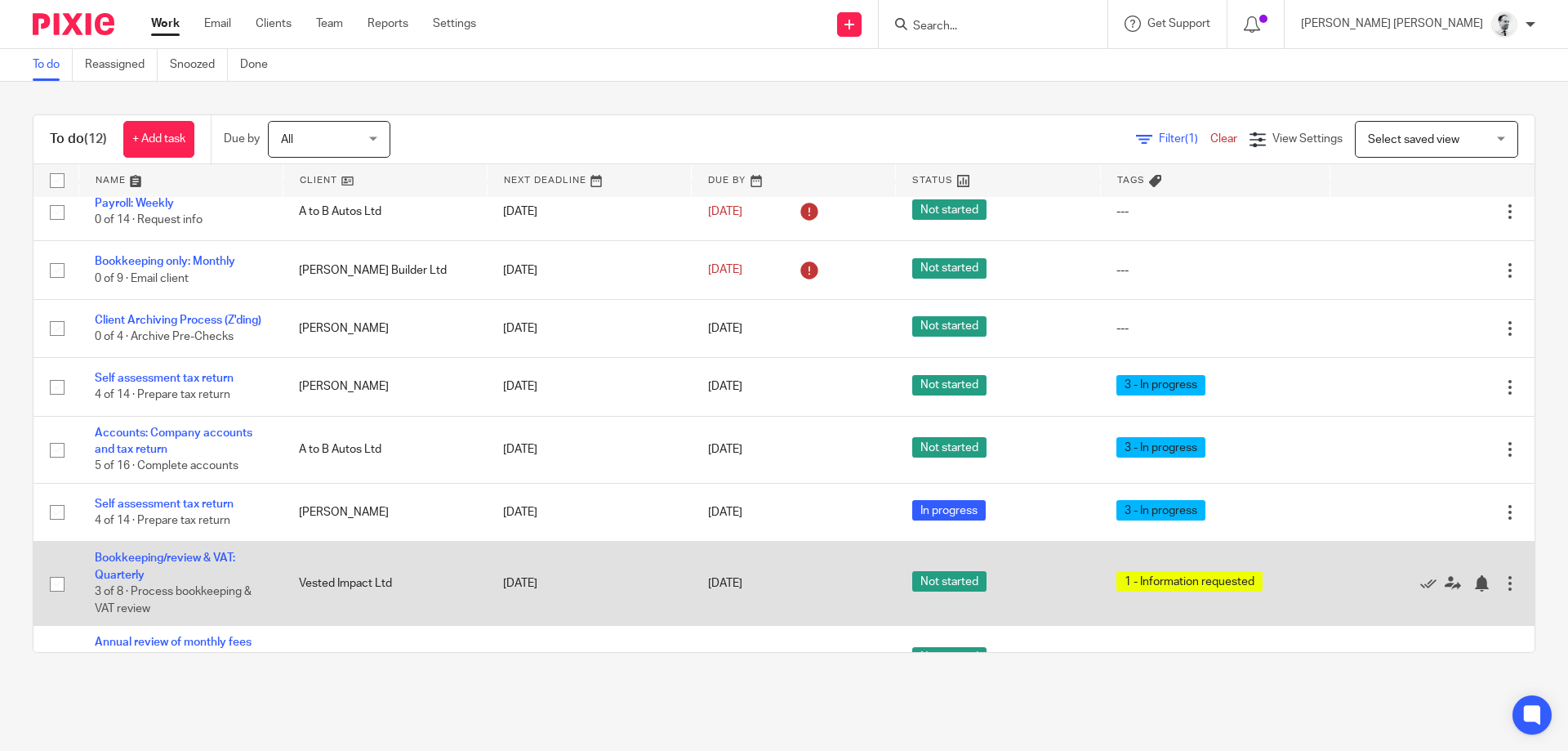
scroll to position [317, 0]
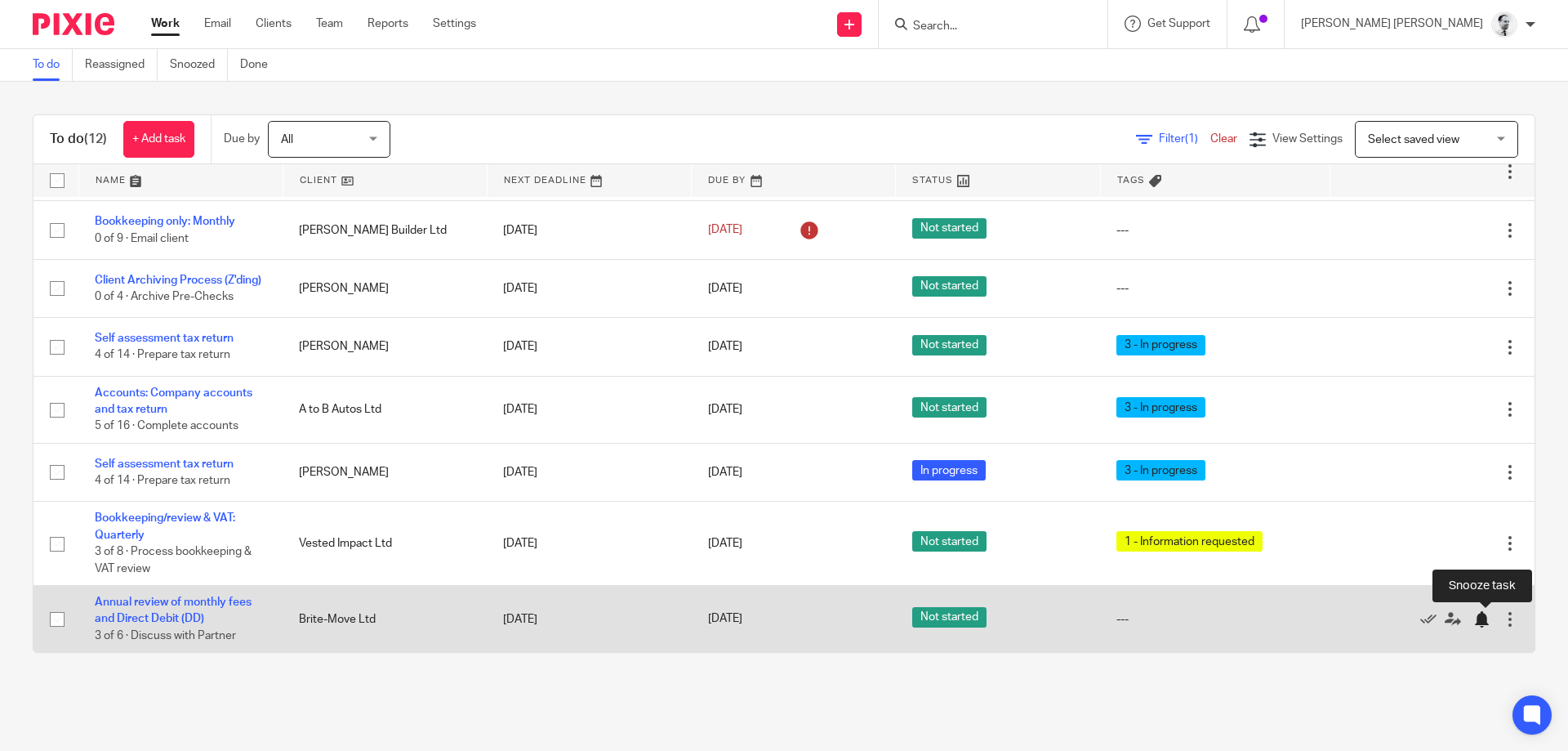
click at [1486, 622] on div at bounding box center [1482, 619] width 16 height 16
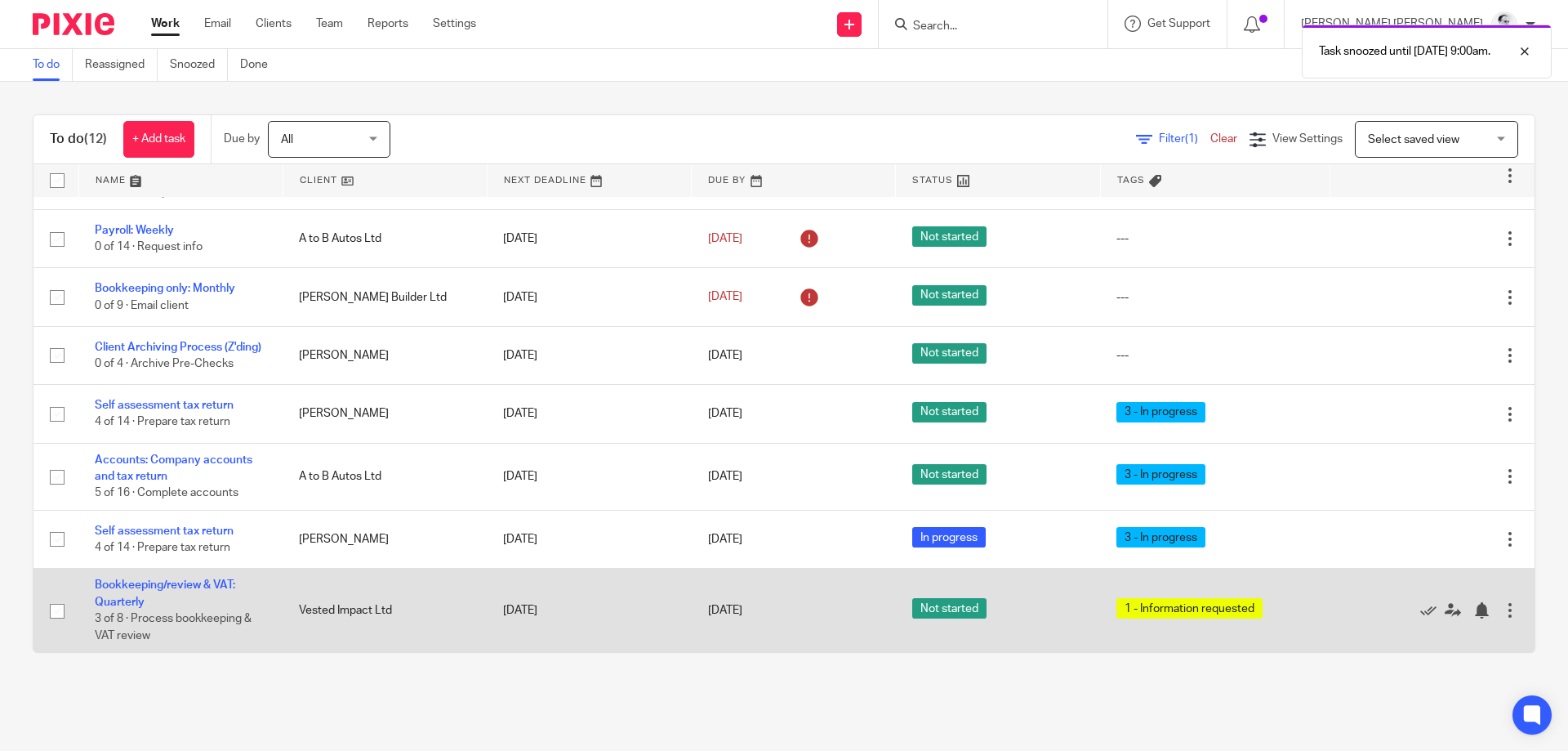
scroll to position [250, 0]
click at [1487, 609] on div at bounding box center [1482, 610] width 16 height 16
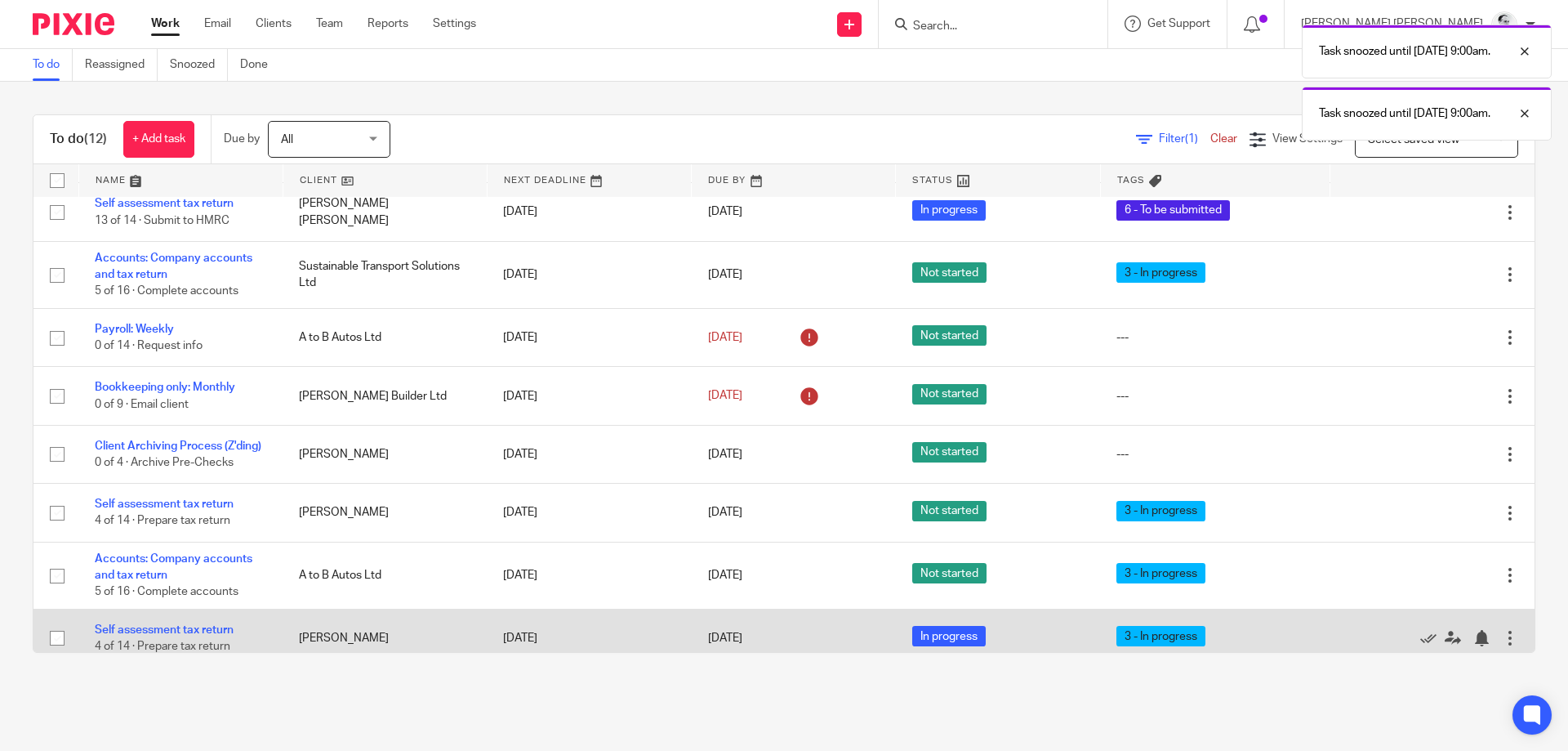
scroll to position [166, 0]
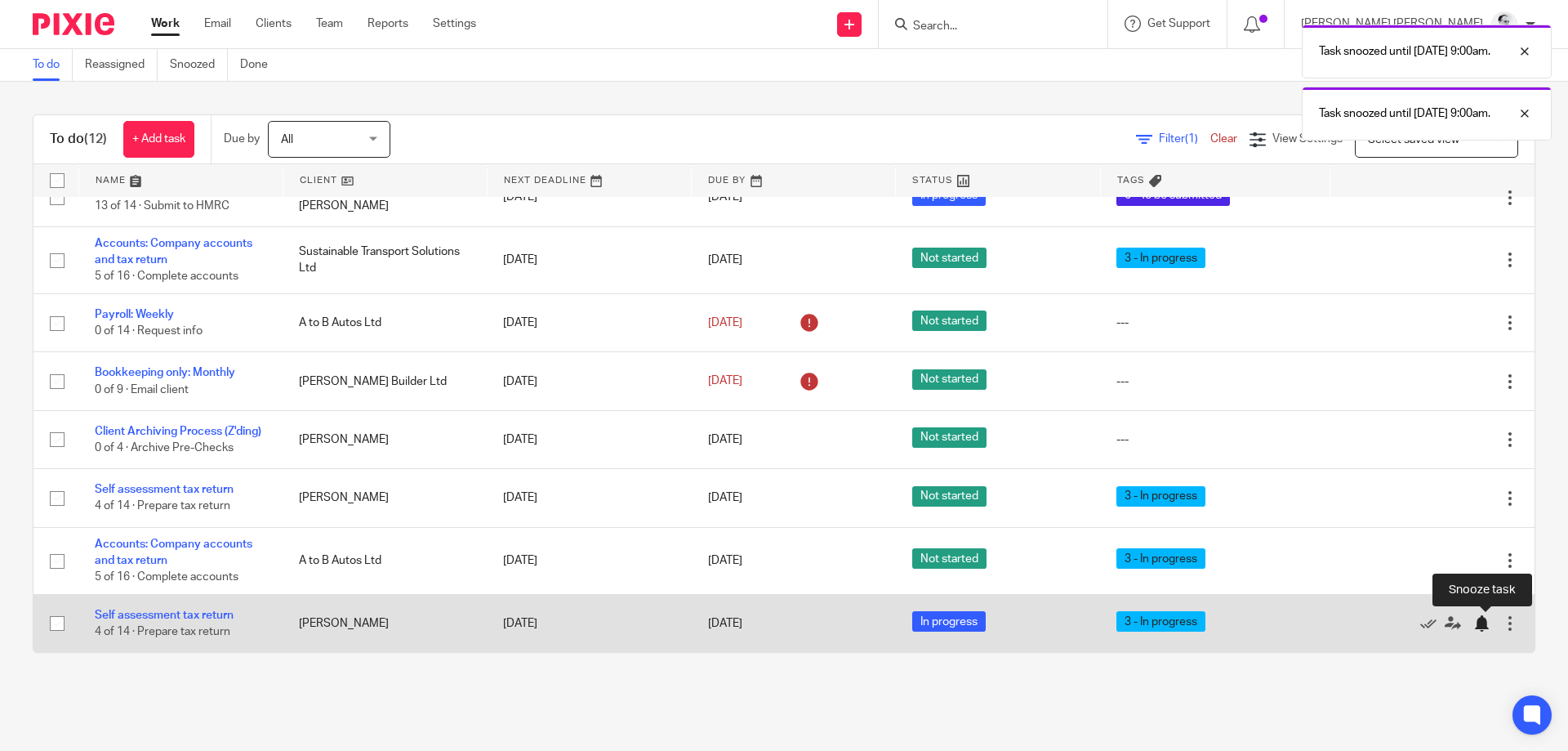
click at [1479, 625] on div at bounding box center [1482, 623] width 16 height 16
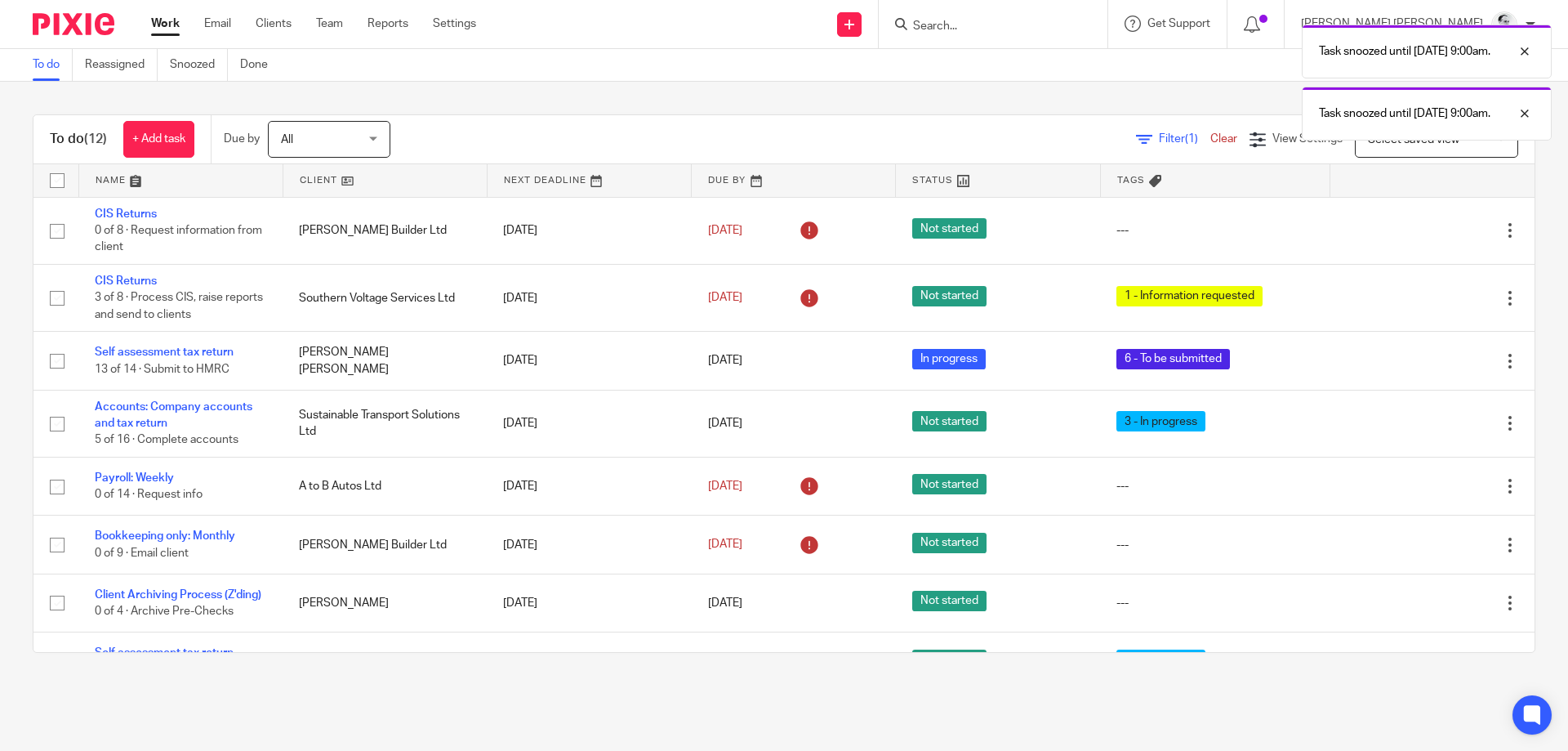
scroll to position [107, 0]
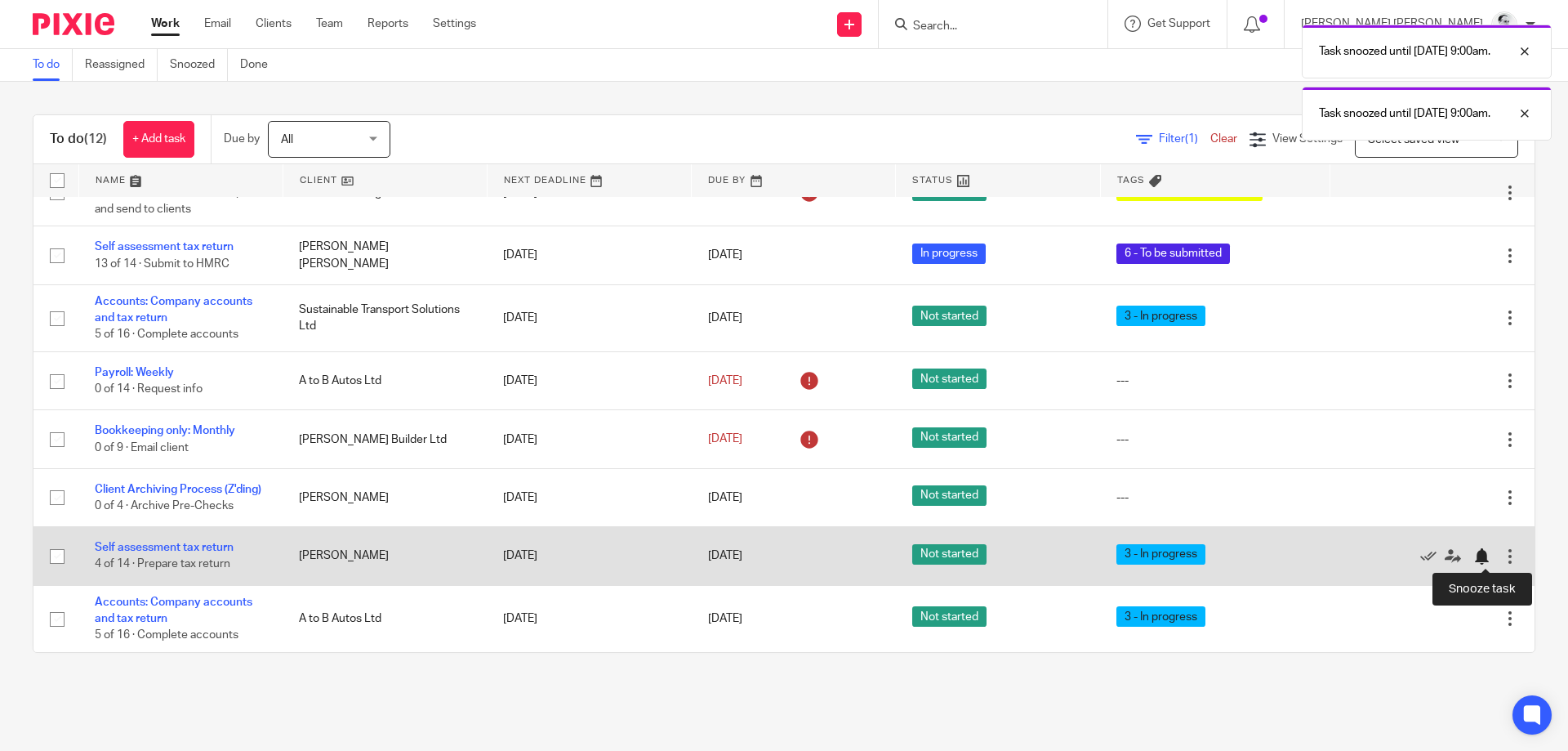
click at [1480, 547] on div at bounding box center [1486, 555] width 25 height 16
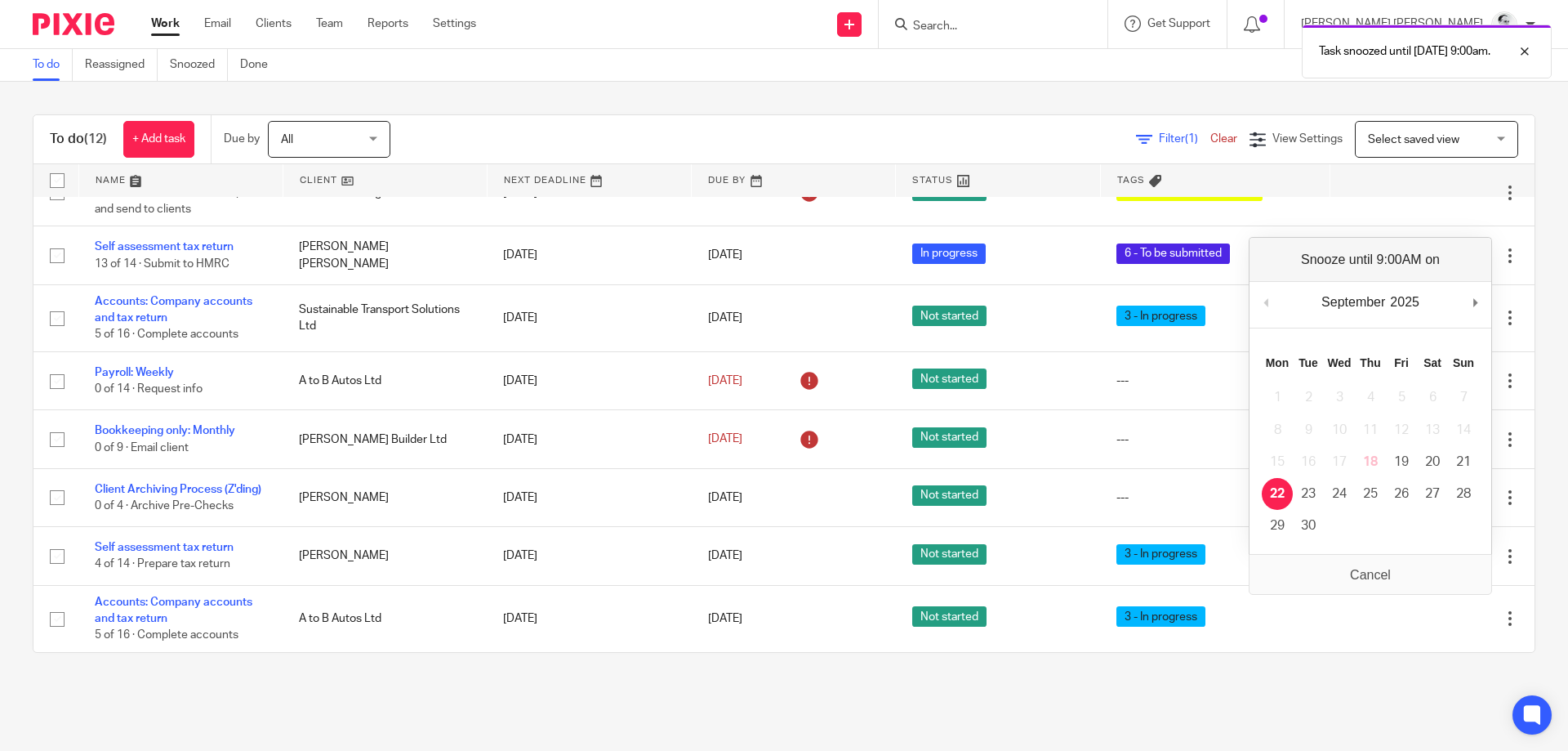
scroll to position [48, 0]
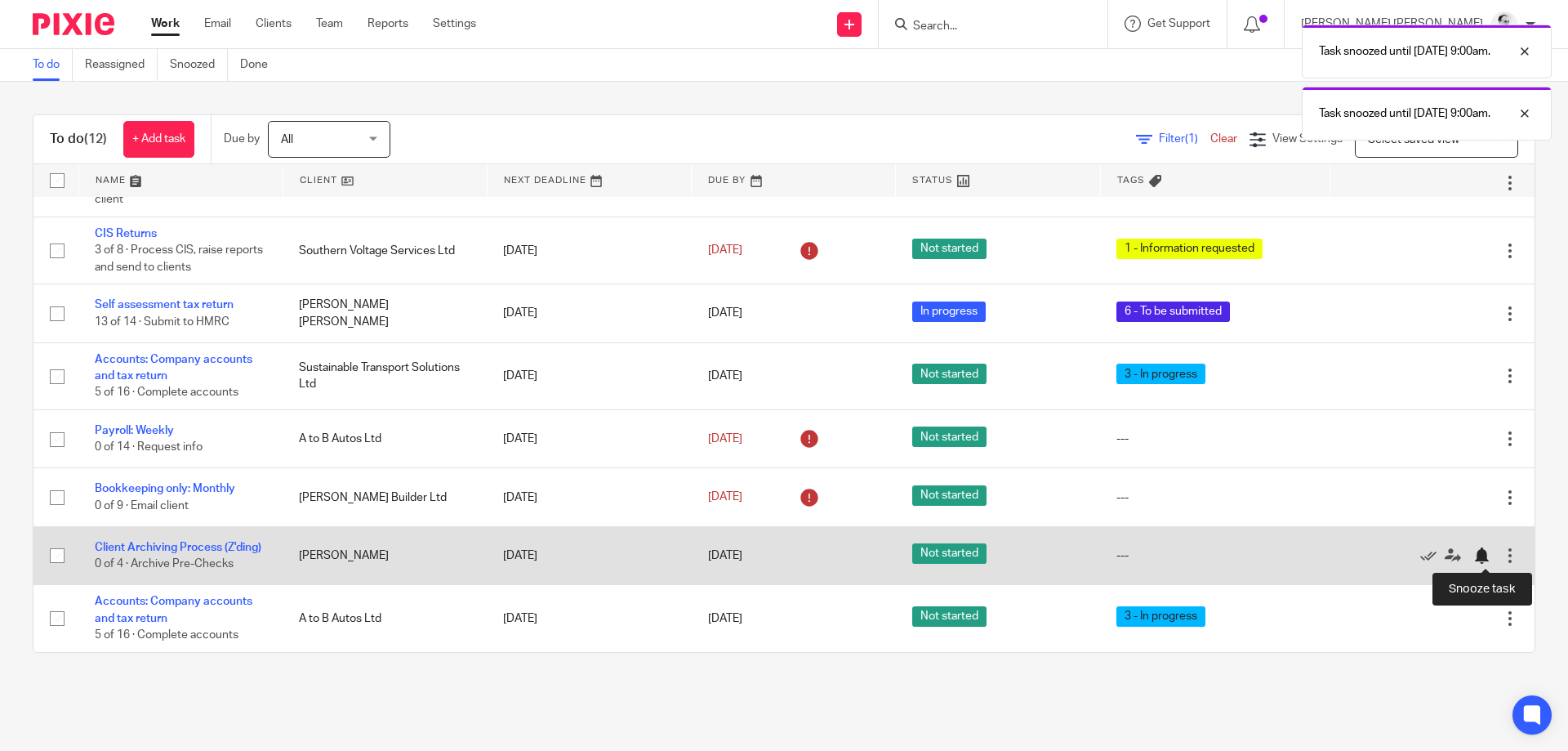
click at [1479, 562] on div at bounding box center [1482, 555] width 16 height 16
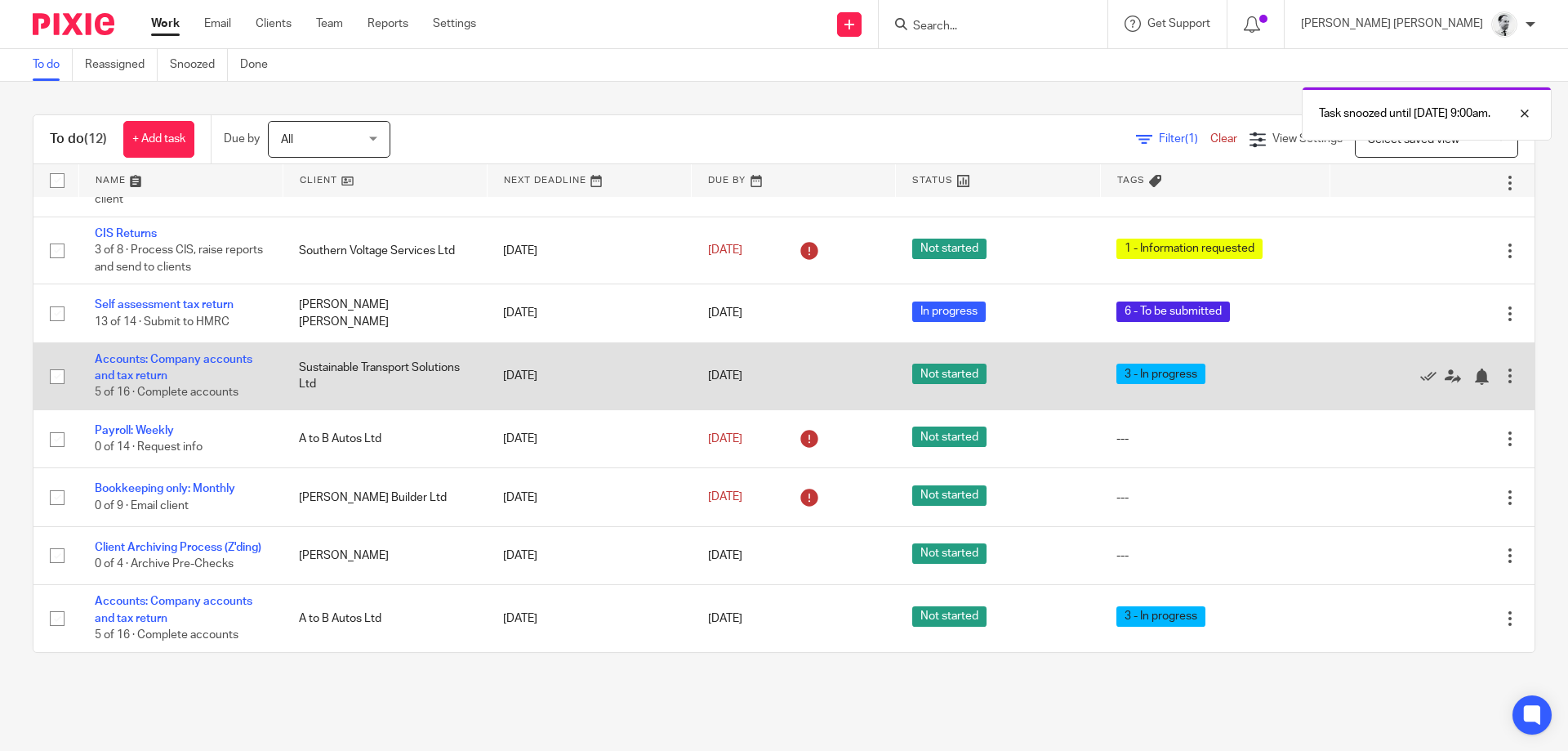
scroll to position [0, 0]
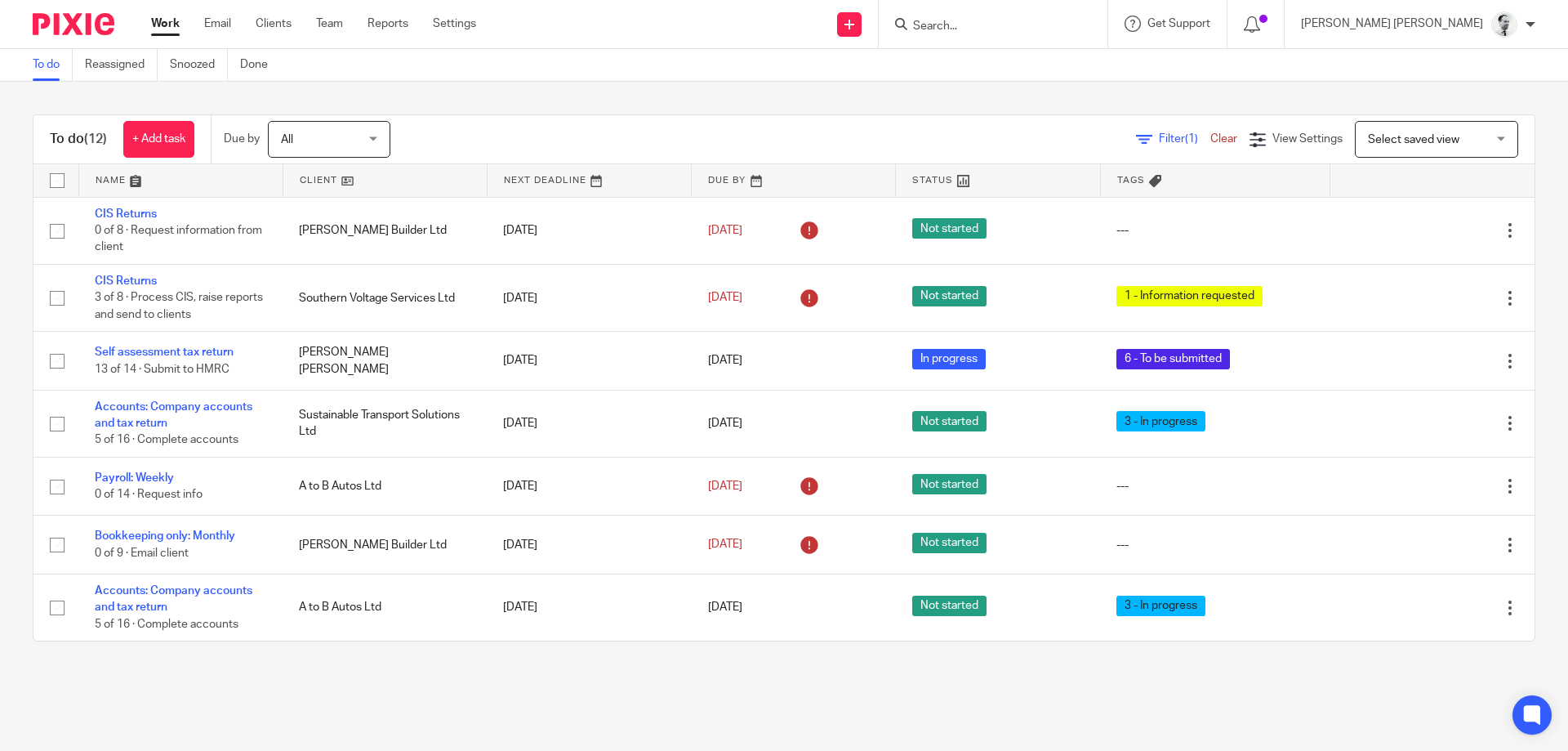
click at [1049, 31] on input "Search" at bounding box center [985, 26] width 147 height 14
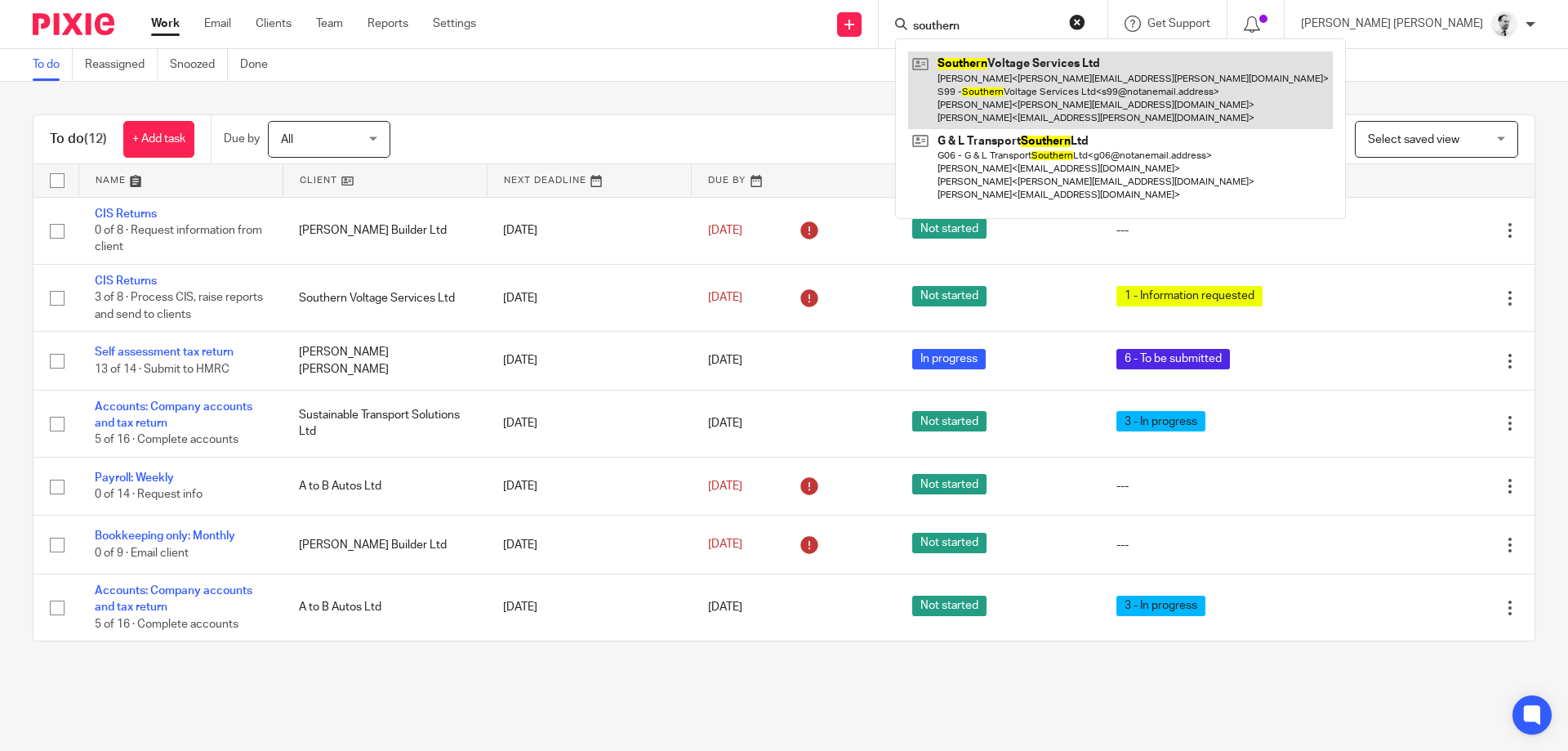
type input "southern"
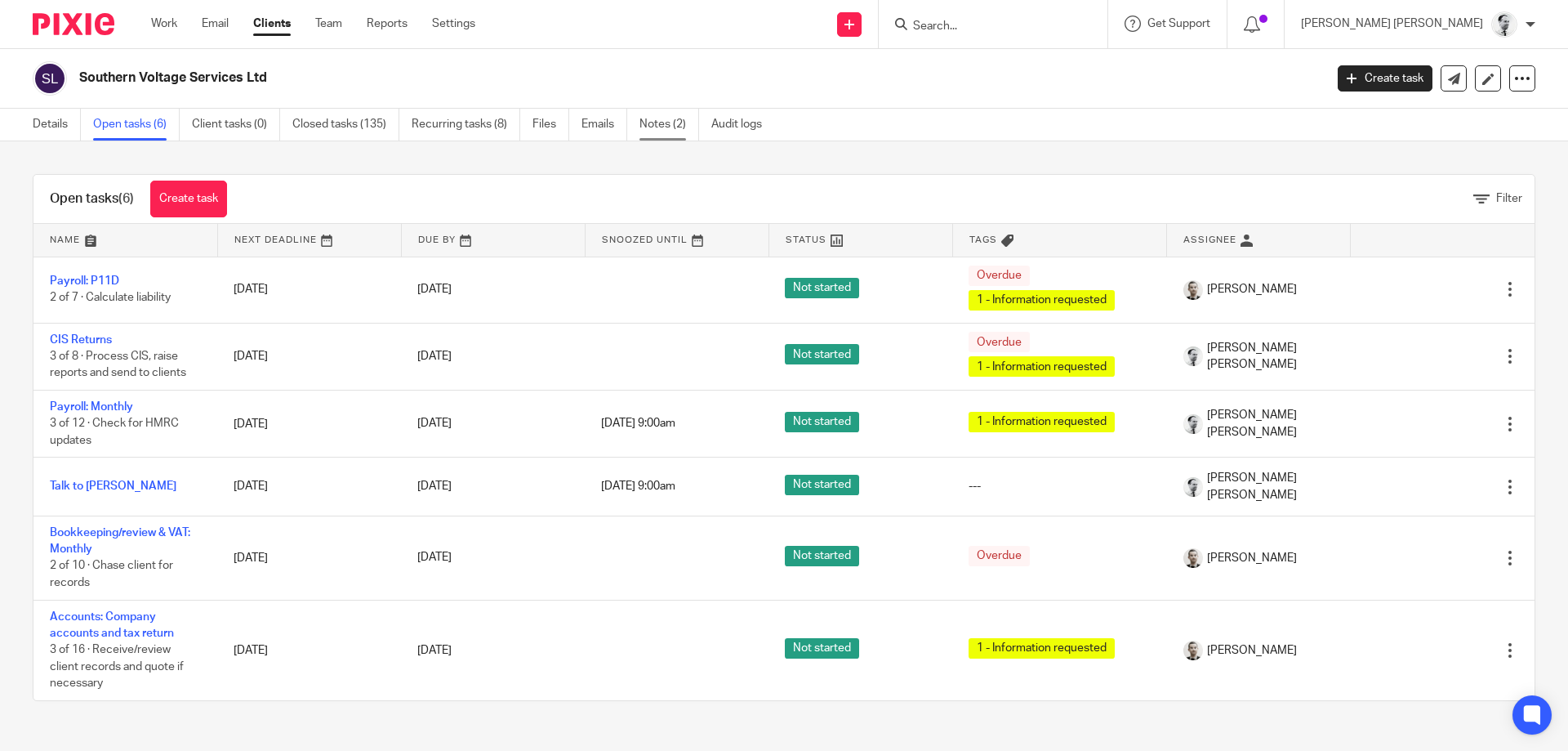
click at [670, 127] on link "Notes (2)" at bounding box center [669, 125] width 59 height 32
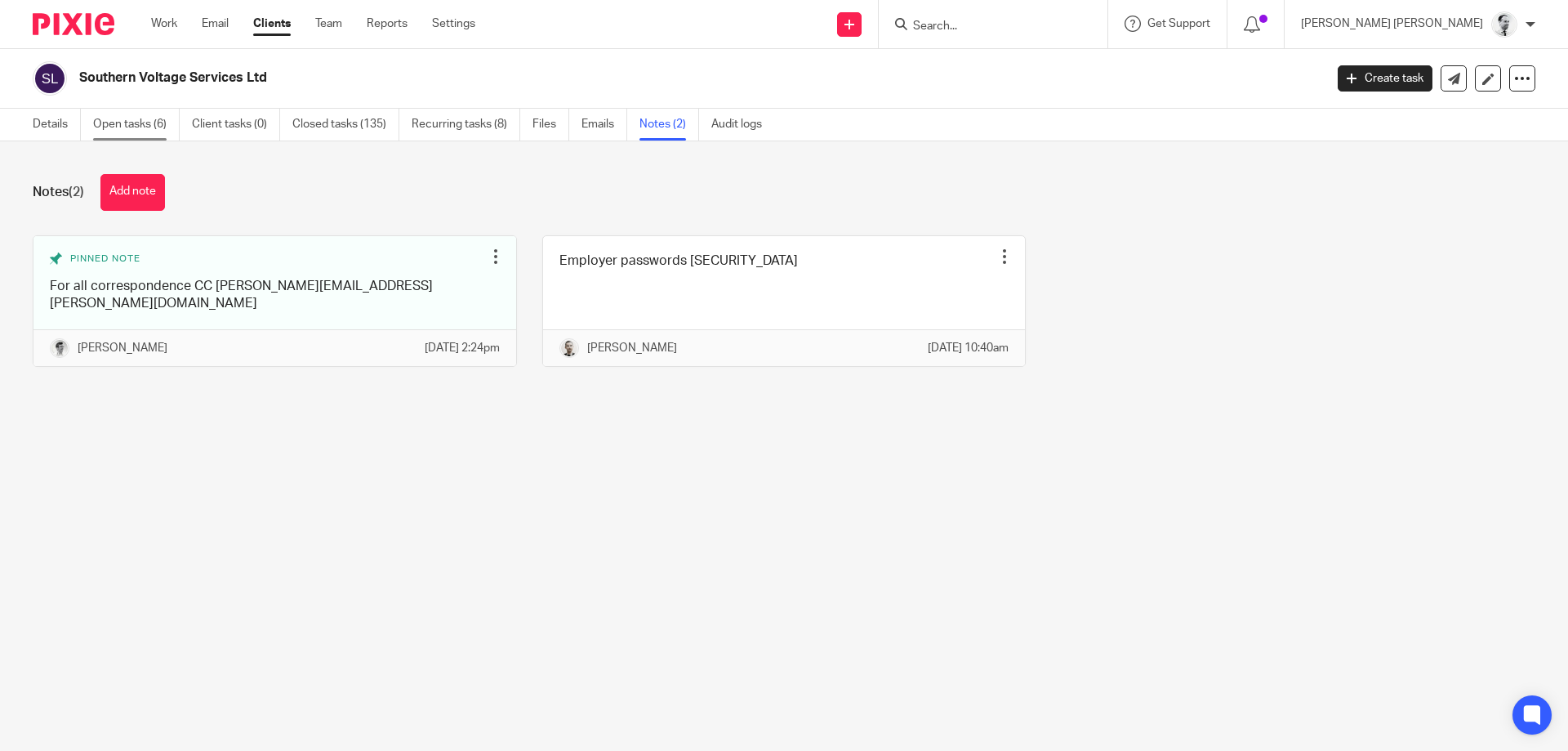
click at [141, 125] on link "Open tasks (6)" at bounding box center [137, 125] width 86 height 32
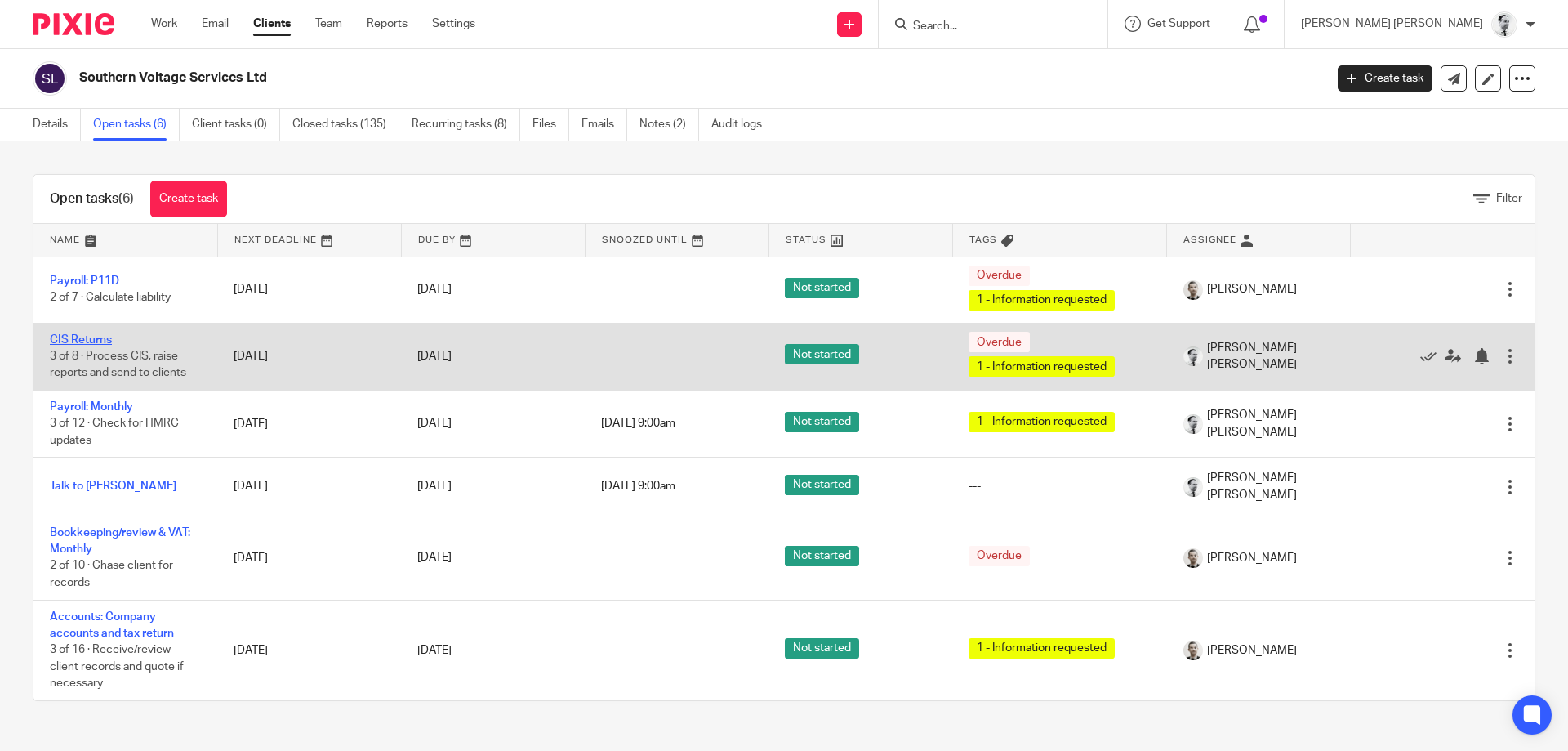
click at [81, 339] on link "CIS Returns" at bounding box center [81, 339] width 62 height 11
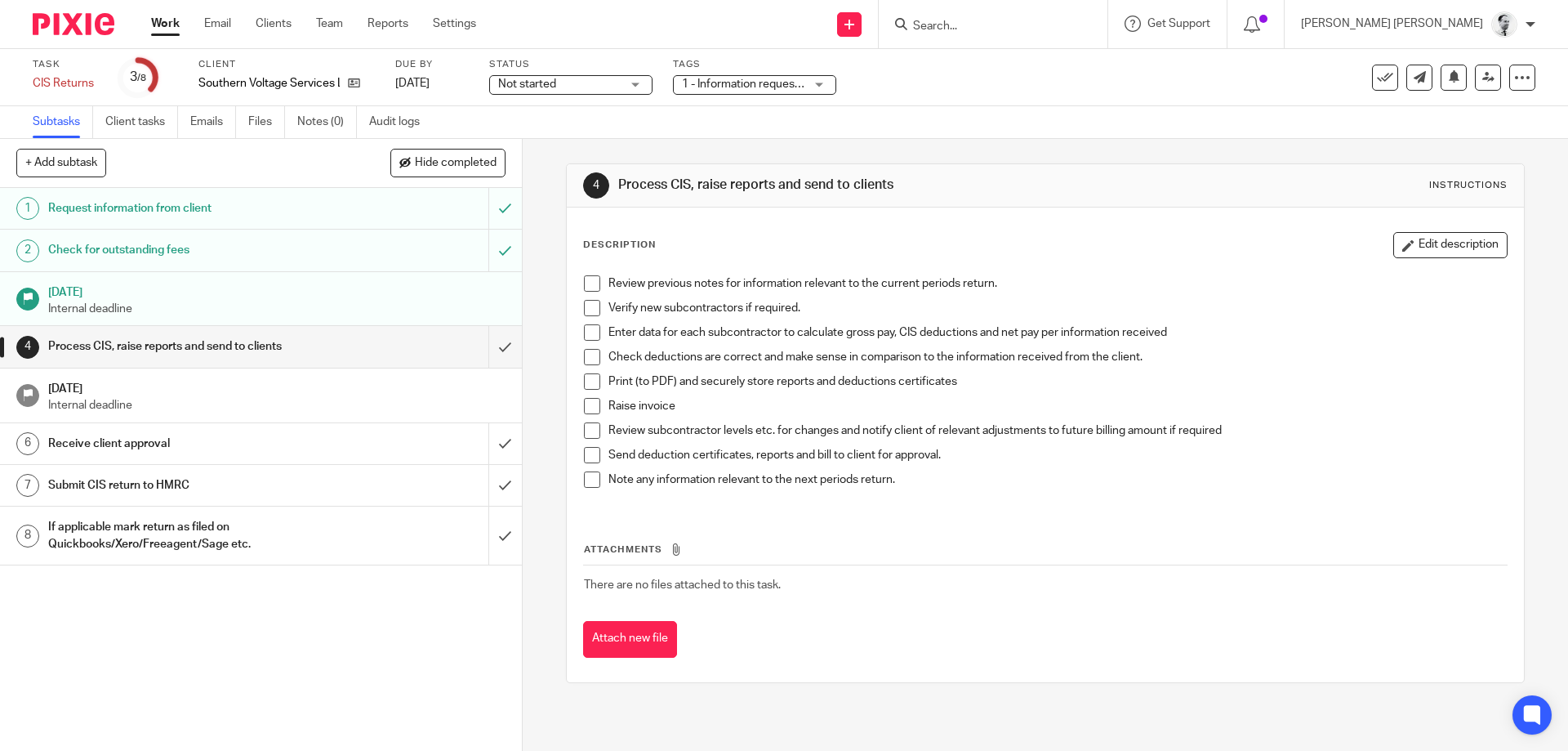
click at [592, 478] on span at bounding box center [592, 479] width 16 height 16
drag, startPoint x: 832, startPoint y: 489, endPoint x: 985, endPoint y: 490, distance: 153.0
click at [985, 490] on div "Note any information relevant to the next periods return." at bounding box center [1057, 484] width 898 height 25
click at [693, 450] on p "Send deduction certificates, reports and bill to client for approval." at bounding box center [1057, 455] width 898 height 16
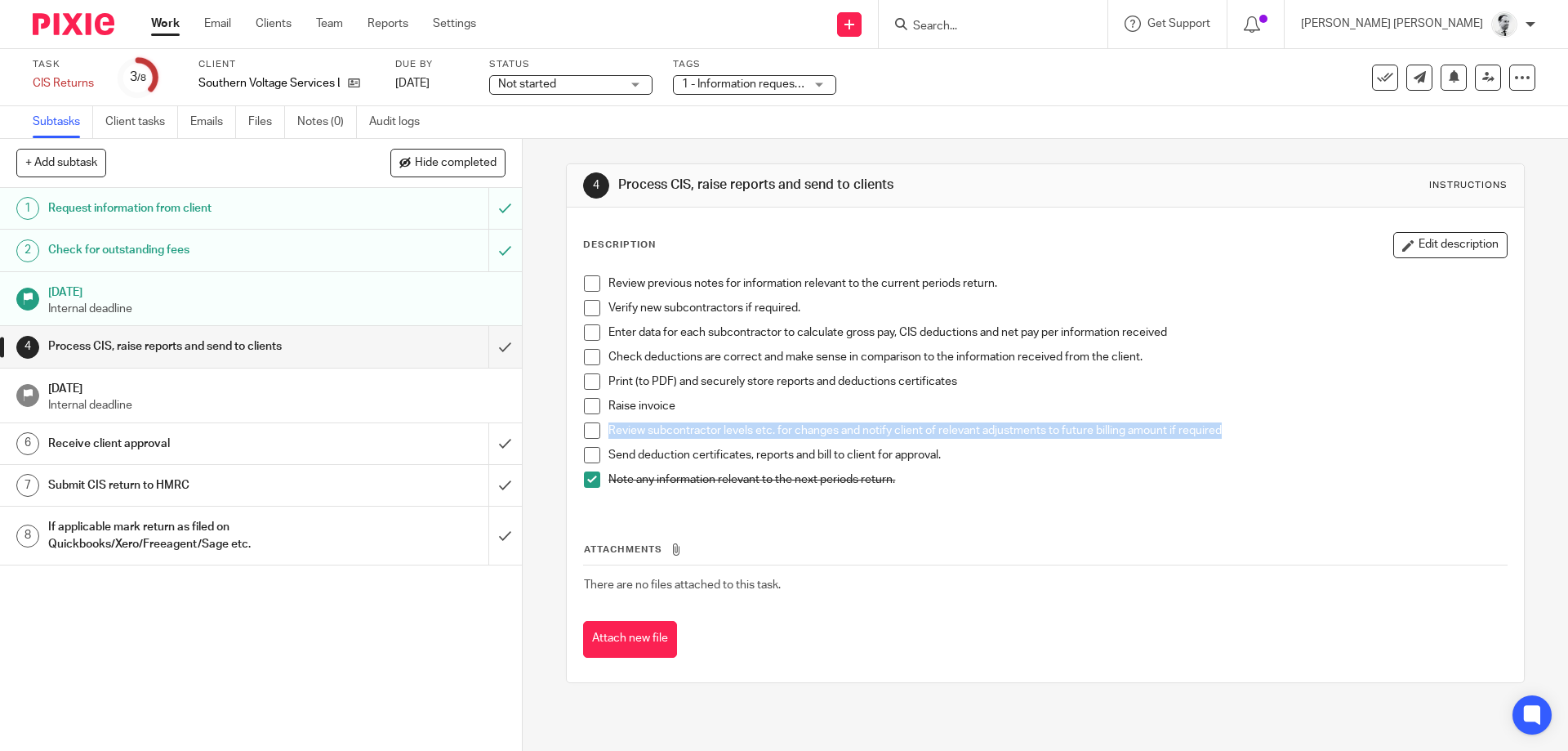
click at [689, 457] on p "Send deduction certificates, reports and bill to client for approval." at bounding box center [1057, 455] width 898 height 16
click at [626, 279] on p "Review previous notes for information relevant to the current periods return." at bounding box center [1057, 283] width 898 height 16
click at [636, 281] on p "Review previous notes for information relevant to the current periods return." at bounding box center [1057, 283] width 898 height 16
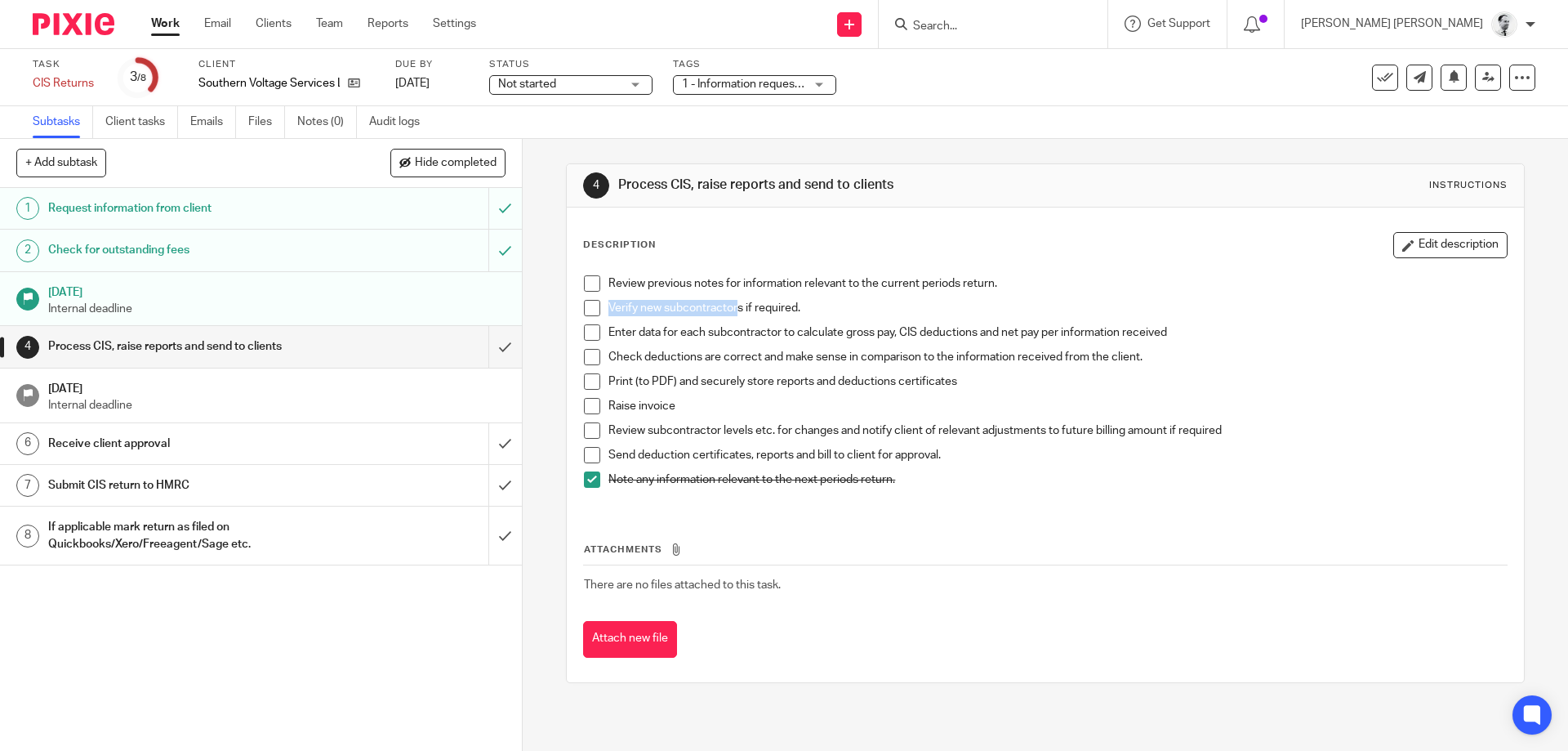
drag, startPoint x: 730, startPoint y: 281, endPoint x: 741, endPoint y: 305, distance: 26.4
click at [741, 305] on ul "Review previous notes for information relevant to the current periods return. V…" at bounding box center [1045, 300] width 922 height 49
click at [742, 305] on p "Verify new subcontractors if required." at bounding box center [1057, 308] width 898 height 16
click at [599, 283] on span at bounding box center [592, 283] width 16 height 16
click at [595, 305] on span at bounding box center [592, 308] width 16 height 16
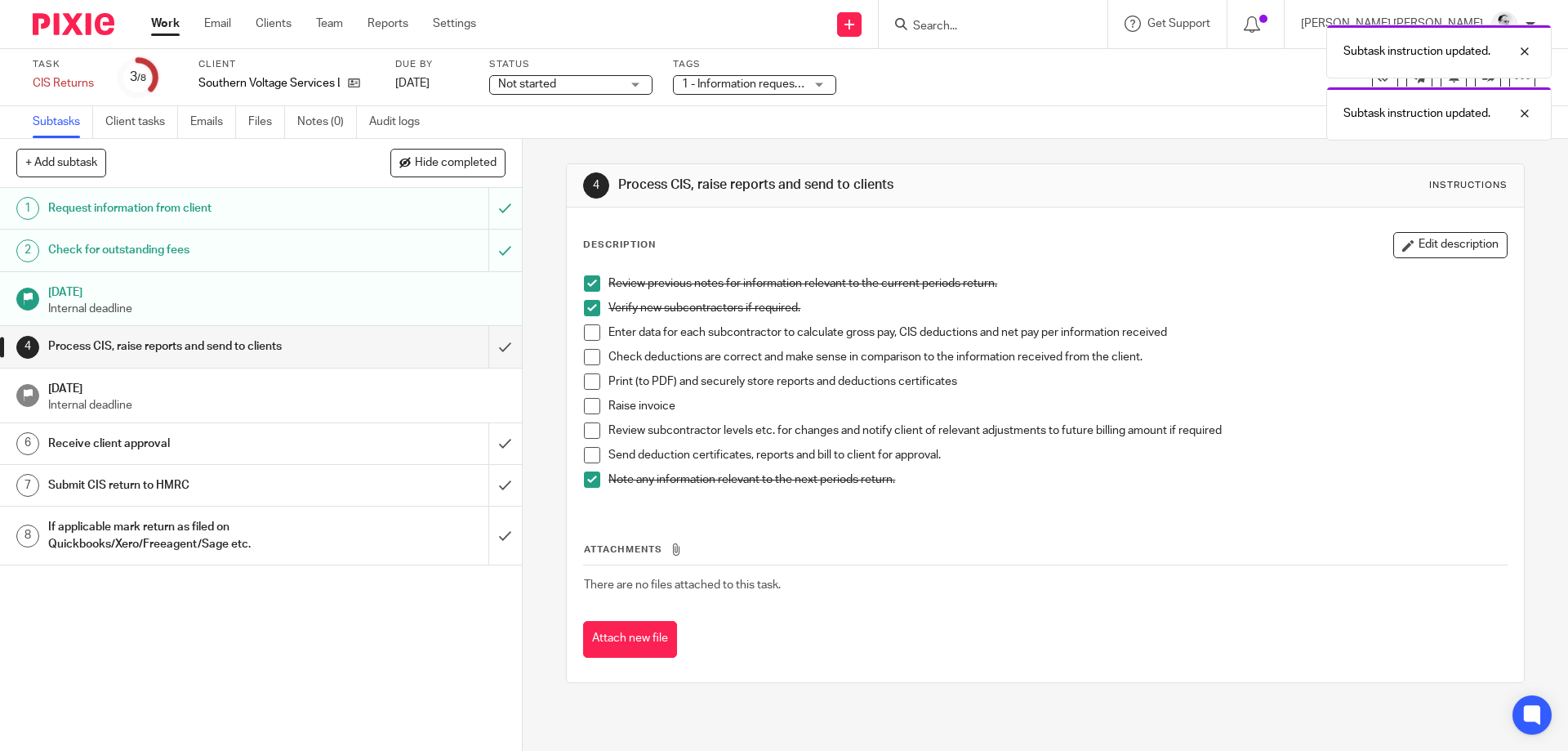
click at [591, 332] on span at bounding box center [592, 332] width 16 height 16
click at [594, 353] on span at bounding box center [592, 356] width 16 height 16
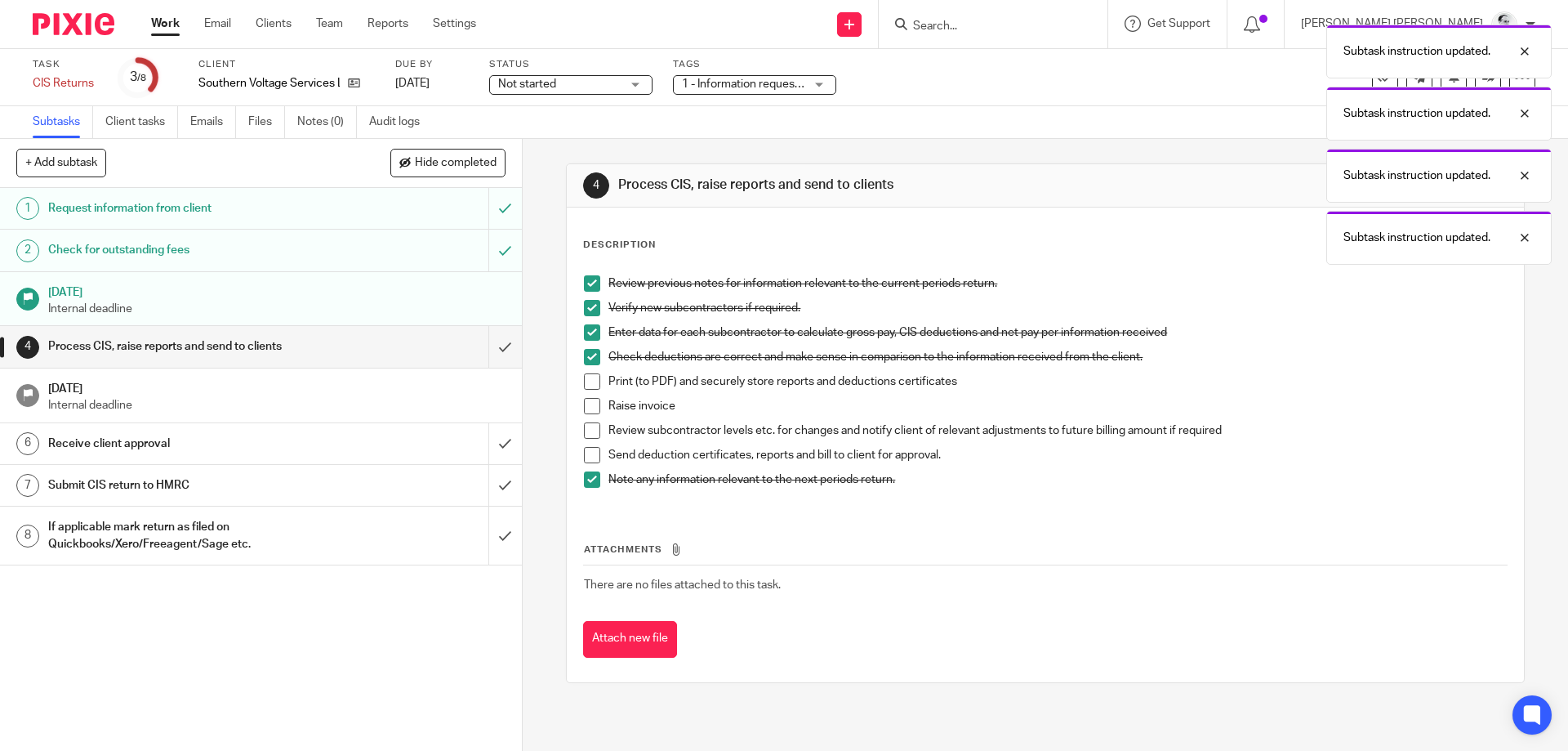
click at [594, 383] on span at bounding box center [592, 381] width 16 height 16
click at [589, 406] on span at bounding box center [592, 406] width 16 height 16
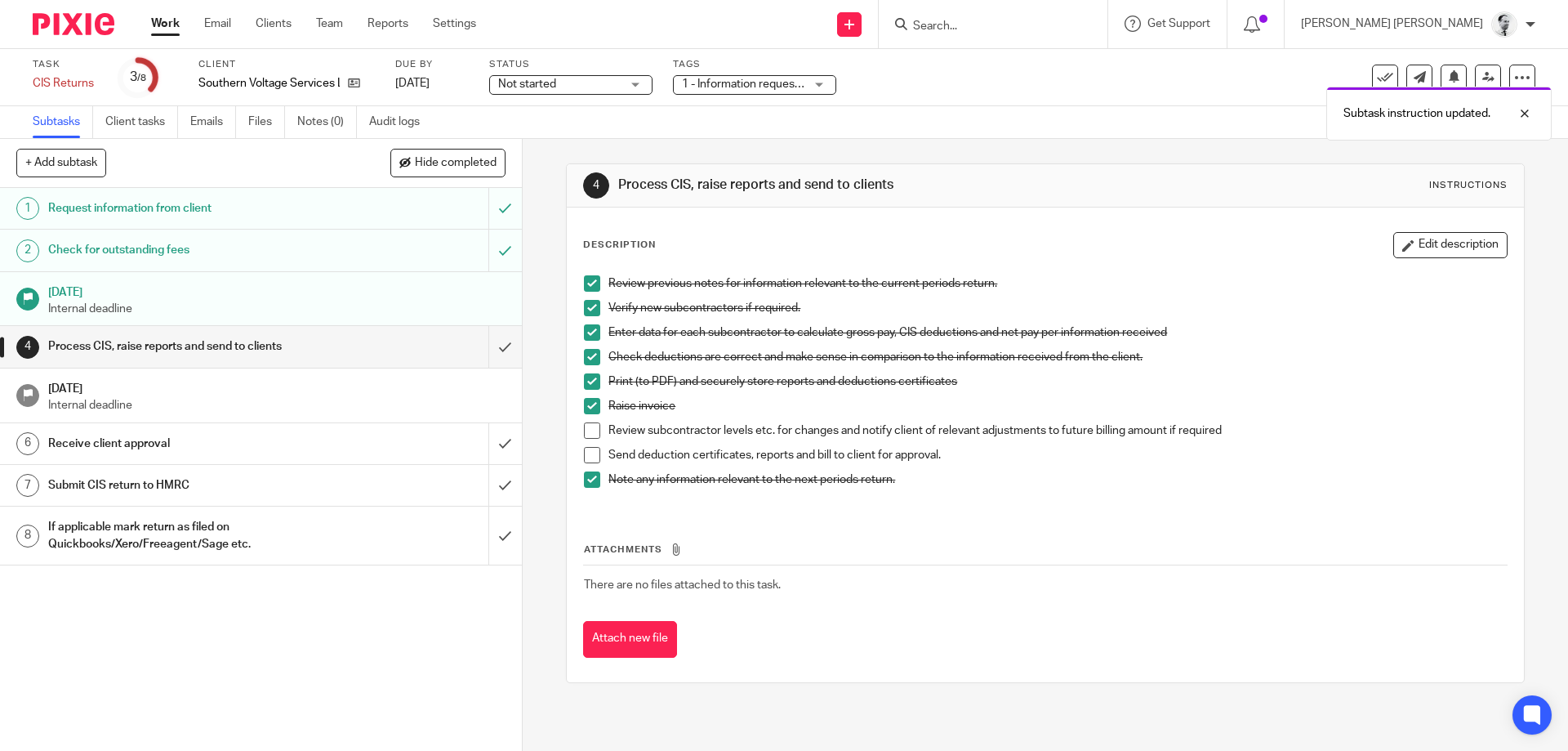
click at [589, 425] on span at bounding box center [592, 430] width 16 height 16
click at [590, 453] on span at bounding box center [592, 455] width 16 height 16
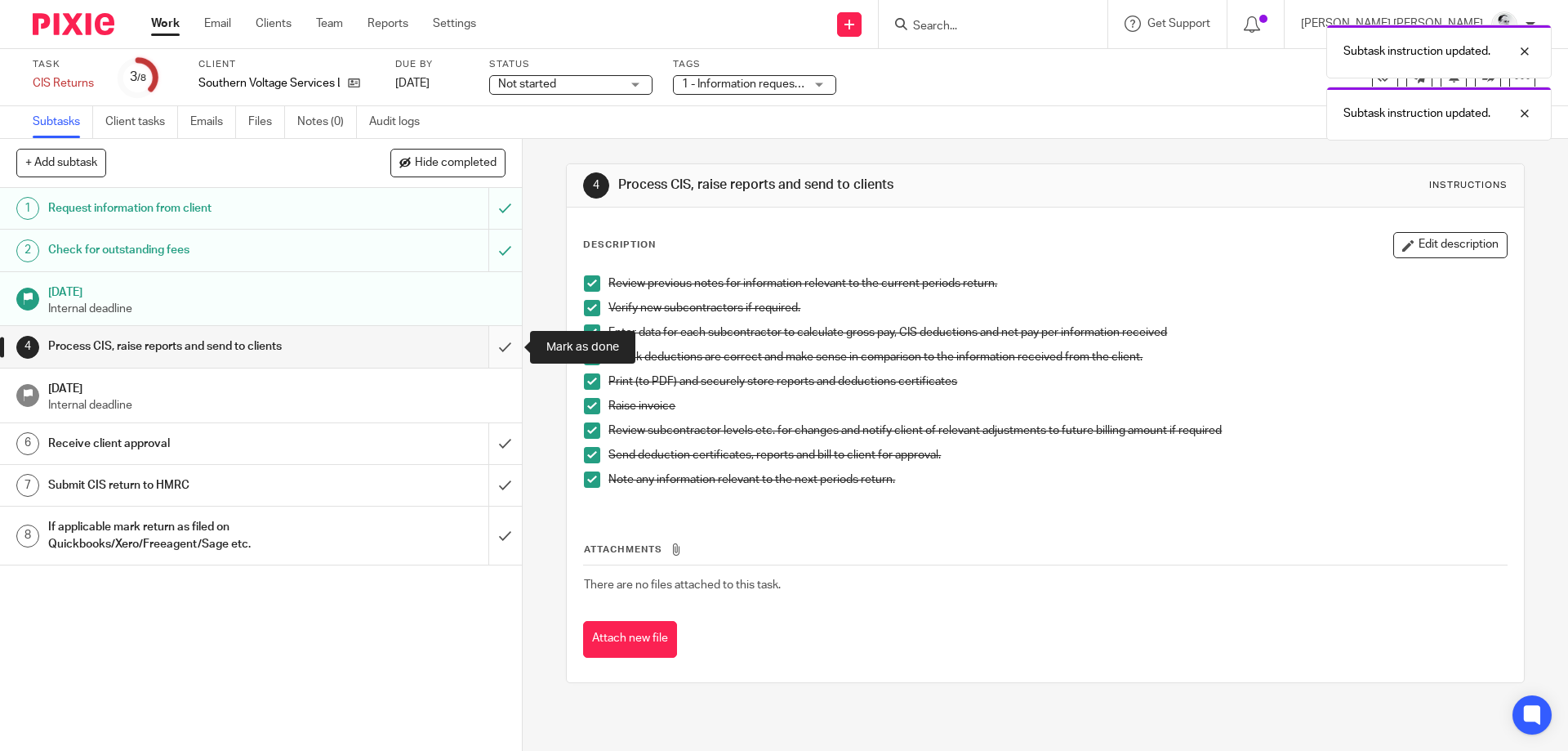
click at [502, 349] on input "submit" at bounding box center [260, 346] width 522 height 41
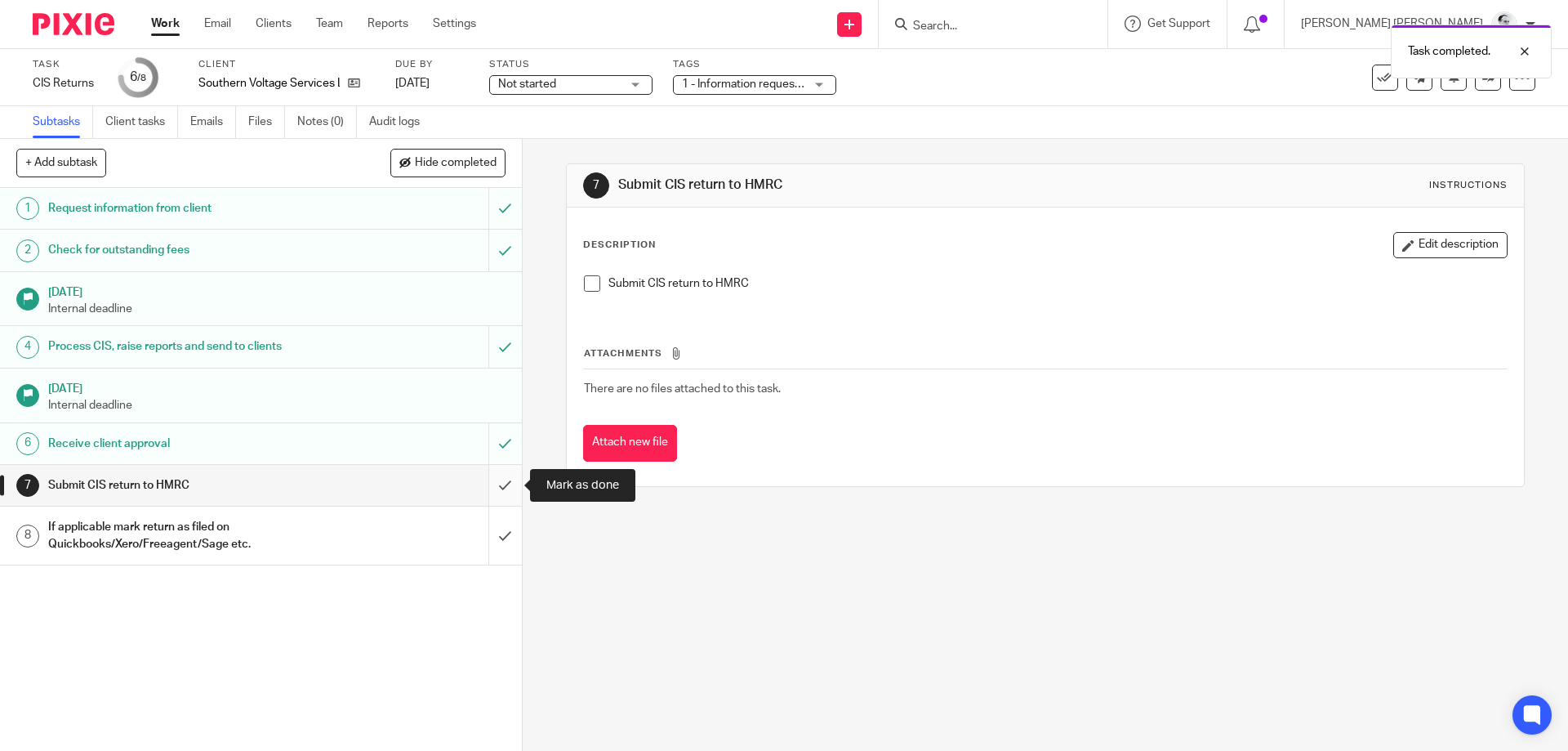
click at [506, 485] on input "submit" at bounding box center [260, 485] width 522 height 41
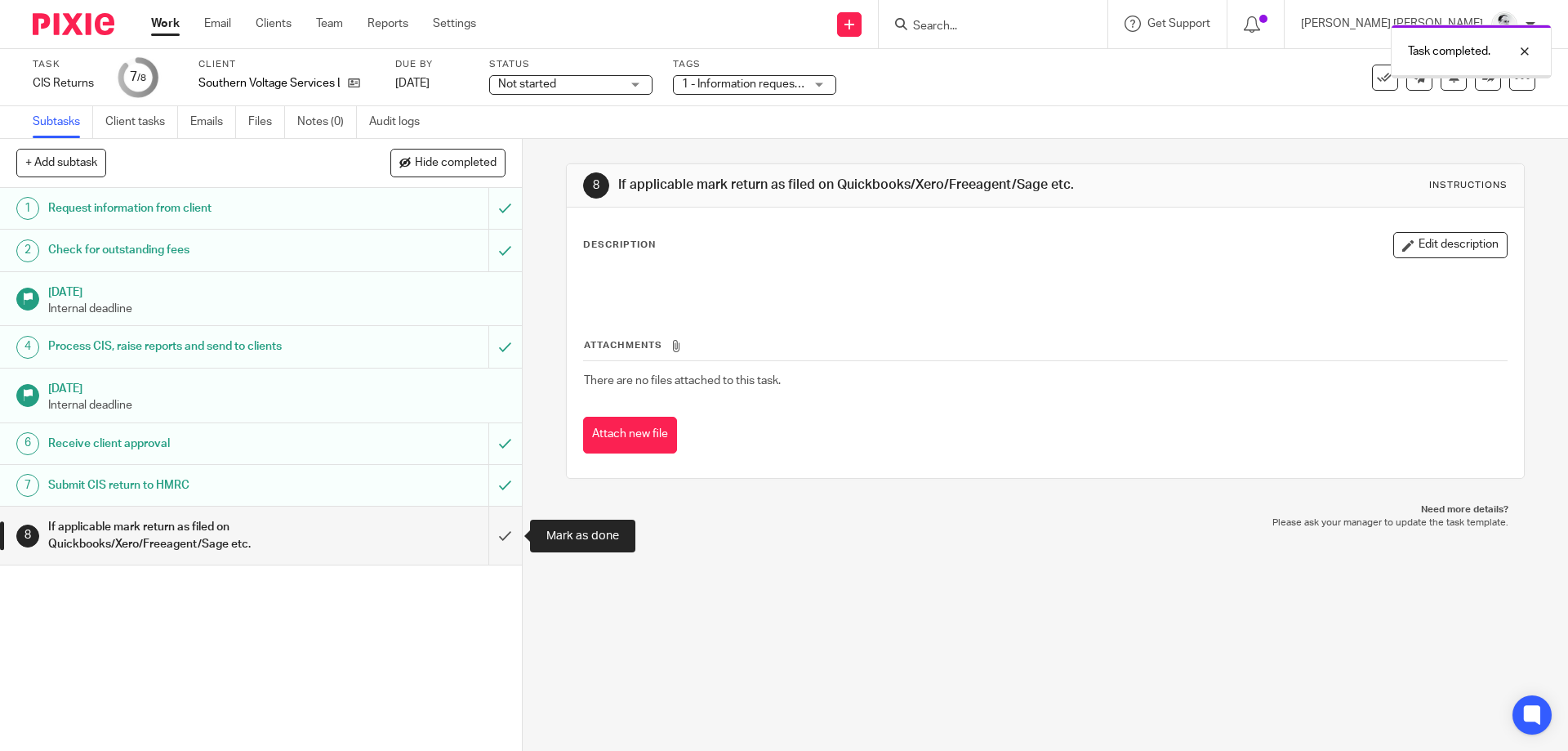
click at [505, 536] on input "submit" at bounding box center [260, 535] width 522 height 58
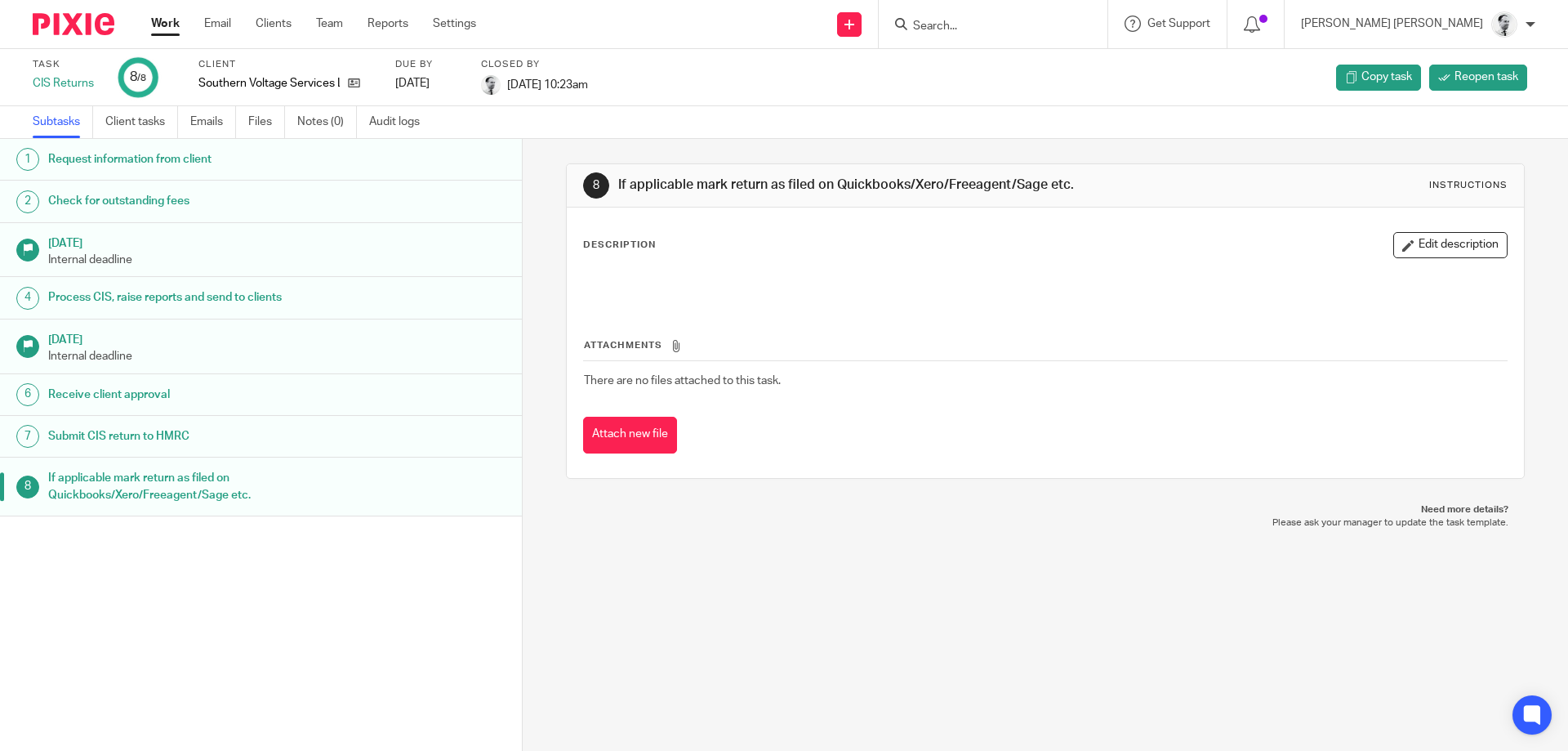
click at [146, 23] on div "Work Email Clients Team Reports Settings Work Email Clients Team Reports Settin…" at bounding box center [318, 24] width 366 height 48
click at [171, 23] on link "Work" at bounding box center [165, 23] width 29 height 16
